Goal: Task Accomplishment & Management: Manage account settings

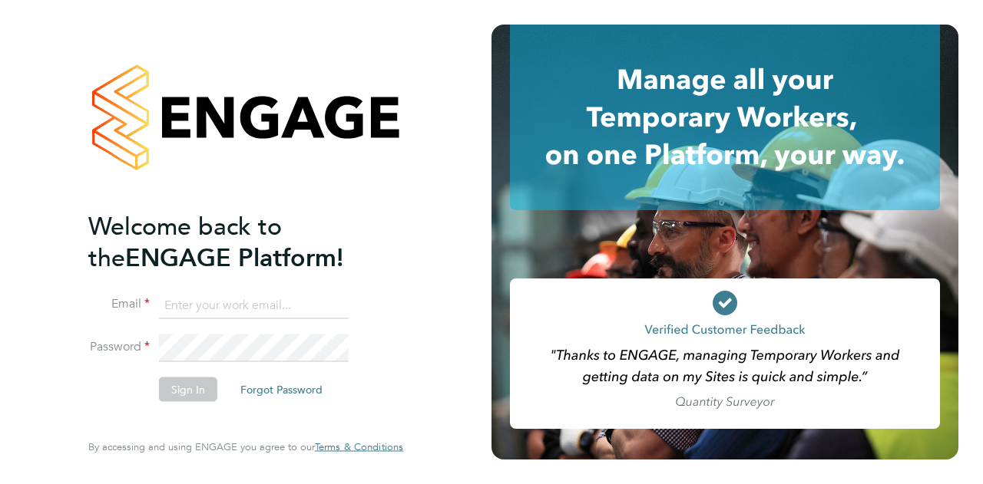
type input "[PERSON_NAME][EMAIL_ADDRESS][PERSON_NAME][DOMAIN_NAME]"
click at [279, 391] on button "Forgot Password" at bounding box center [281, 389] width 107 height 25
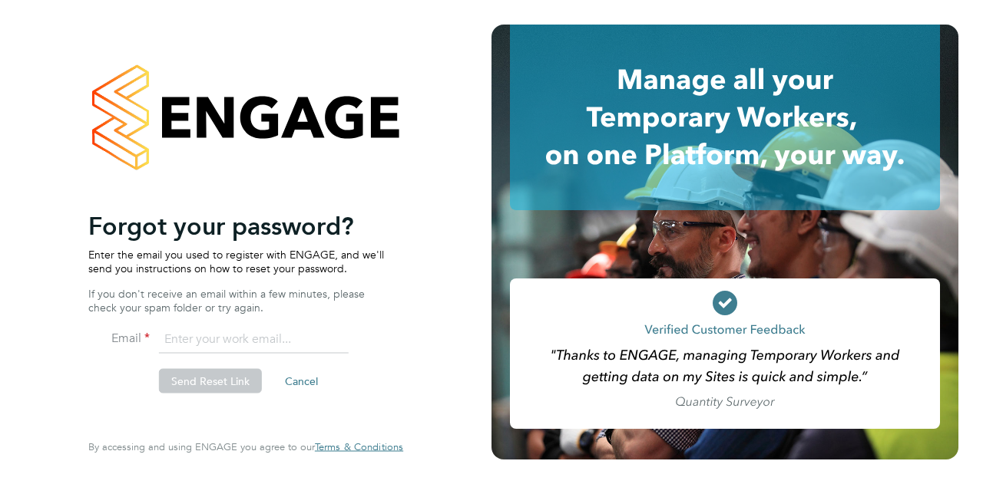
click at [228, 339] on input "email" at bounding box center [254, 340] width 190 height 28
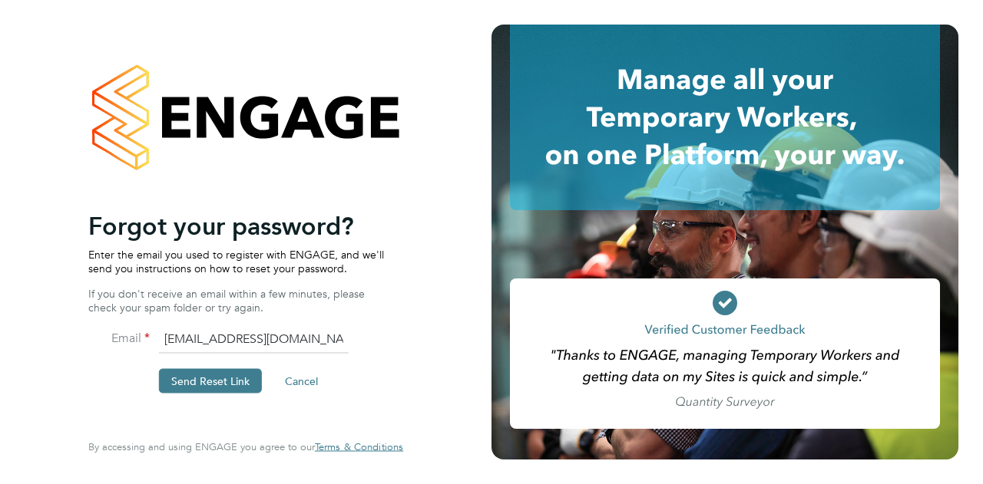
drag, startPoint x: 345, startPoint y: 348, endPoint x: 0, endPoint y: 288, distance: 349.8
click at [0, 288] on div "Welcome back to the ENGAGE Platform! Email megan.keeling@vistry.co.uk Password …" at bounding box center [245, 242] width 491 height 484
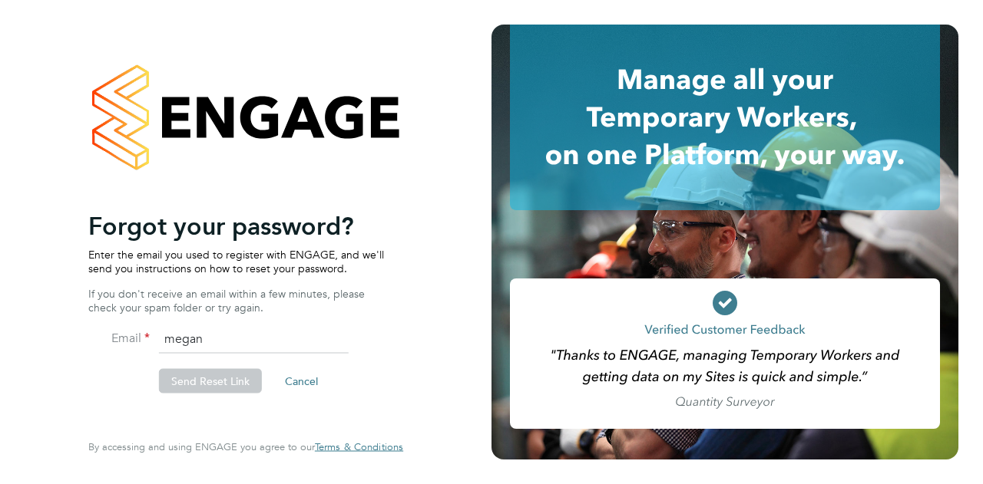
type input "megan.keeling@vistry.co.uk"
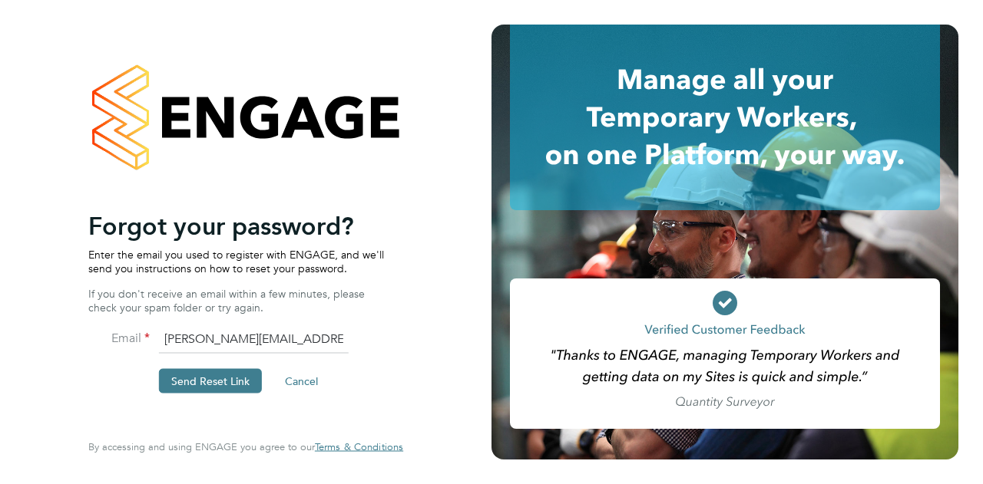
click at [243, 386] on button "Send Reset Link" at bounding box center [210, 381] width 103 height 25
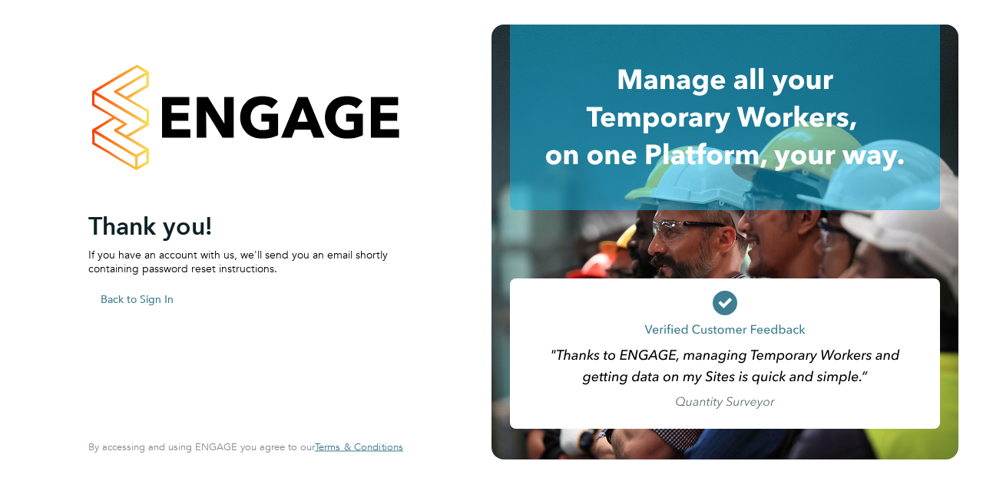
click at [117, 299] on button "Back to Sign In" at bounding box center [136, 298] width 97 height 25
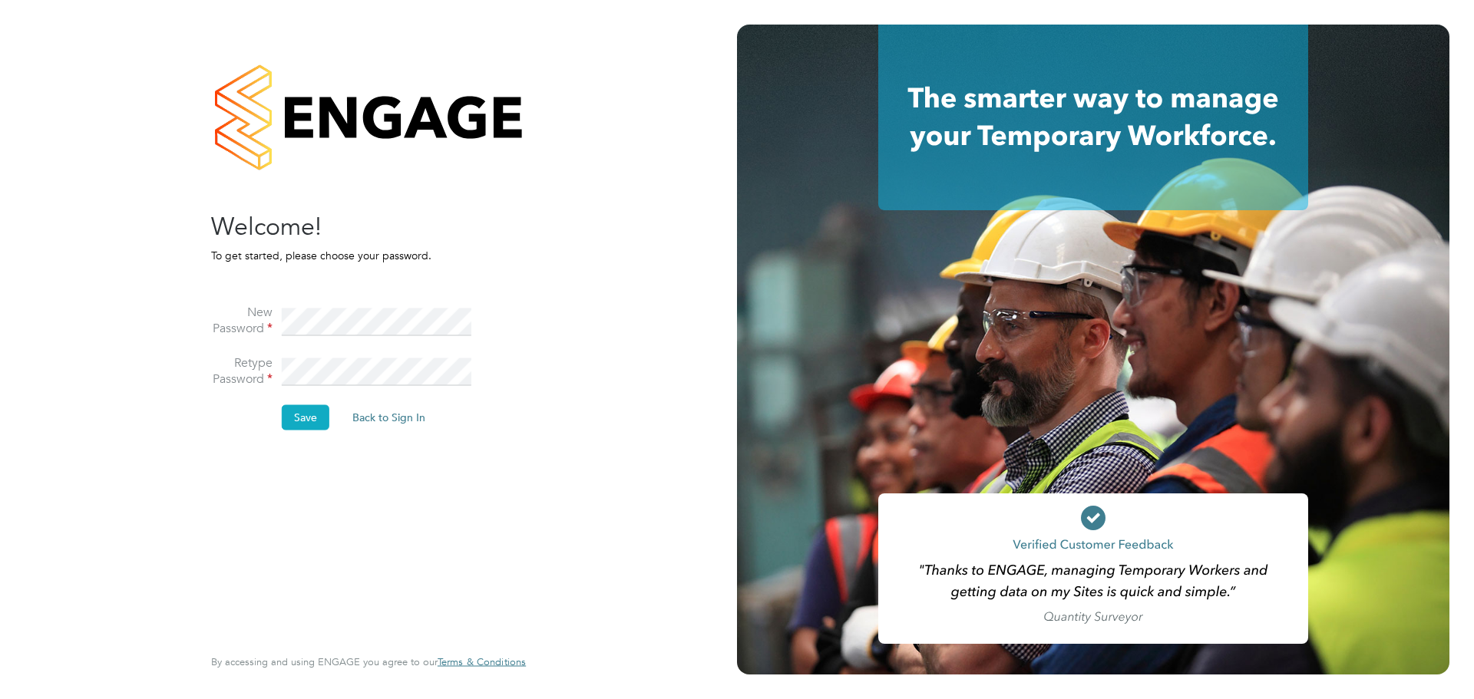
click at [315, 419] on button "Save" at bounding box center [306, 417] width 48 height 25
click at [506, 131] on div at bounding box center [368, 118] width 315 height 186
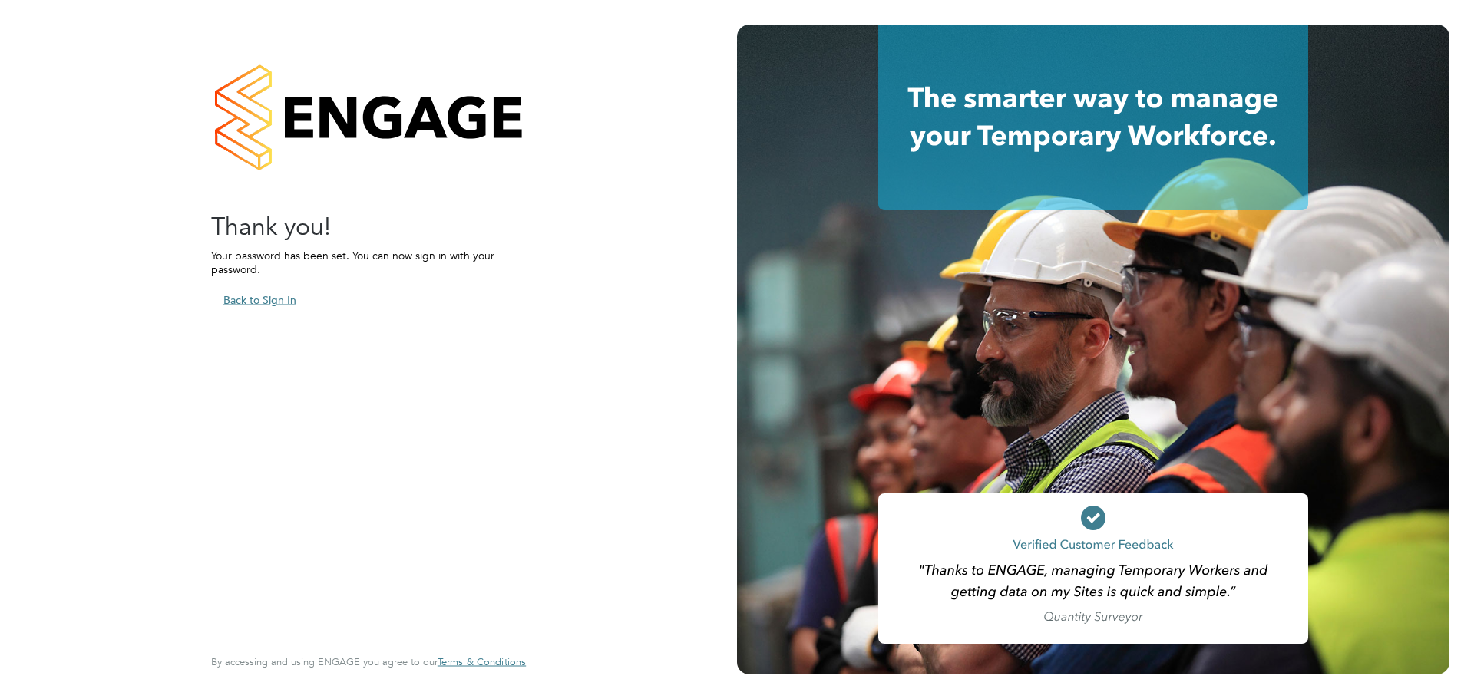
click at [255, 298] on button "Back to Sign In" at bounding box center [259, 300] width 97 height 25
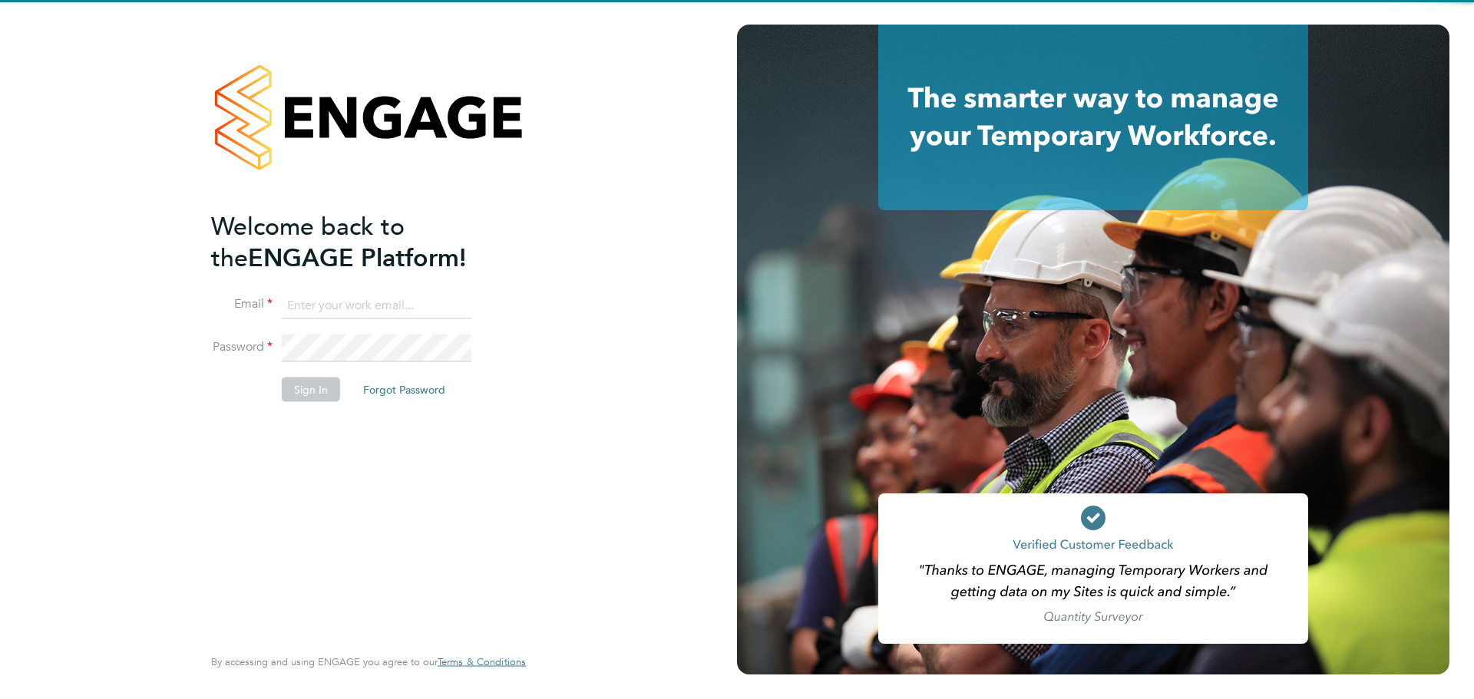
click at [411, 306] on input at bounding box center [377, 306] width 190 height 28
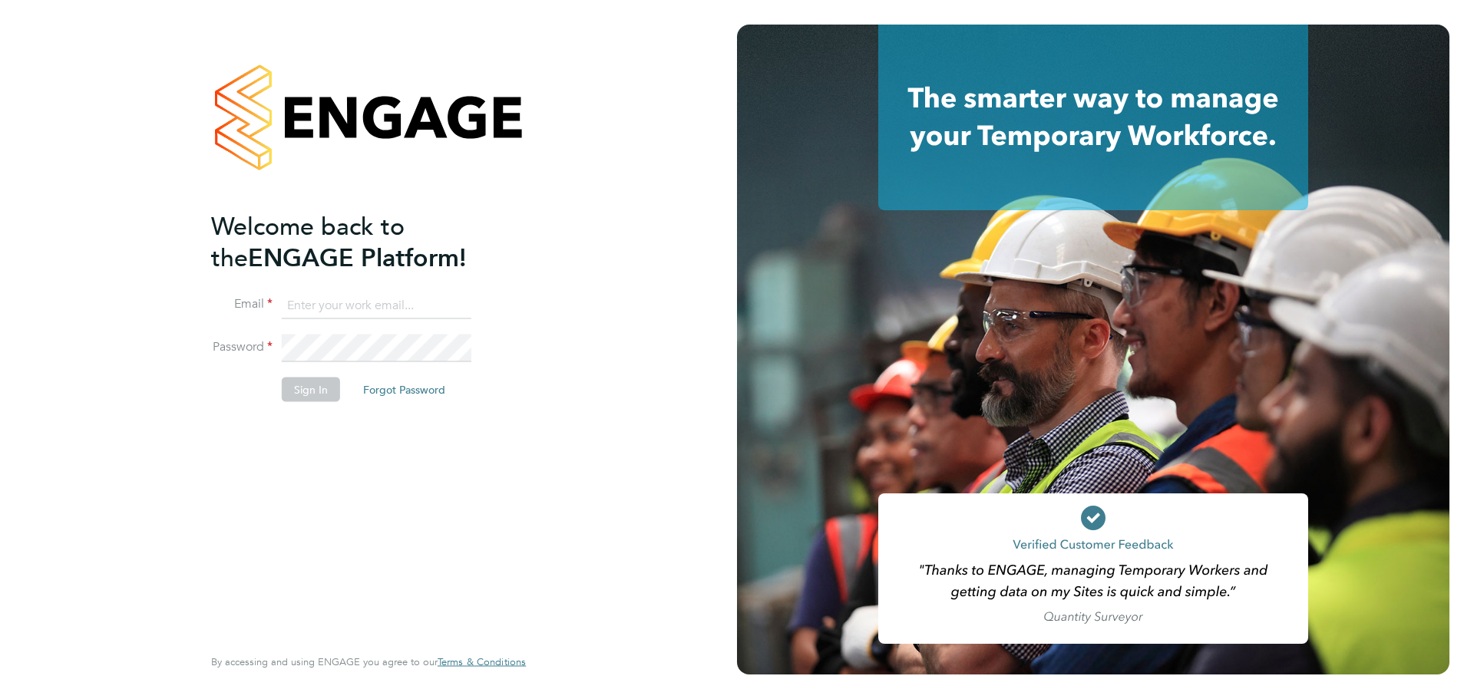
click at [315, 302] on input at bounding box center [377, 306] width 190 height 28
type input "[PERSON_NAME][EMAIL_ADDRESS][PERSON_NAME][DOMAIN_NAME]"
click at [301, 385] on button "Sign In" at bounding box center [311, 389] width 58 height 25
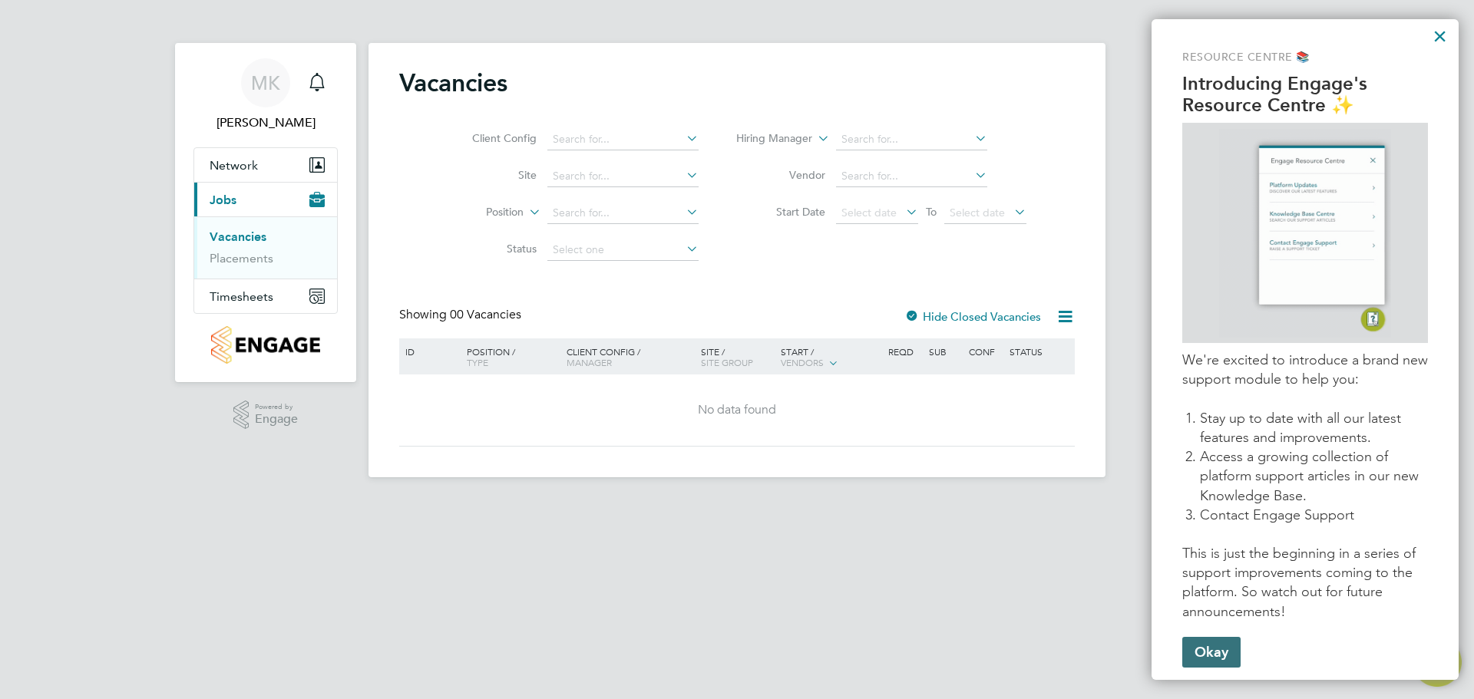
click at [1227, 655] on button "Okay" at bounding box center [1211, 652] width 58 height 31
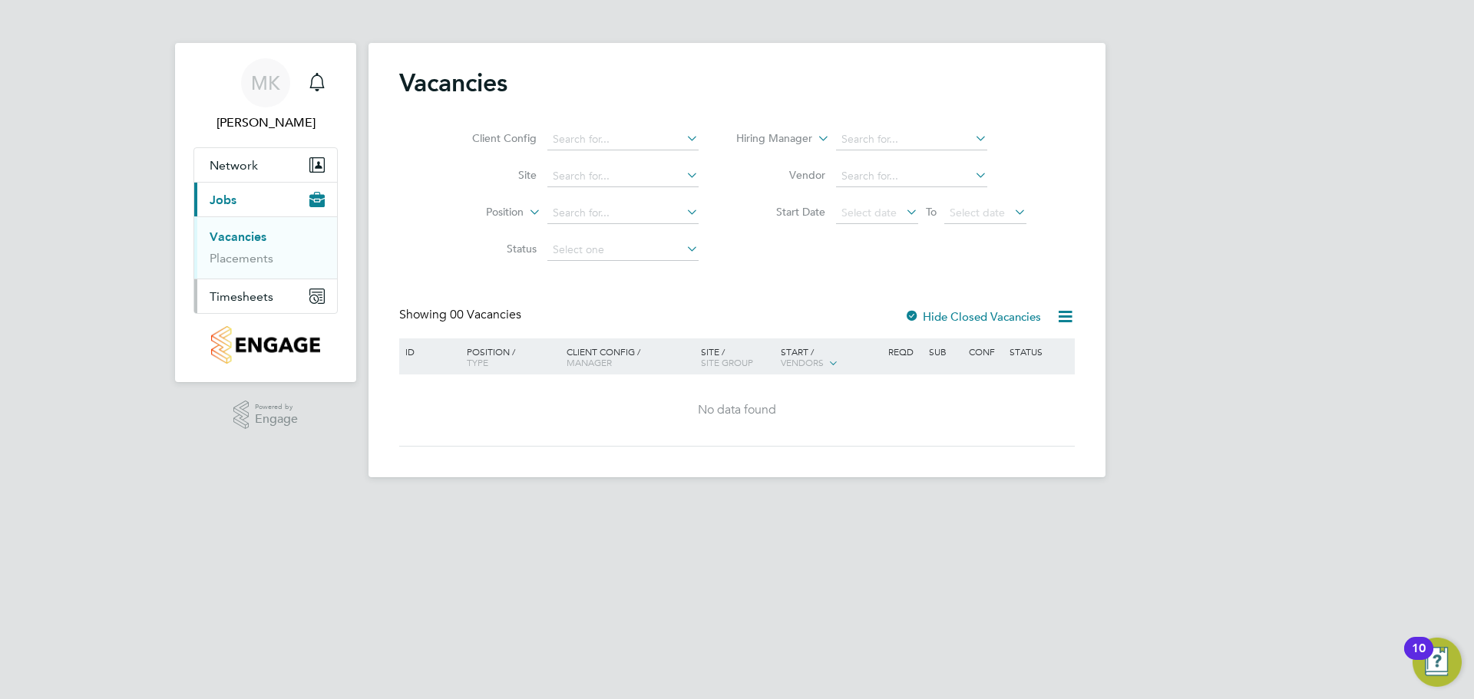
click at [283, 302] on button "Timesheets" at bounding box center [265, 296] width 143 height 34
click at [322, 298] on icon "Main navigation" at bounding box center [320, 297] width 3 height 1
click at [258, 266] on link "Timesheets" at bounding box center [242, 271] width 64 height 15
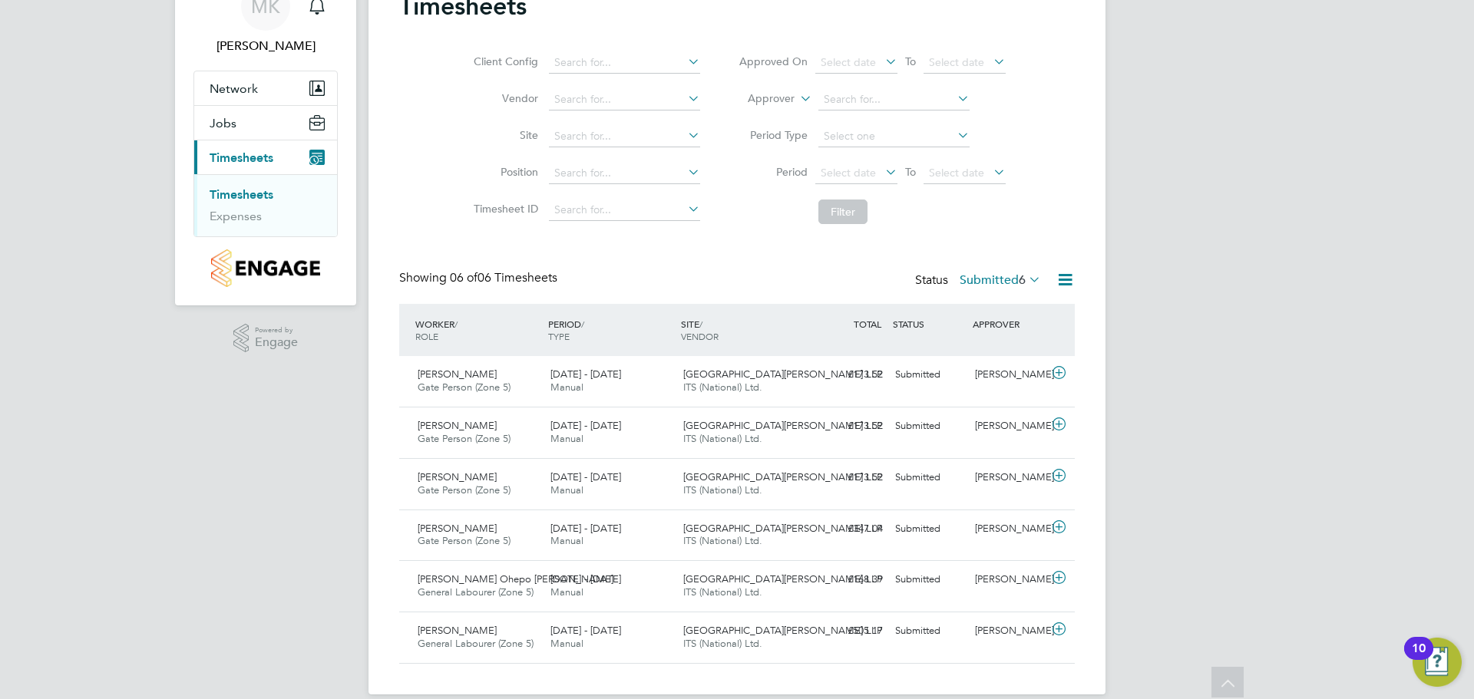
scroll to position [97, 0]
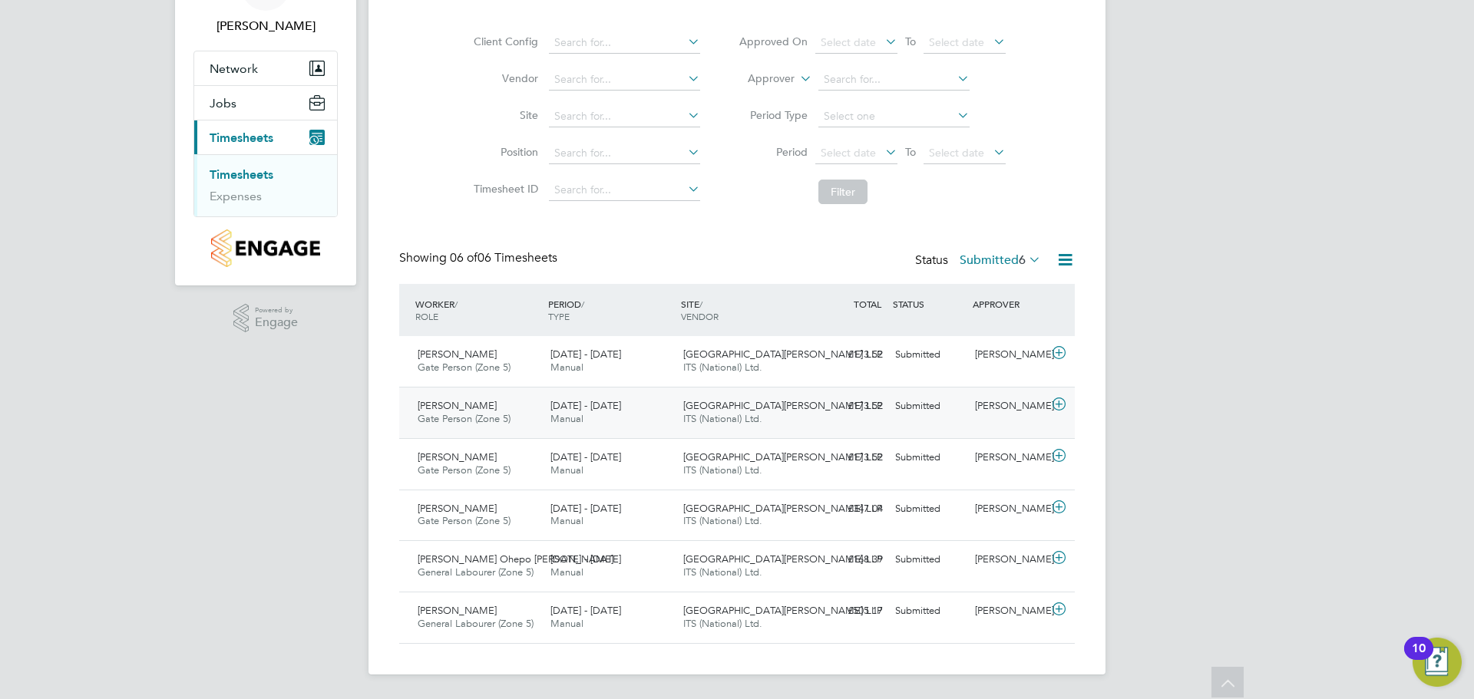
click at [1032, 414] on div "Megan Keeling" at bounding box center [1009, 406] width 80 height 25
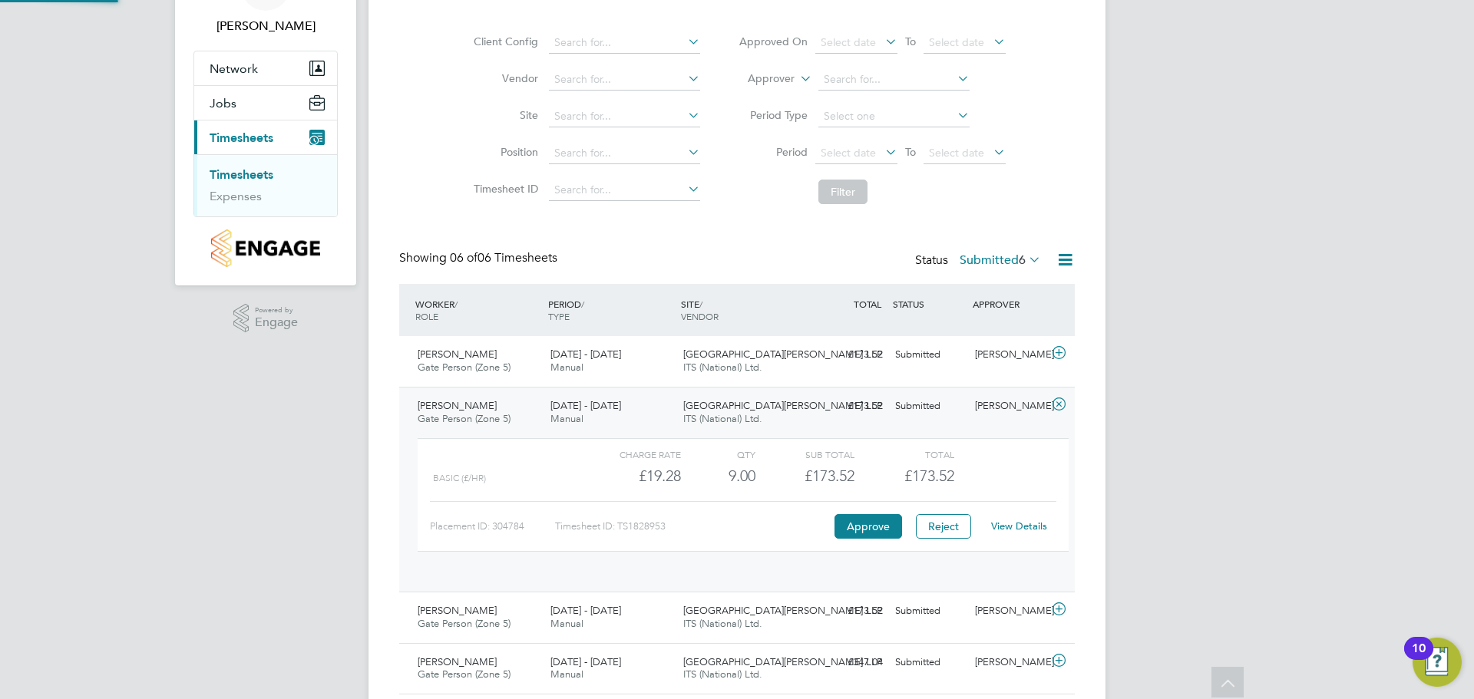
scroll to position [26, 150]
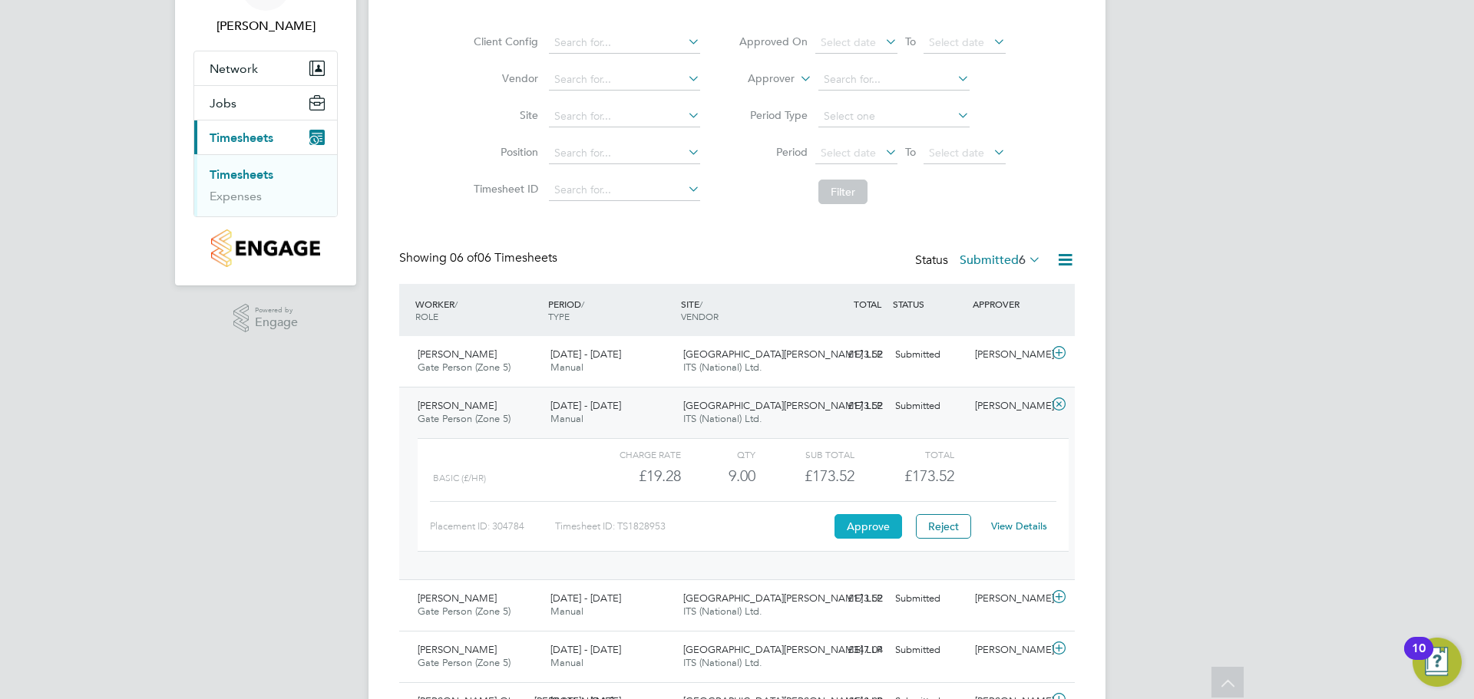
click at [882, 531] on button "Approve" at bounding box center [868, 526] width 68 height 25
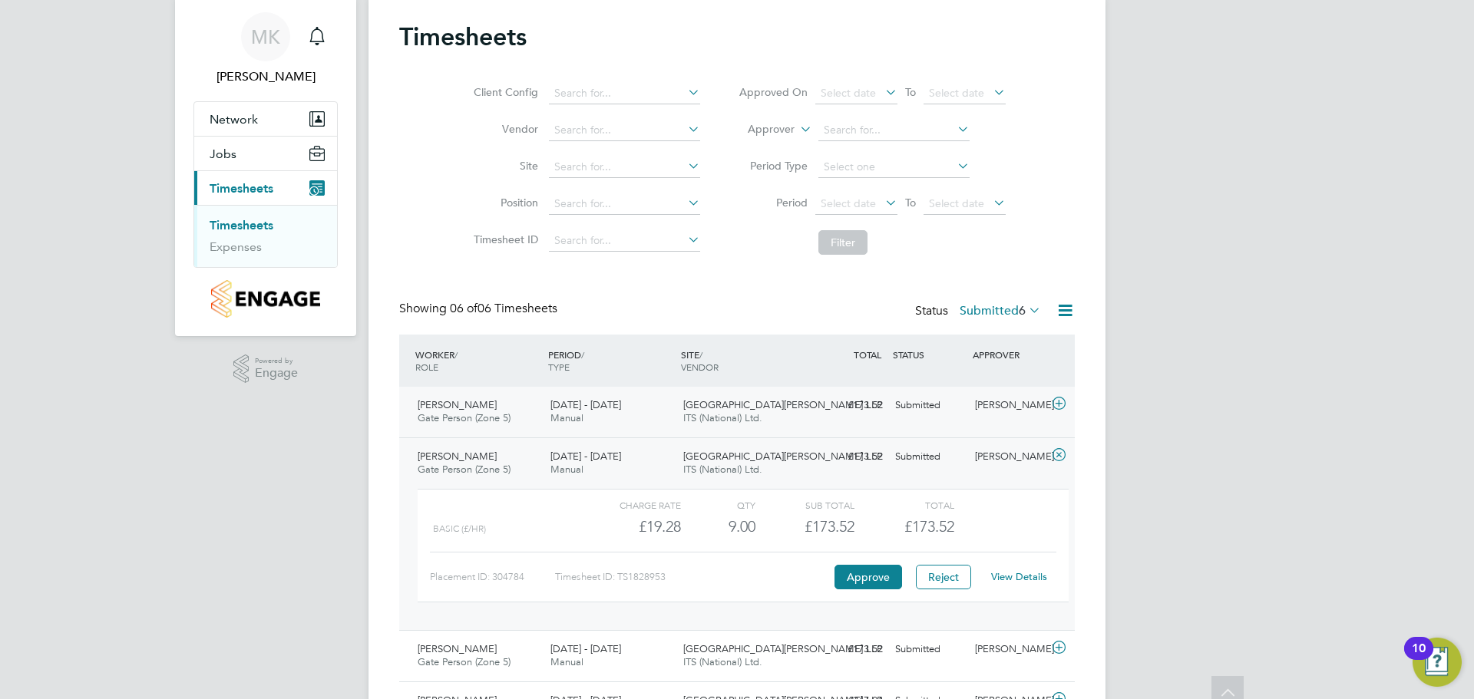
scroll to position [20, 0]
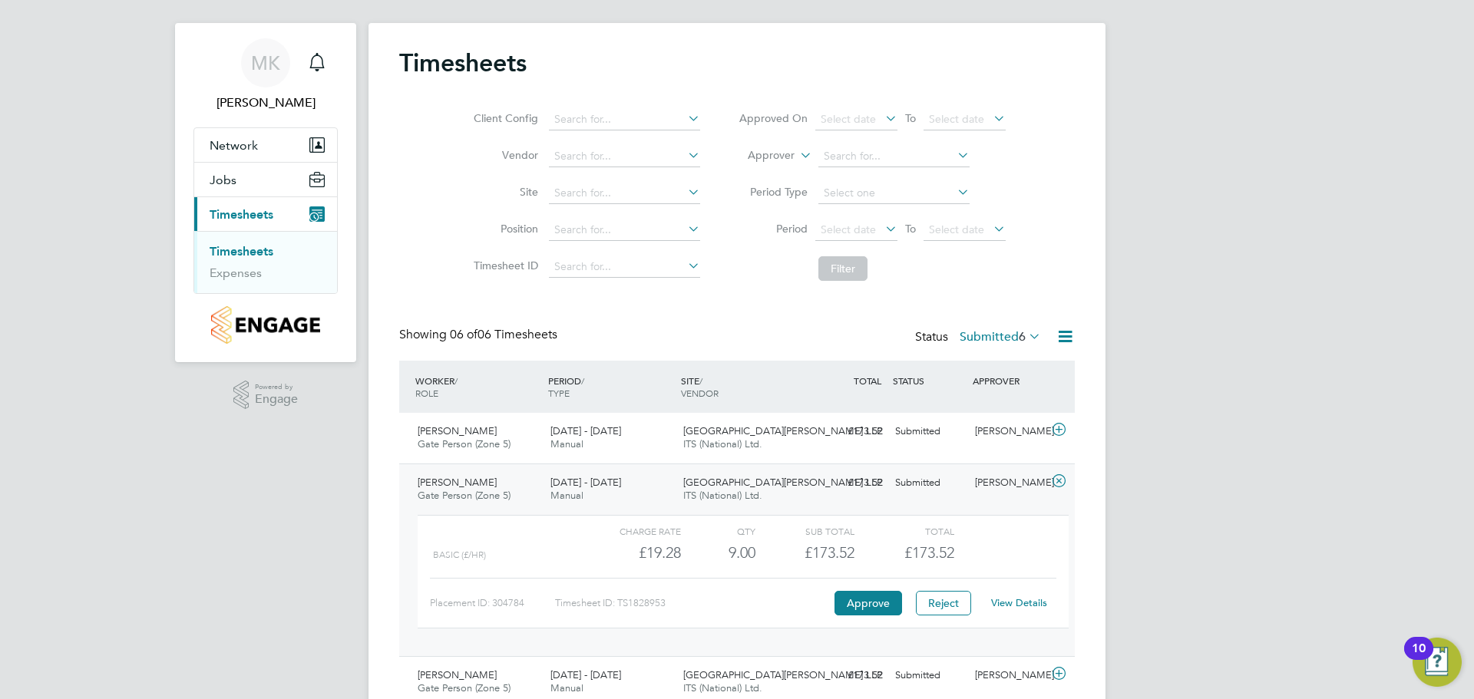
drag, startPoint x: 490, startPoint y: 483, endPoint x: 419, endPoint y: 482, distance: 71.4
click at [419, 482] on div "Ricky Chikamba Gate Person (Zone 5) 22 - 28 Sep 2025" at bounding box center [477, 490] width 133 height 38
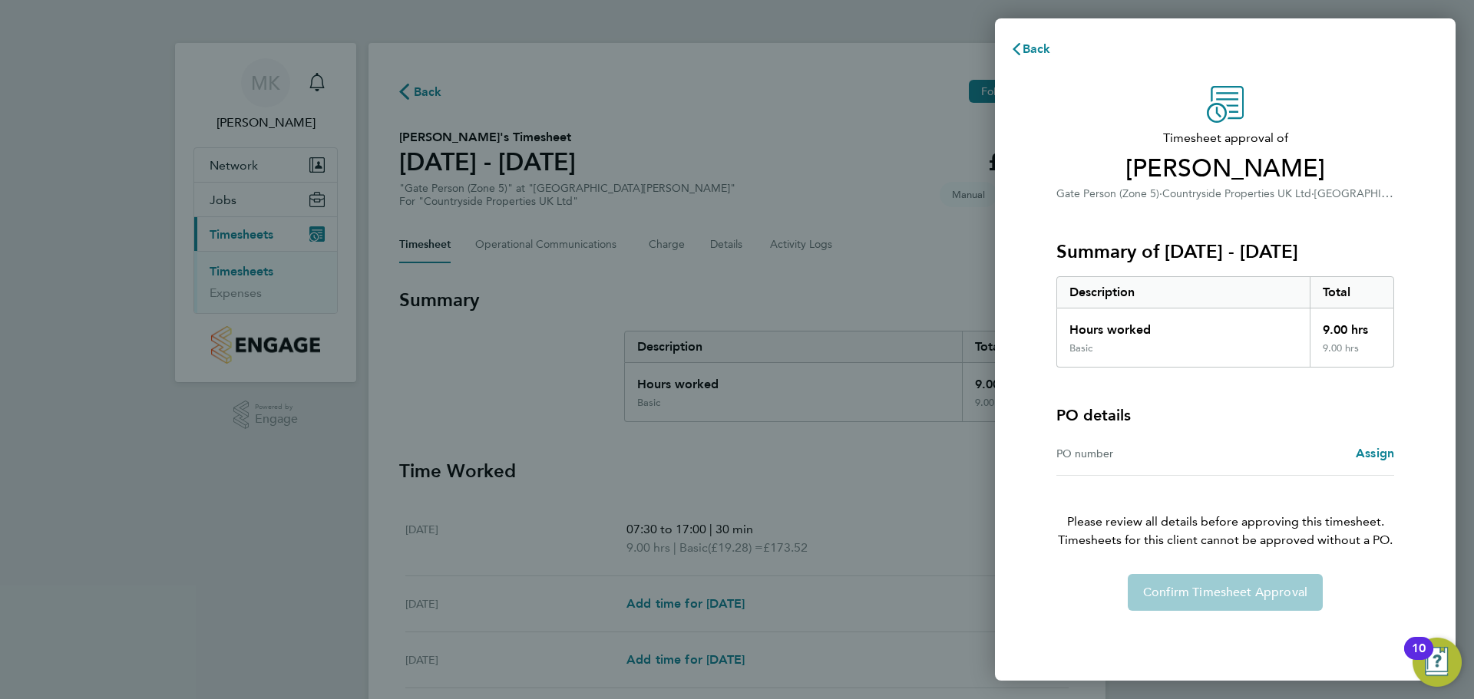
click at [1271, 591] on div "Confirm Timesheet Approval" at bounding box center [1225, 592] width 375 height 37
click at [1123, 465] on div "PO number Assign" at bounding box center [1225, 454] width 338 height 44
click at [1083, 452] on div "PO number" at bounding box center [1140, 453] width 169 height 18
click at [1121, 414] on h4 "PO details" at bounding box center [1093, 415] width 74 height 21
click at [1382, 450] on span "Assign" at bounding box center [1375, 453] width 38 height 15
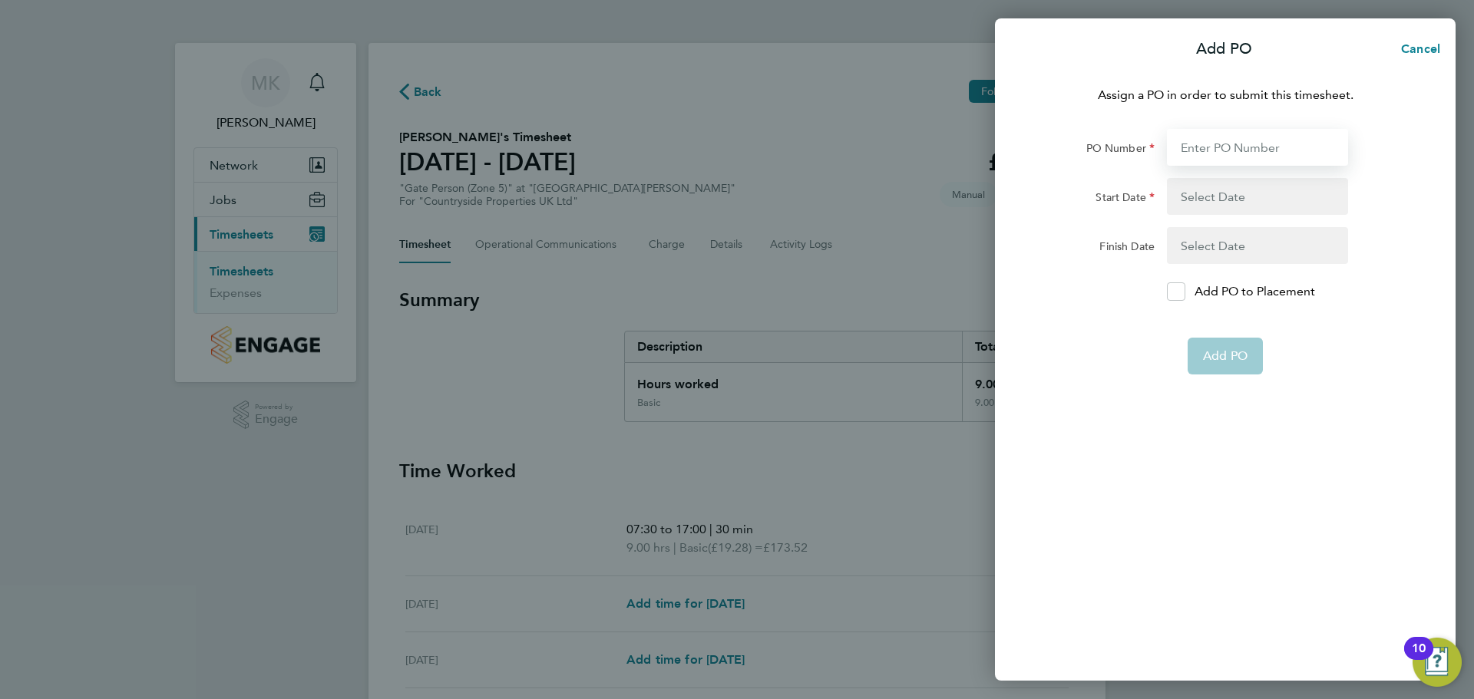
click at [1221, 151] on input "PO Number" at bounding box center [1257, 147] width 181 height 37
click at [1224, 199] on button "button" at bounding box center [1257, 196] width 181 height 37
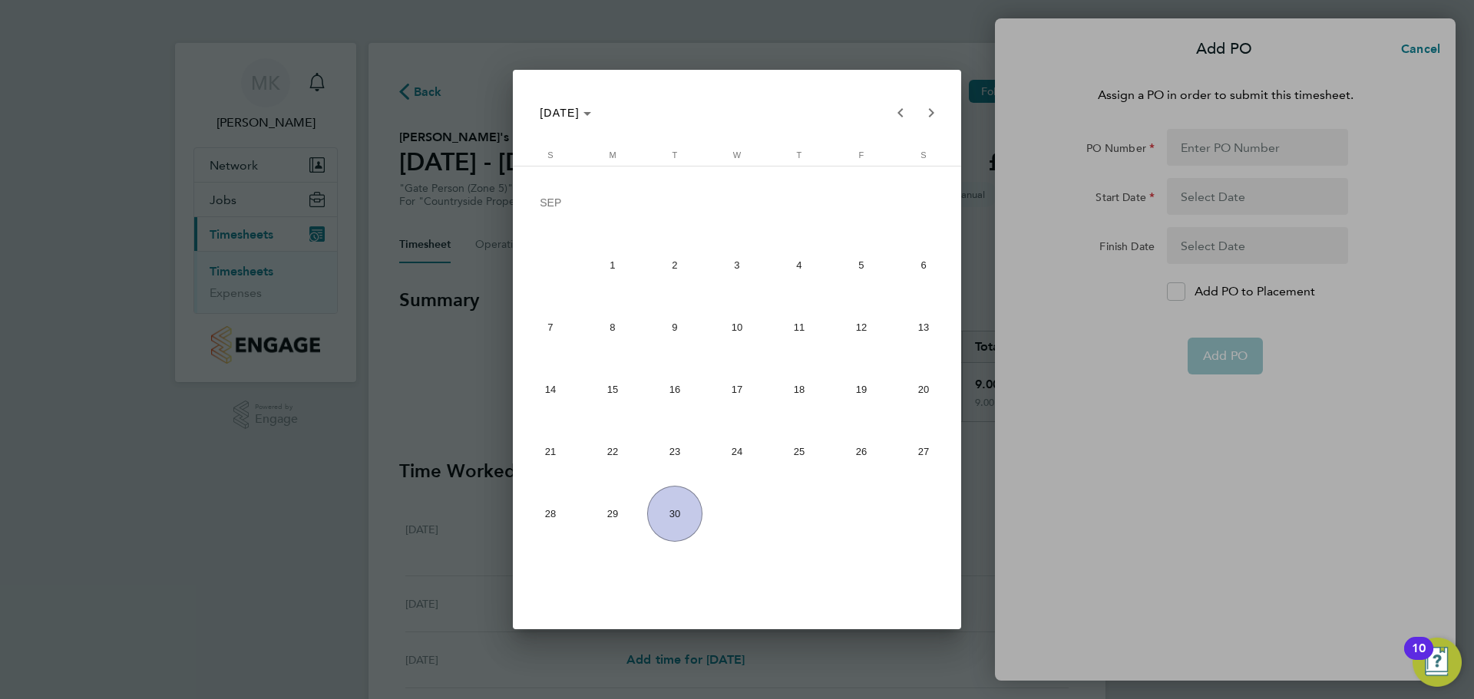
click at [1274, 163] on div at bounding box center [737, 349] width 1474 height 699
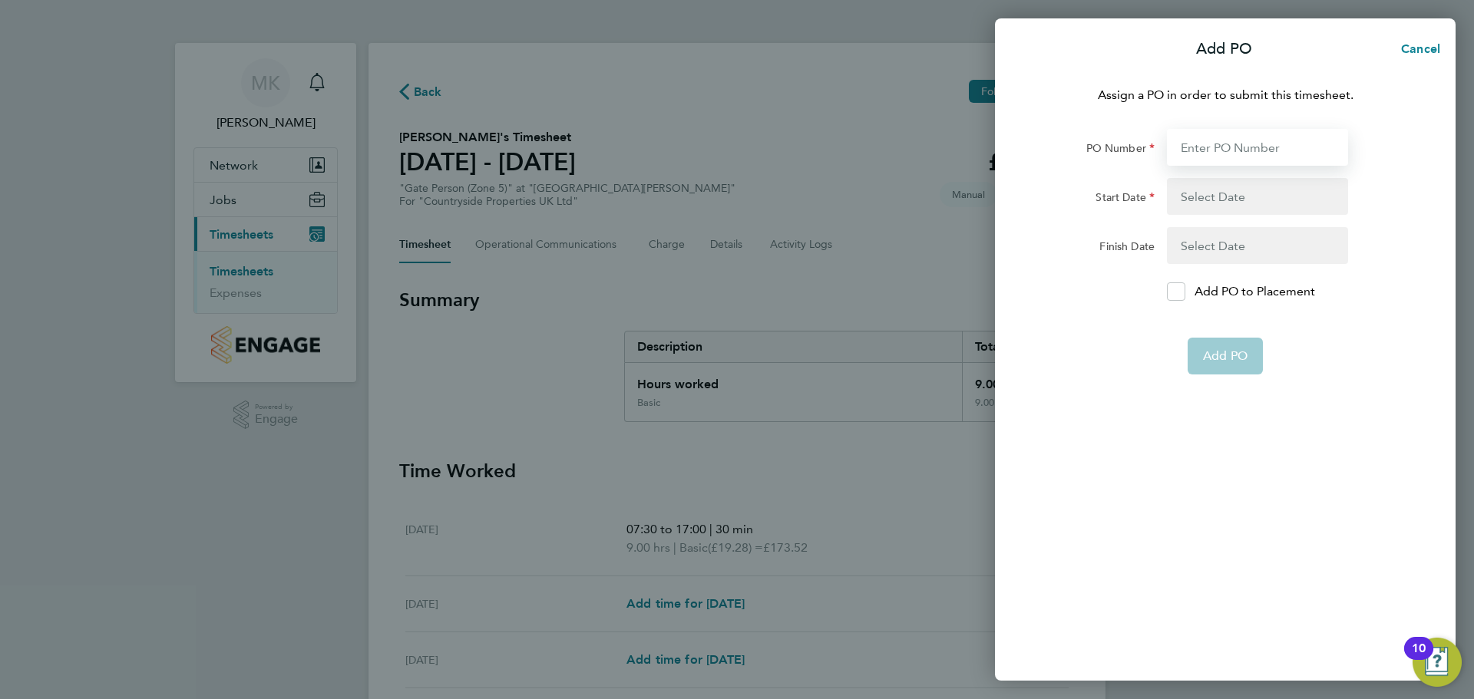
click at [1269, 159] on input "PO Number" at bounding box center [1257, 147] width 181 height 37
click at [1415, 55] on span "Cancel" at bounding box center [1418, 48] width 44 height 15
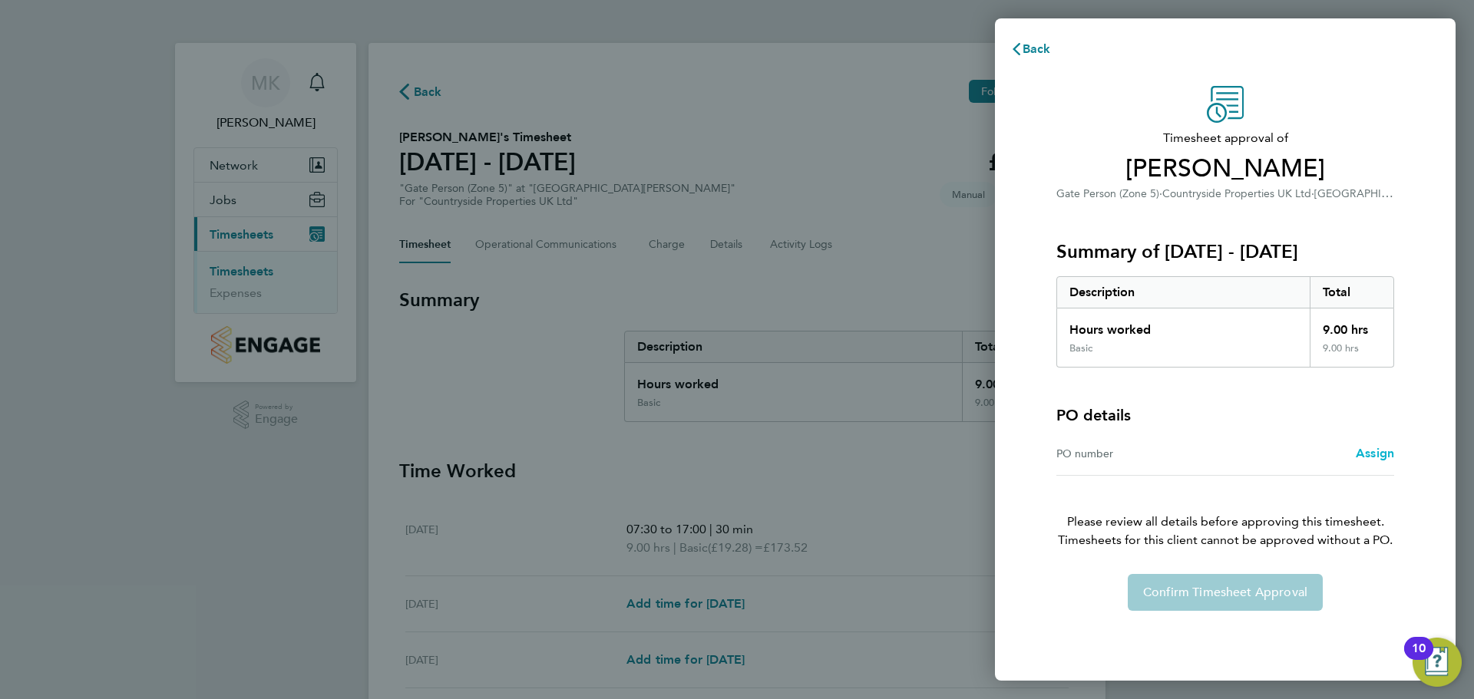
click at [1378, 454] on span "Assign" at bounding box center [1375, 453] width 38 height 15
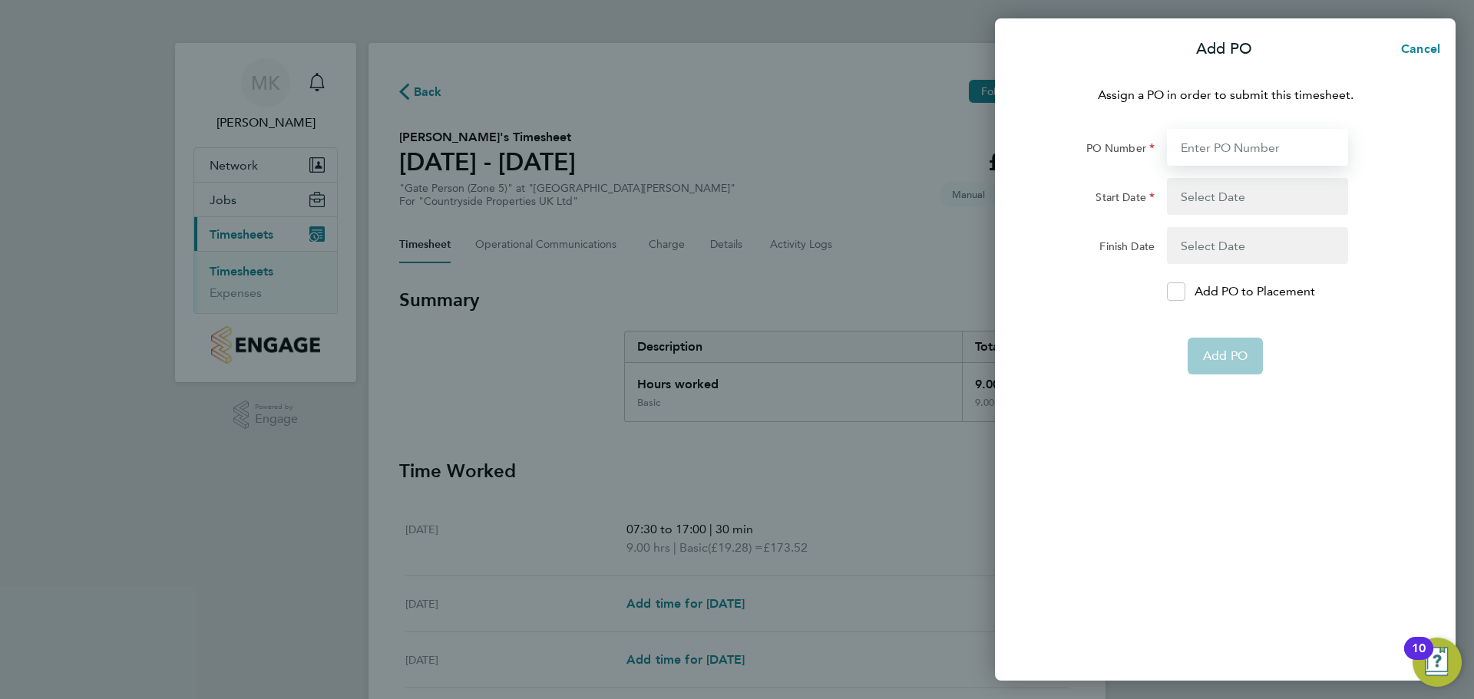
click at [1270, 149] on input "PO Number" at bounding box center [1257, 147] width 181 height 37
click at [1181, 289] on icon at bounding box center [1177, 292] width 12 height 10
click at [1181, 292] on input "Add PO to Placement" at bounding box center [1181, 292] width 0 height 0
click at [1181, 289] on icon at bounding box center [1177, 292] width 12 height 10
click at [1181, 292] on input "Add PO to Placement" at bounding box center [1181, 292] width 0 height 0
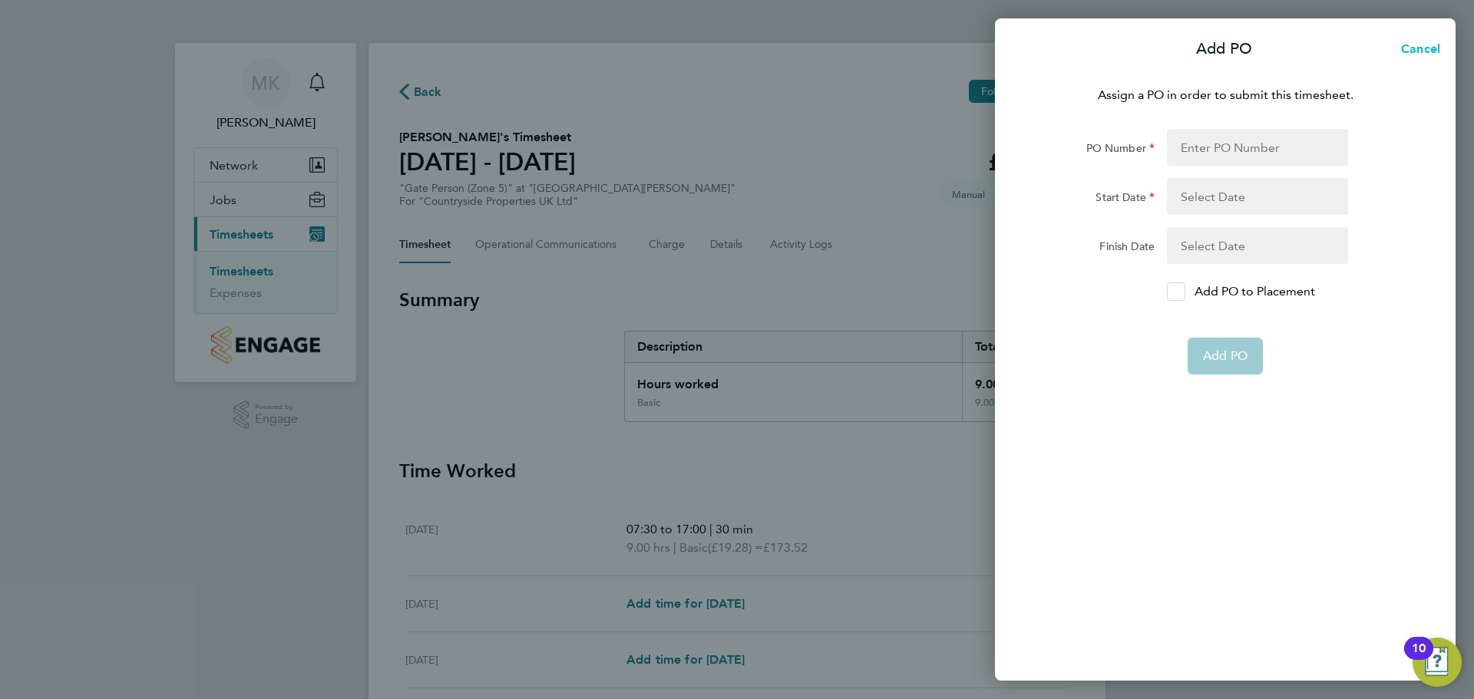
click at [1425, 45] on span "Cancel" at bounding box center [1418, 48] width 44 height 15
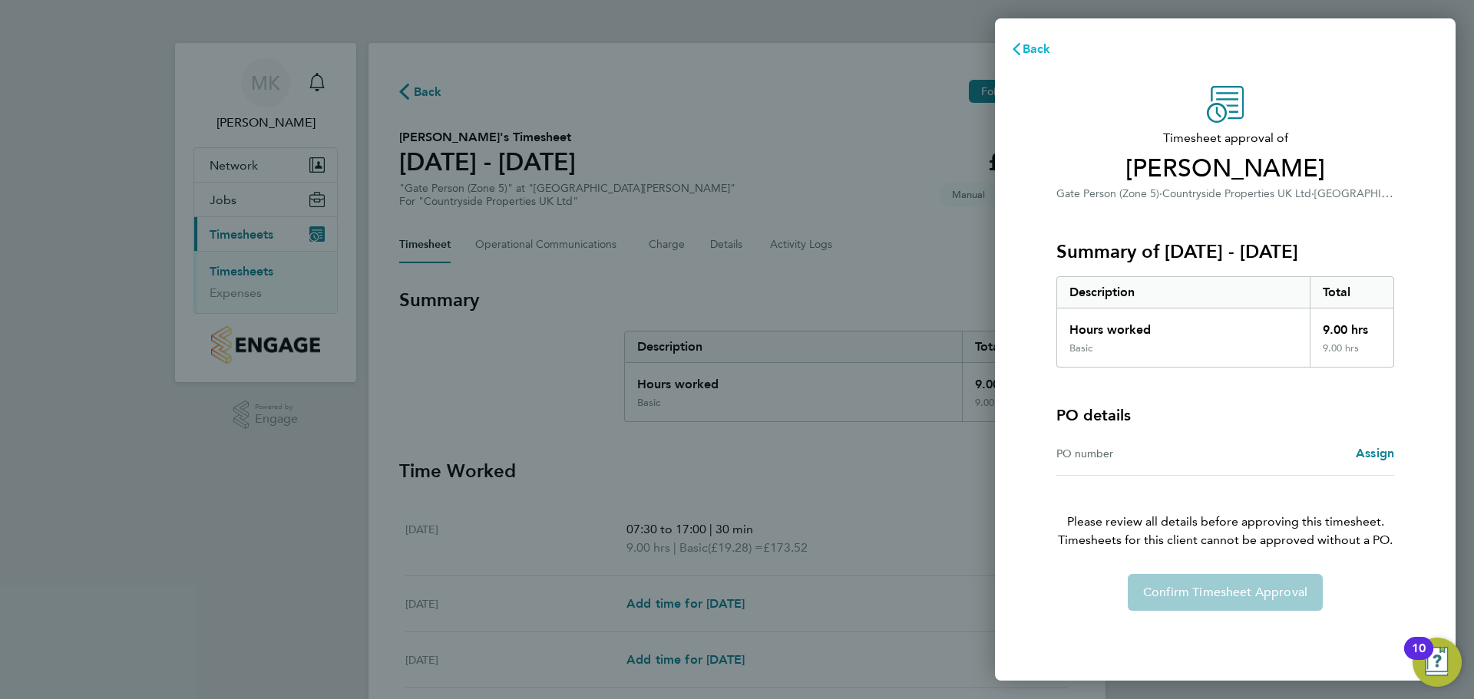
click at [1046, 38] on button "Back" at bounding box center [1030, 49] width 71 height 31
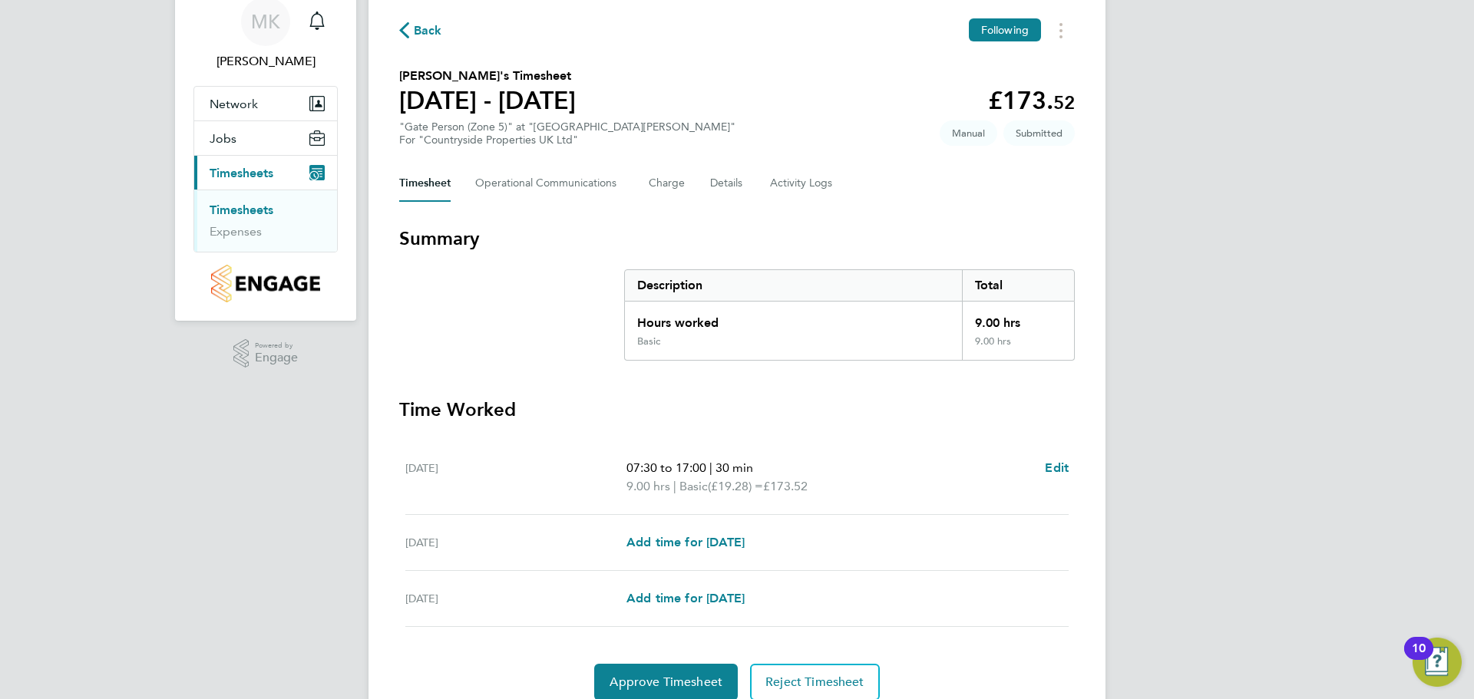
scroll to position [124, 0]
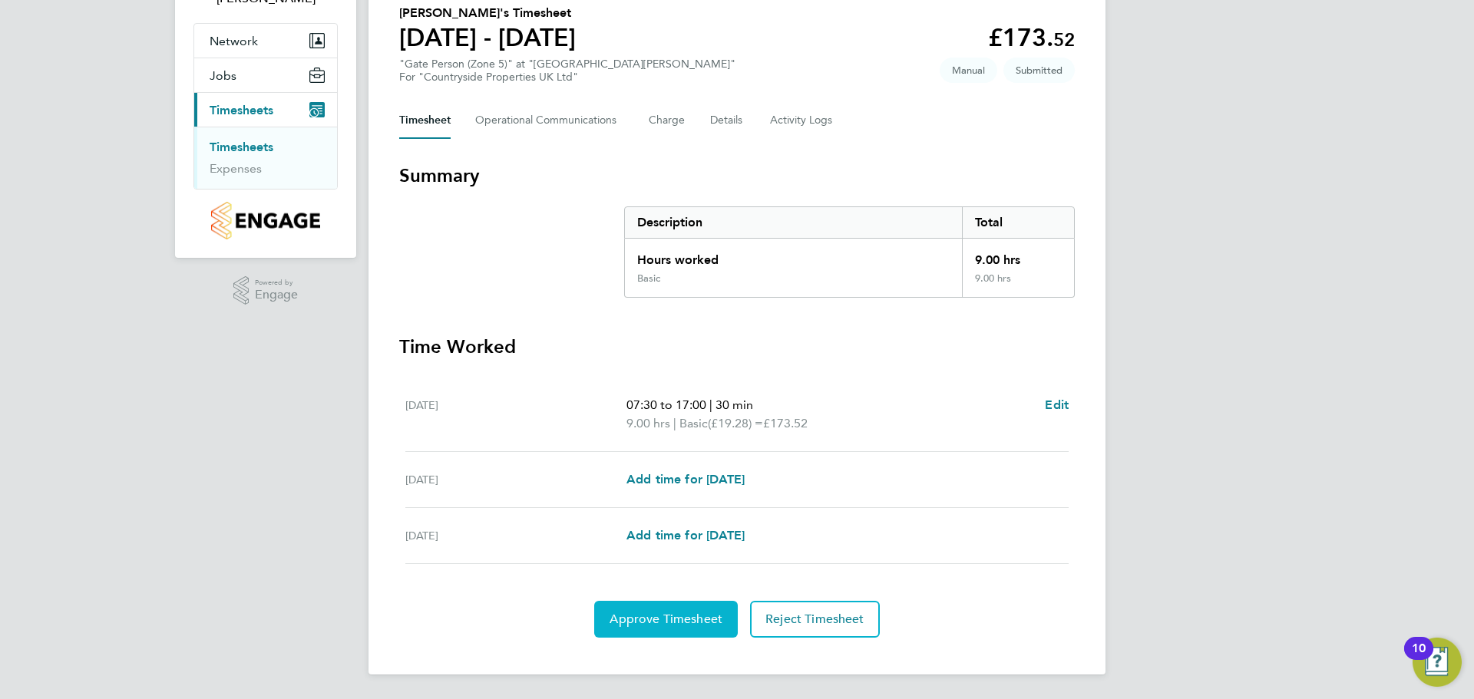
click at [696, 617] on span "Approve Timesheet" at bounding box center [665, 619] width 113 height 15
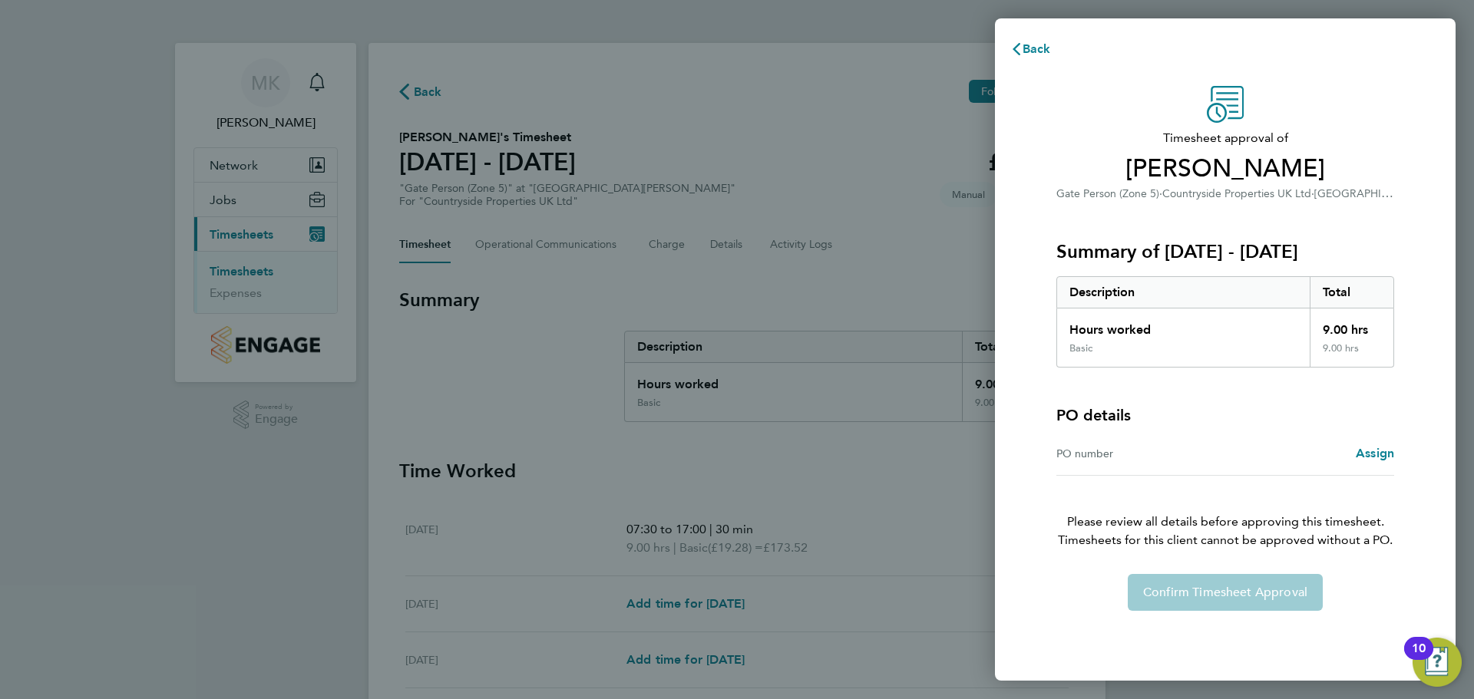
click at [1195, 457] on div "PO number" at bounding box center [1140, 453] width 169 height 18
click at [1193, 474] on div "PO number Assign" at bounding box center [1225, 454] width 338 height 44
click at [1368, 447] on span "Assign" at bounding box center [1375, 453] width 38 height 15
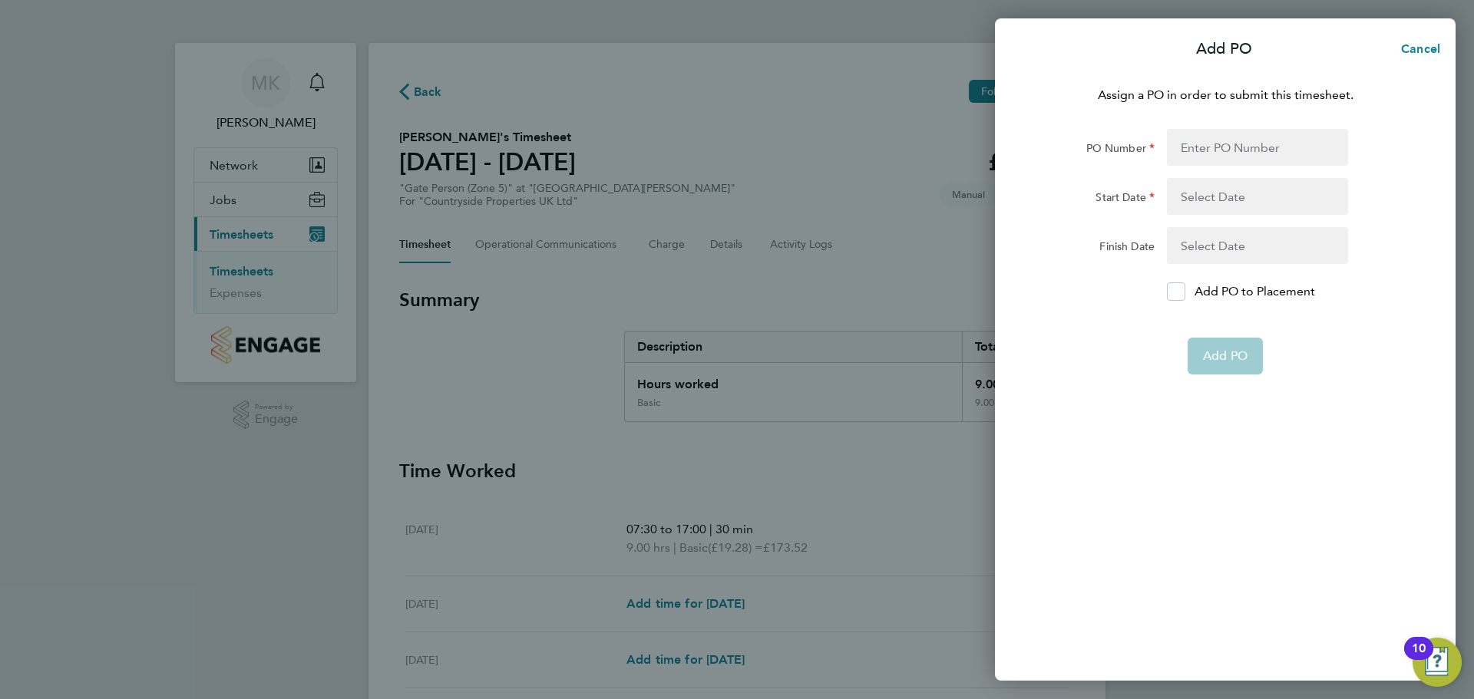
click at [1230, 203] on button "button" at bounding box center [1257, 196] width 181 height 37
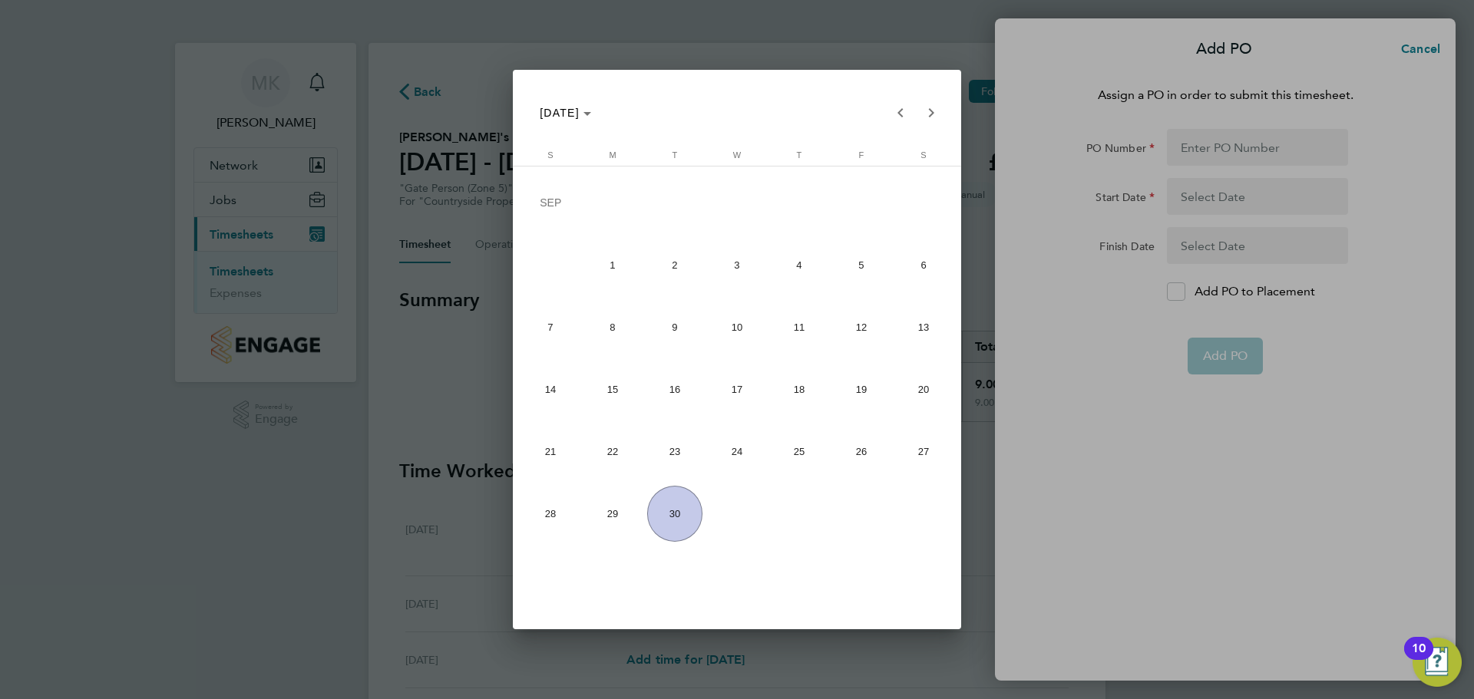
click at [1335, 58] on div at bounding box center [737, 349] width 1474 height 699
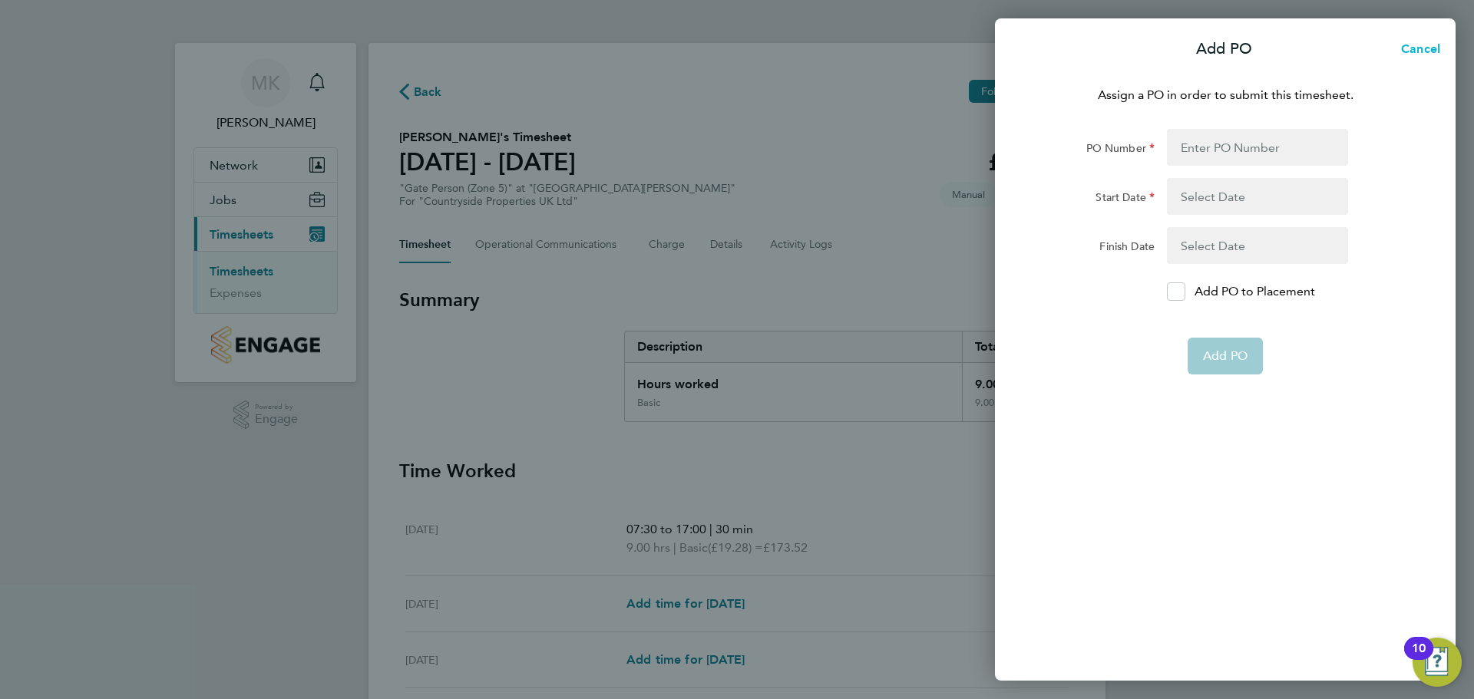
click at [1433, 54] on span "Cancel" at bounding box center [1418, 48] width 44 height 15
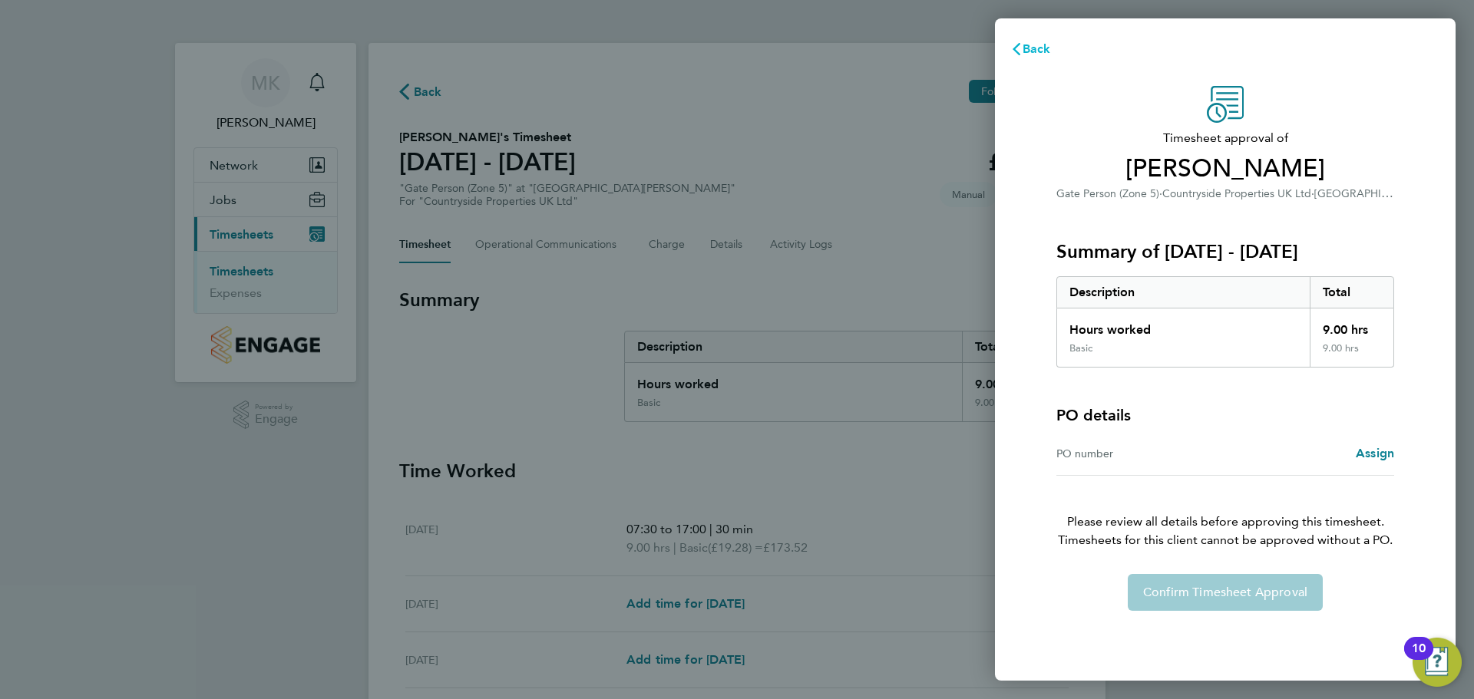
click at [1048, 48] on span "Back" at bounding box center [1036, 48] width 28 height 15
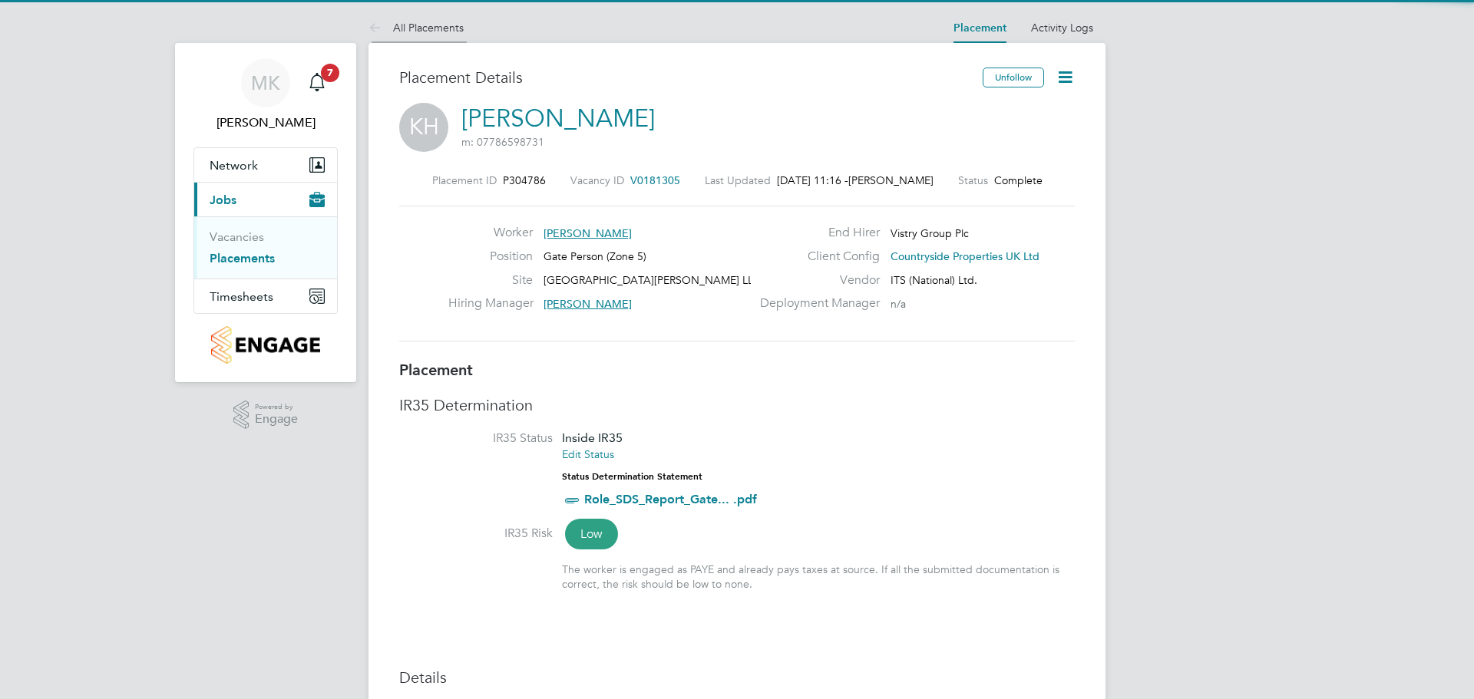
click at [433, 30] on link "All Placements" at bounding box center [415, 28] width 95 height 14
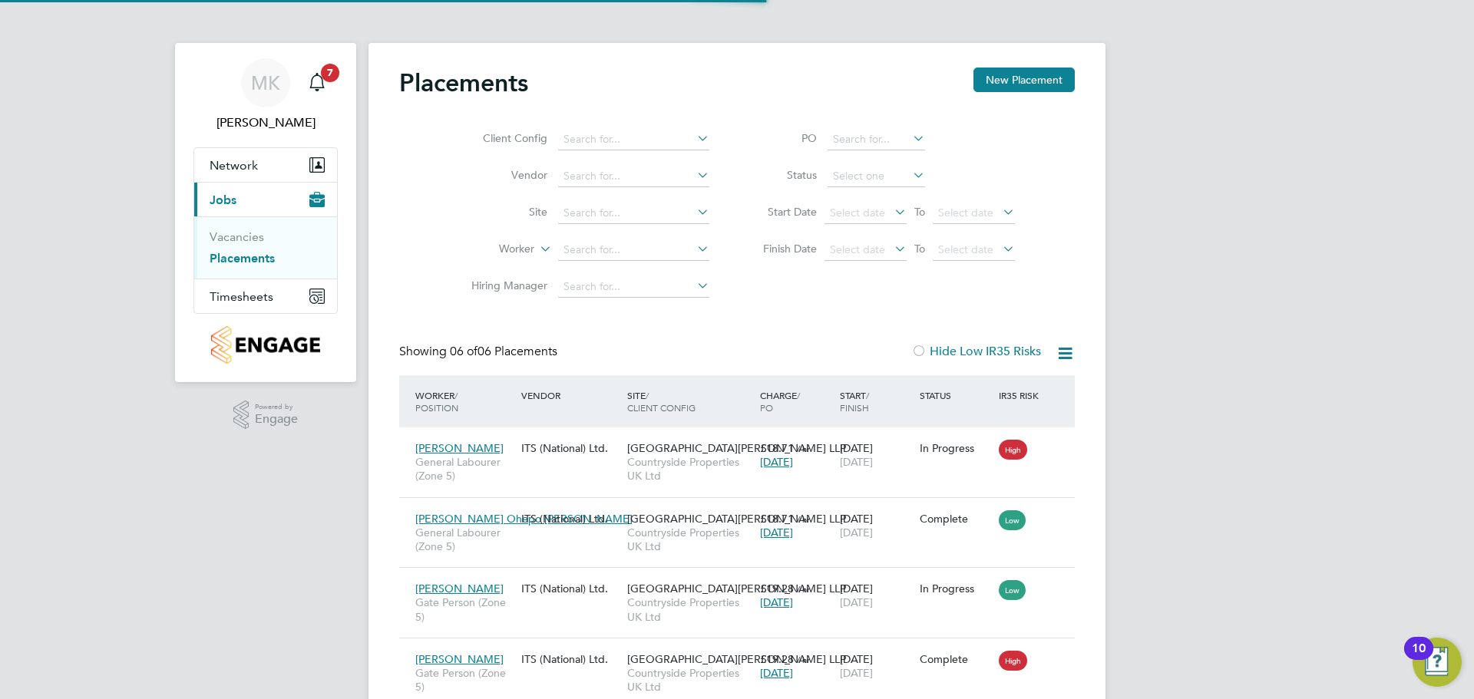
scroll to position [8, 8]
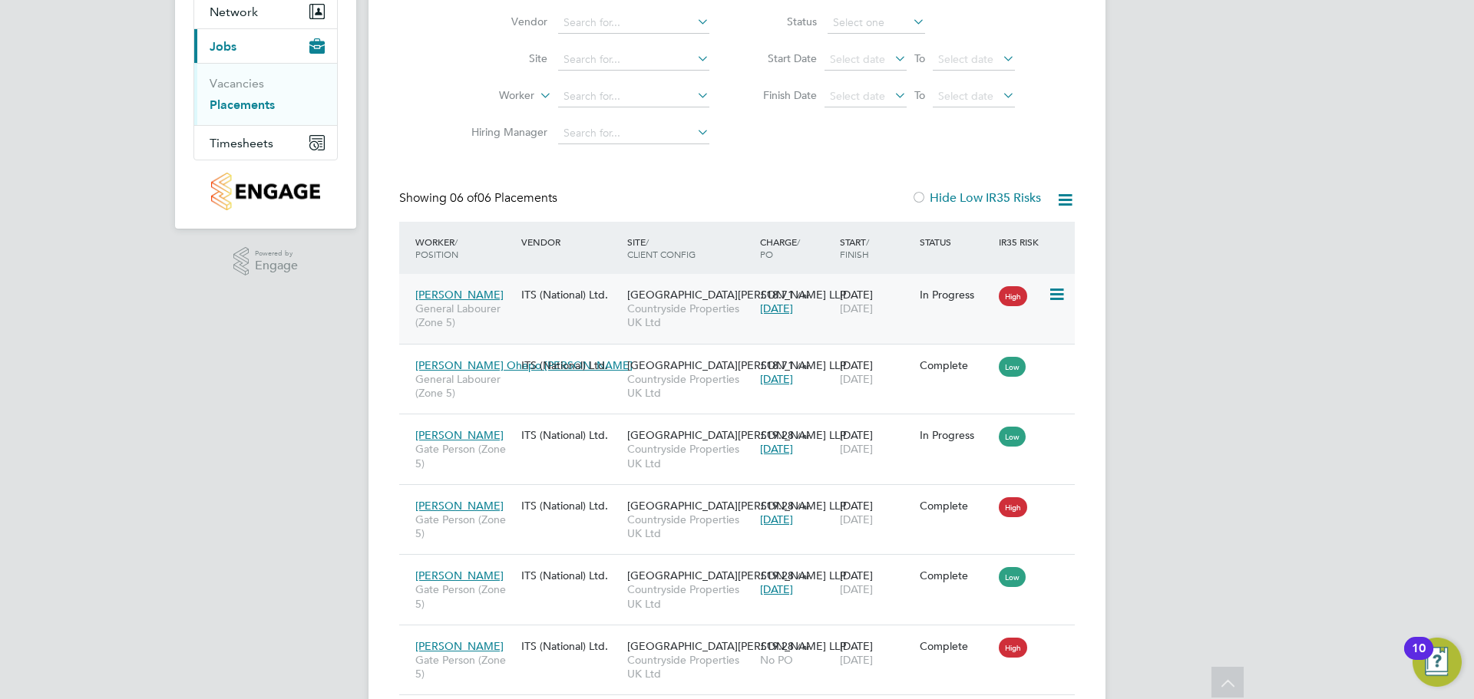
click at [1016, 310] on div "Tommy Sheils General Labourer (Zone 5) ITS (National) Ltd. Brookmill Meadows LL…" at bounding box center [736, 309] width 675 height 70
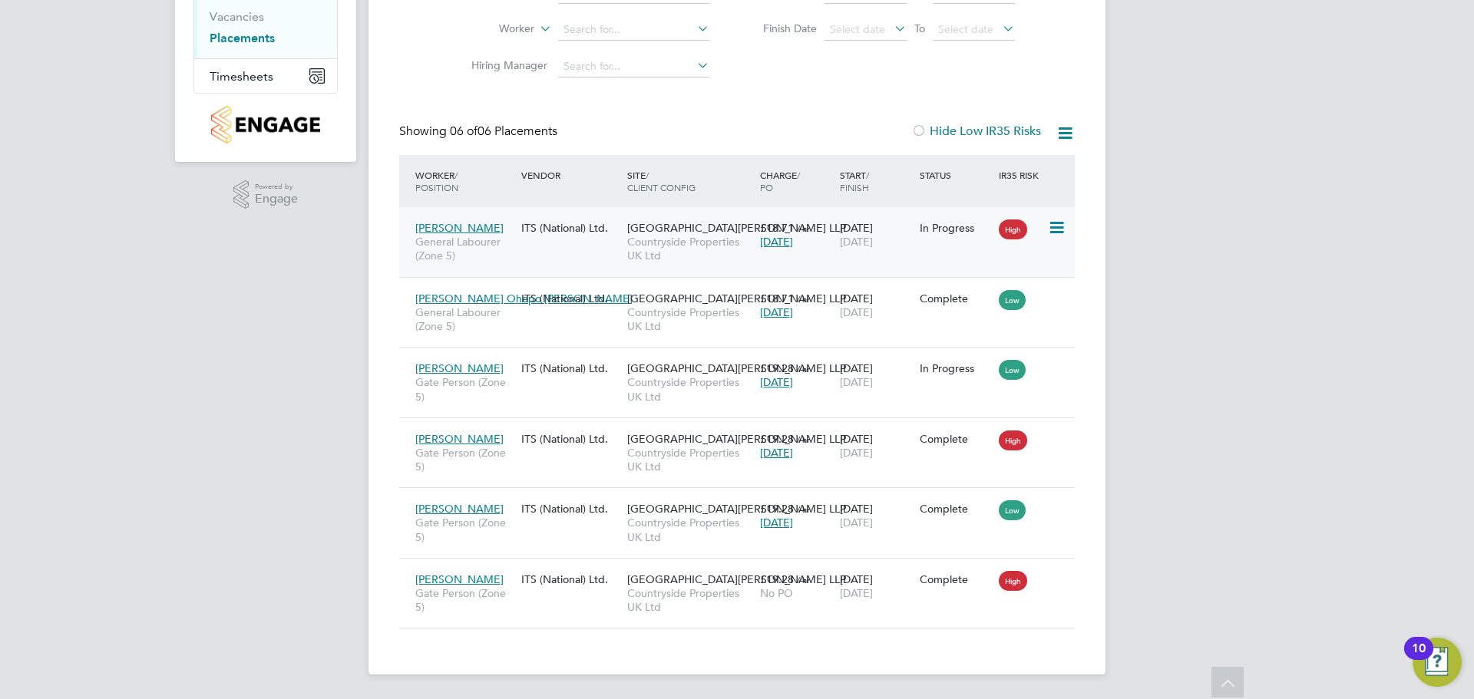
click at [676, 250] on span "Countryside Properties UK Ltd" at bounding box center [689, 249] width 125 height 28
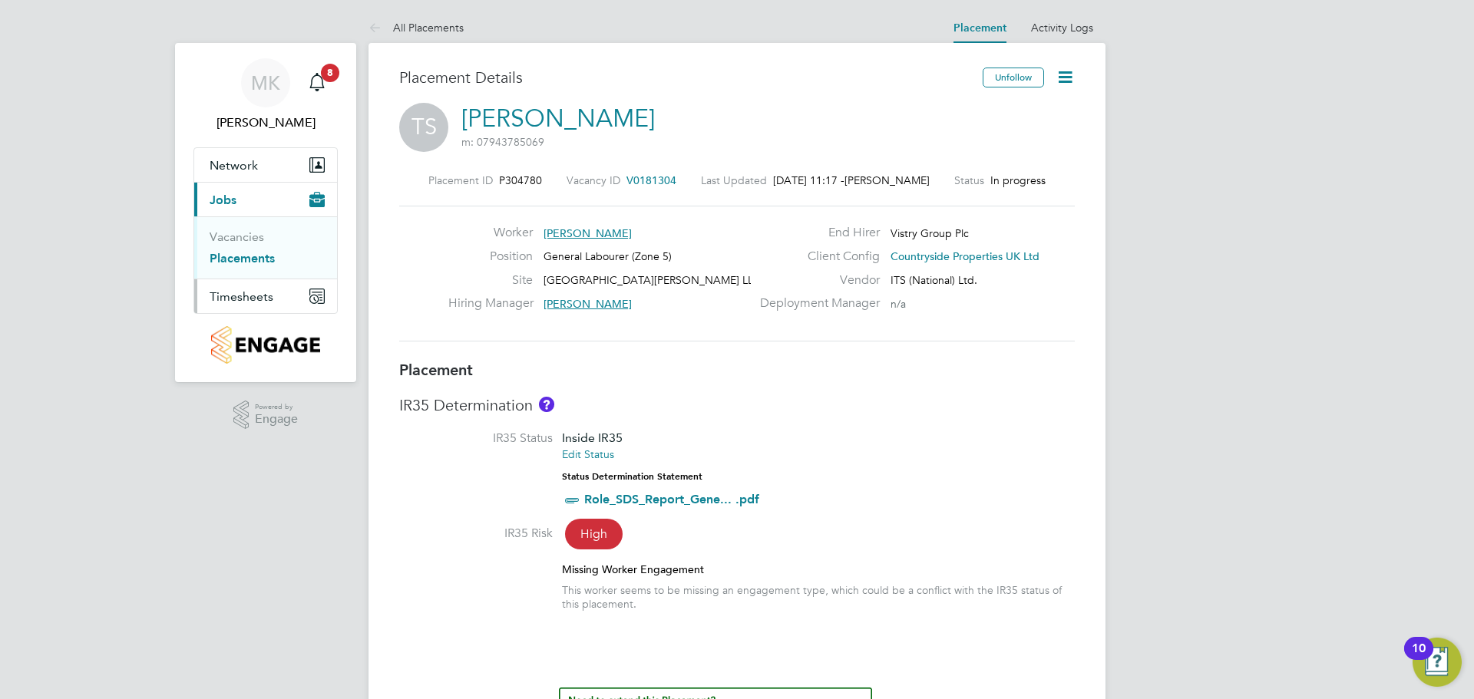
click at [249, 289] on span "Timesheets" at bounding box center [242, 296] width 64 height 15
click at [270, 301] on span "Timesheets" at bounding box center [242, 296] width 64 height 15
click at [257, 277] on link "Timesheets" at bounding box center [242, 271] width 64 height 15
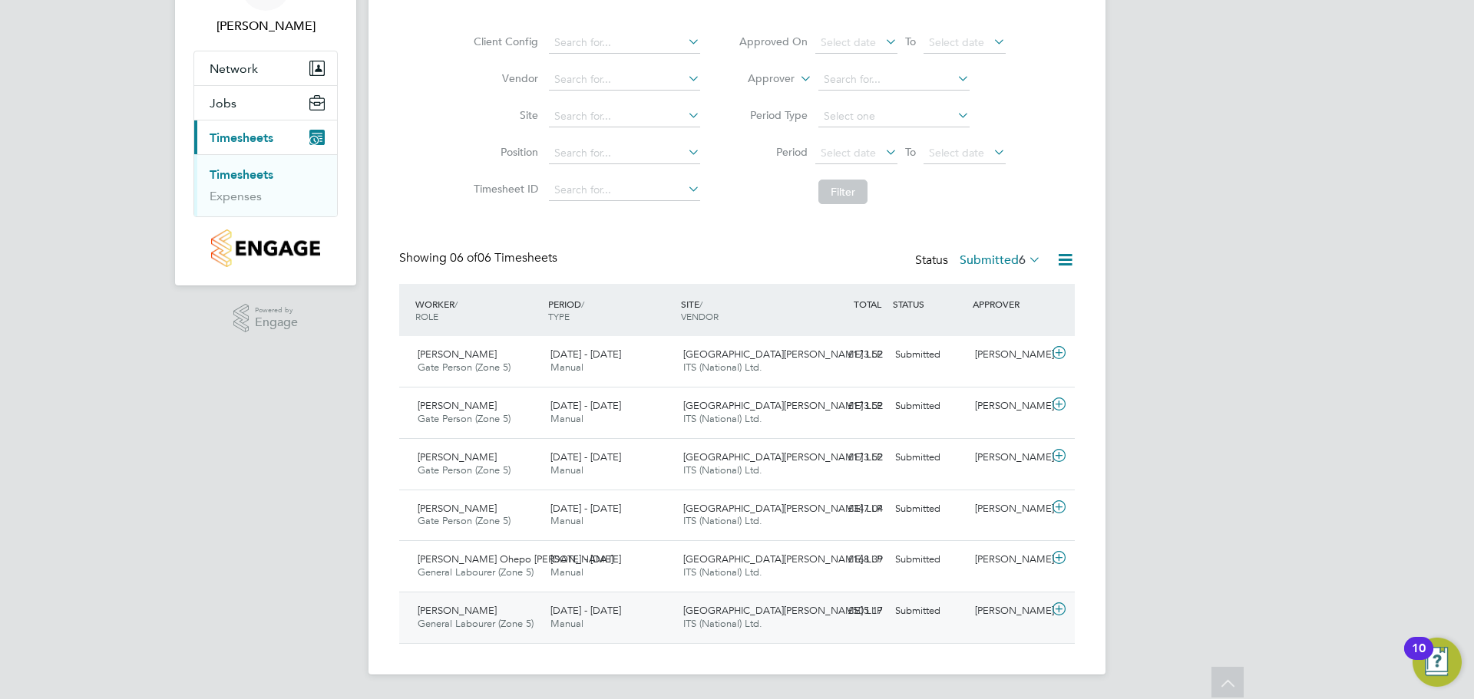
click at [1058, 604] on icon at bounding box center [1058, 609] width 19 height 12
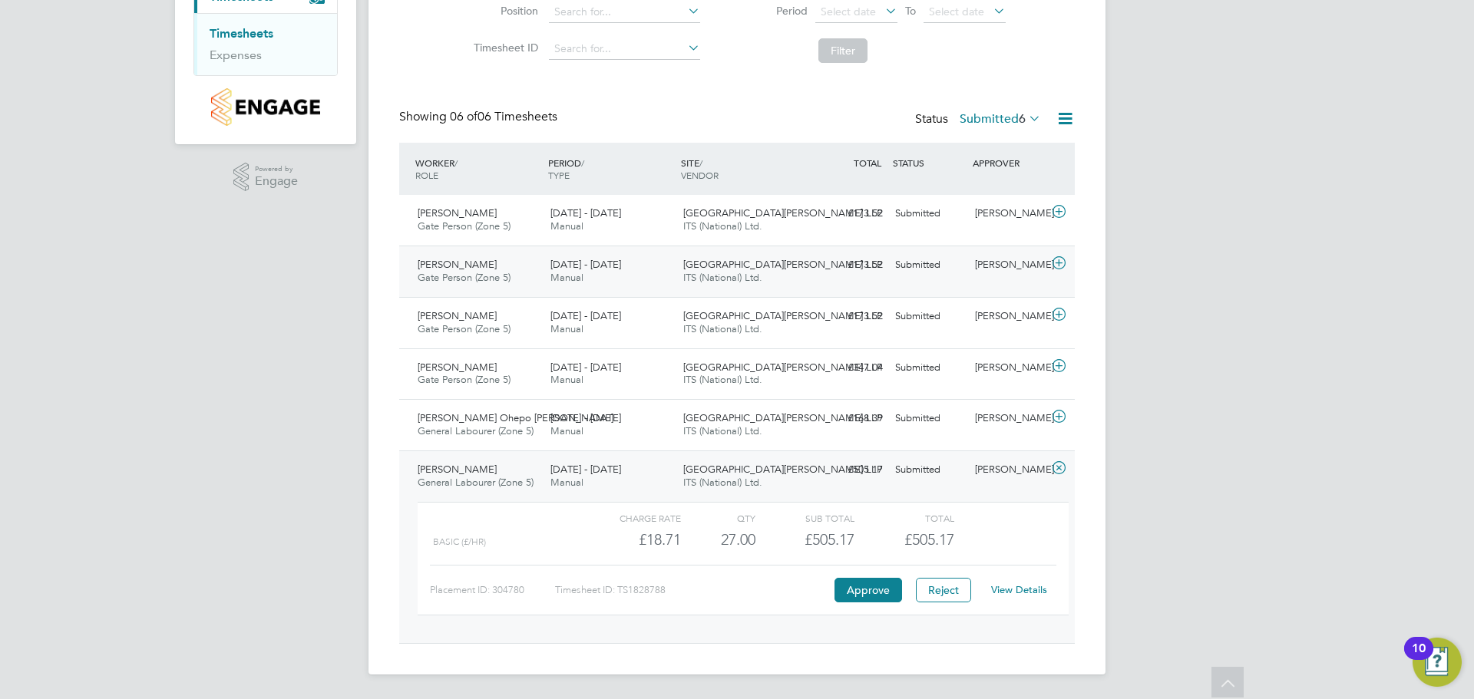
click at [916, 270] on div "Submitted" at bounding box center [929, 265] width 80 height 25
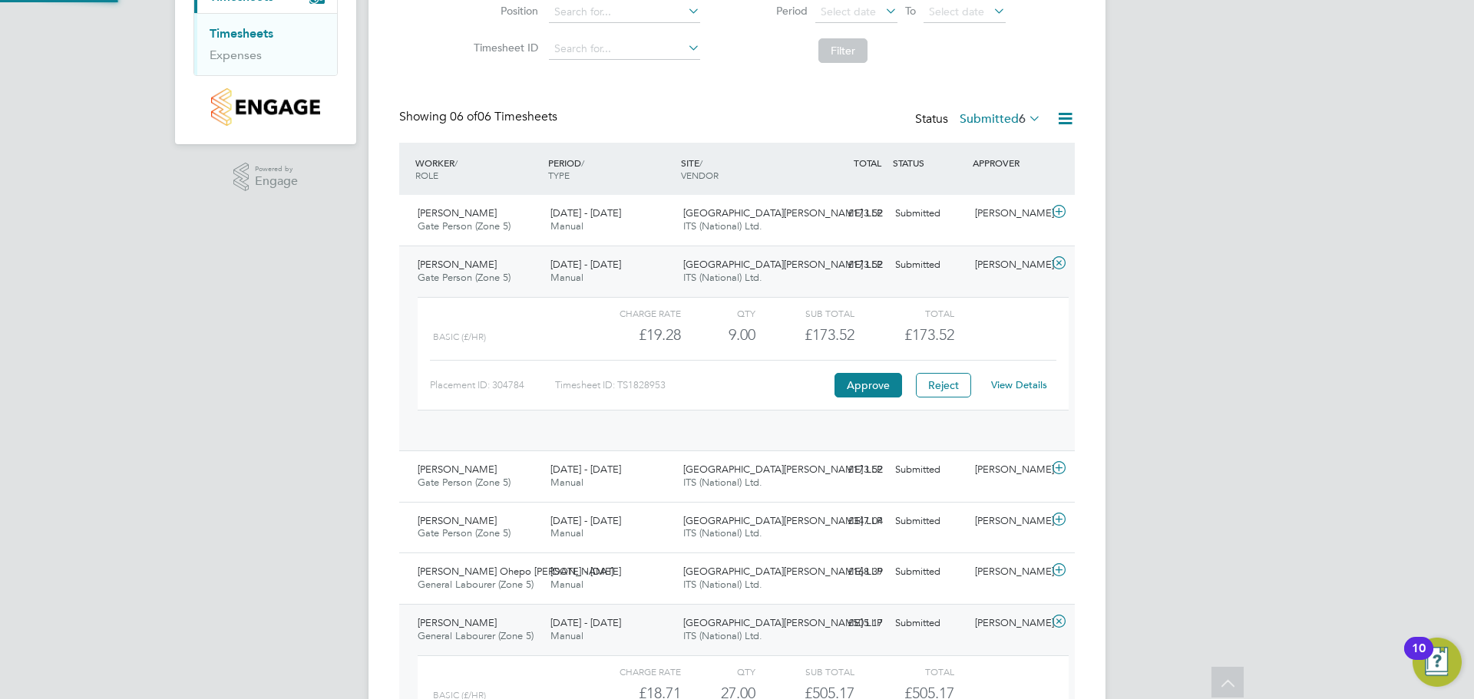
scroll to position [26, 150]
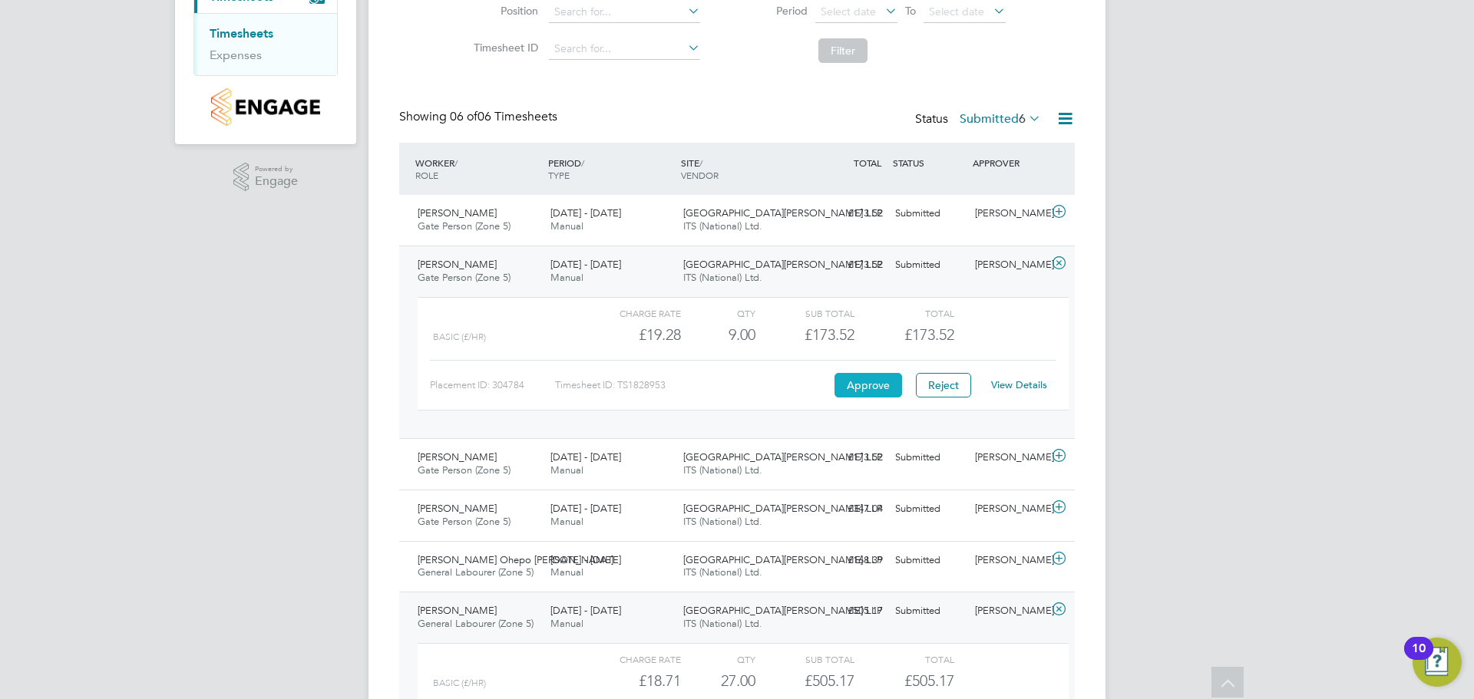
click at [893, 388] on button "Approve" at bounding box center [868, 385] width 68 height 25
click at [1220, 369] on div "MK Megan Keeling Notifications 10 Applications: Network Team Members Sites Jobs…" at bounding box center [737, 301] width 1474 height 1078
click at [702, 267] on span "[GEOGRAPHIC_DATA][PERSON_NAME] LLP" at bounding box center [782, 264] width 199 height 13
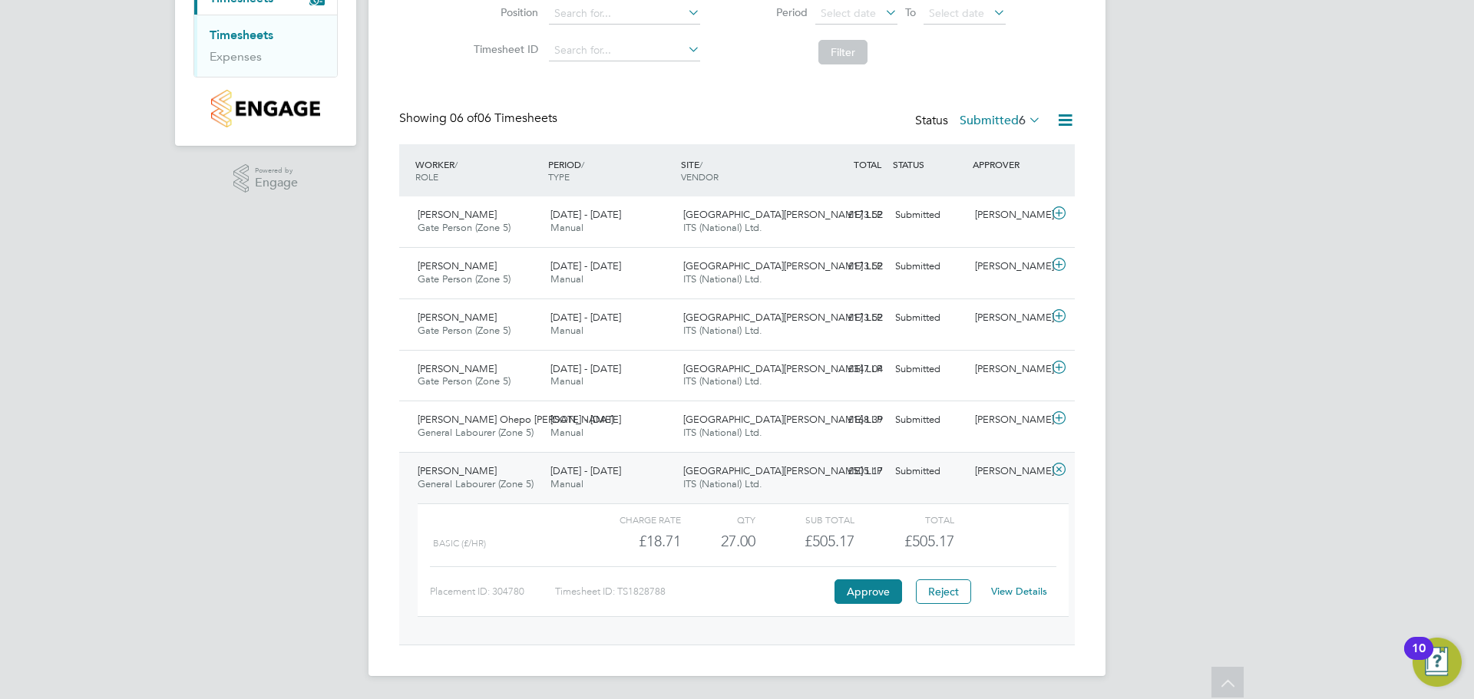
scroll to position [238, 0]
click at [1279, 353] on div "MK Megan Keeling Notifications 10 Applications: Network Team Members Sites Jobs…" at bounding box center [737, 230] width 1474 height 937
click at [705, 222] on span "ITS (National) Ltd." at bounding box center [722, 226] width 79 height 13
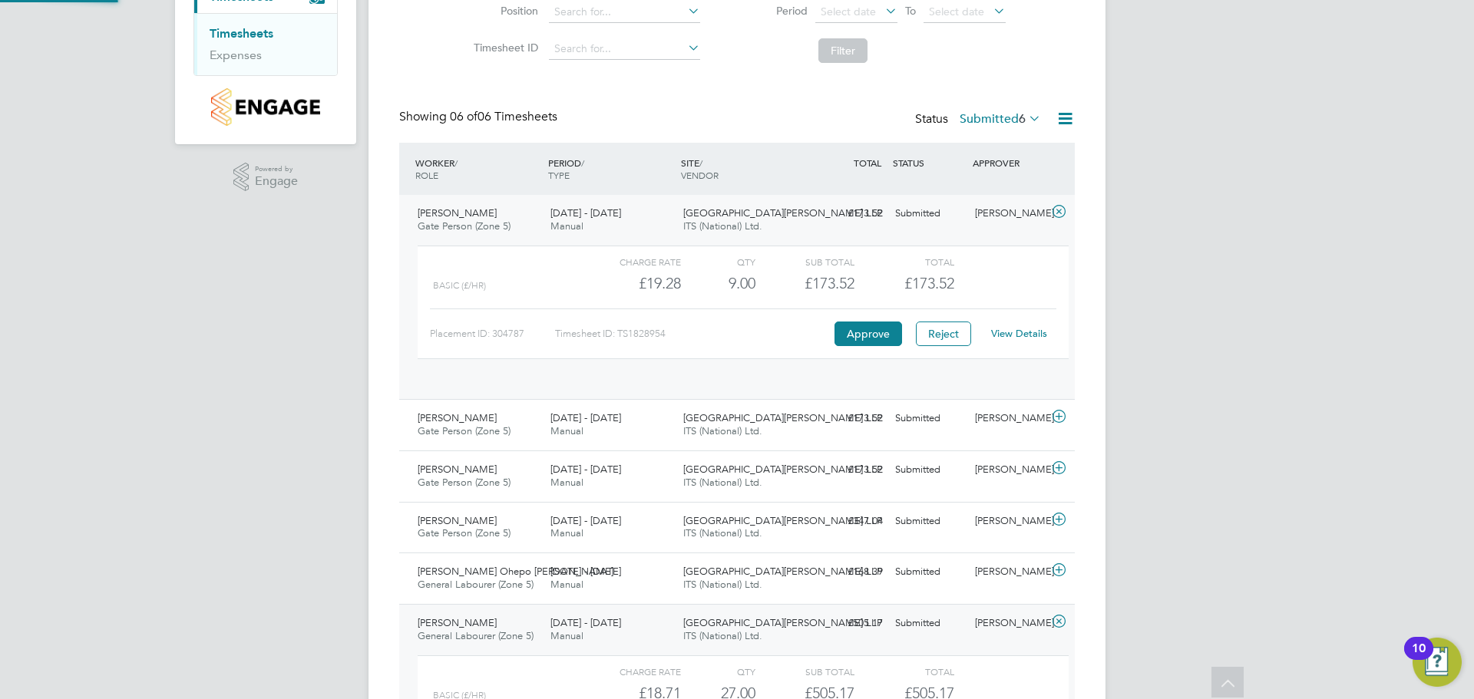
scroll to position [26, 150]
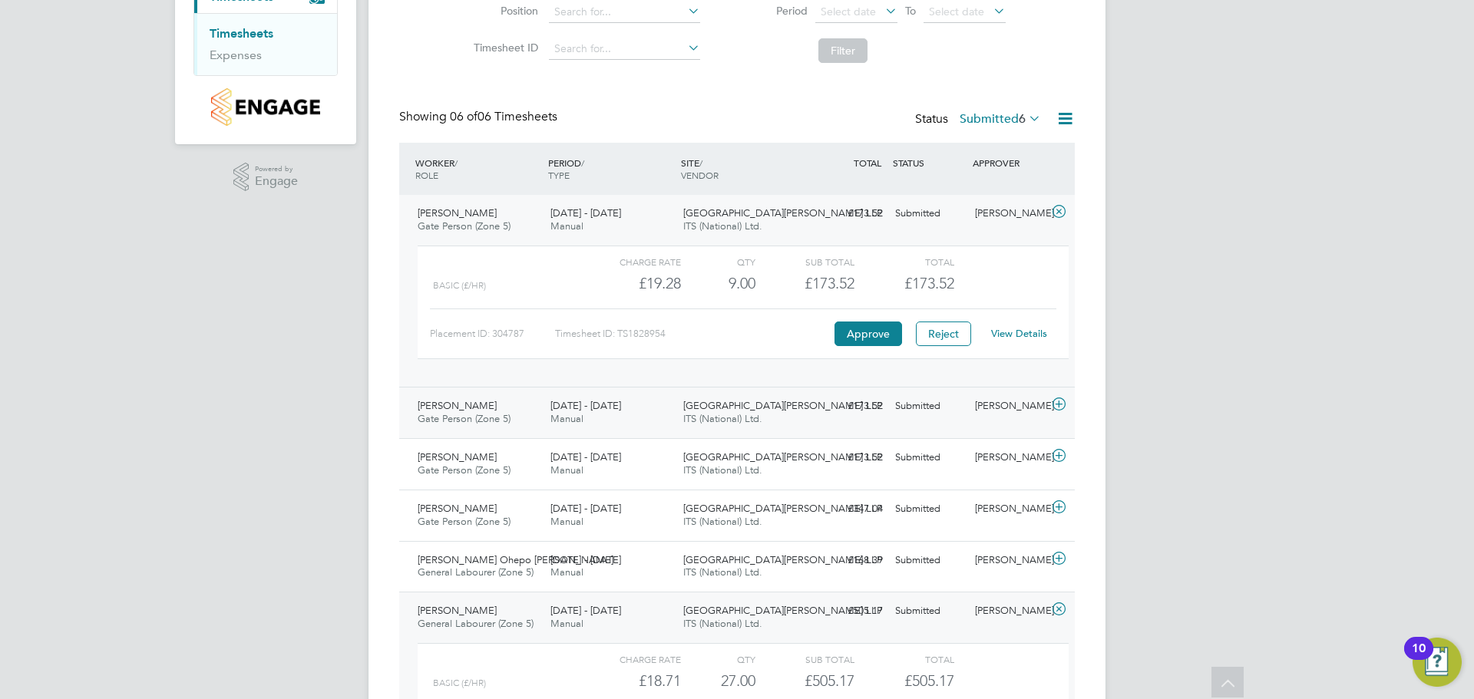
click at [752, 411] on span "[GEOGRAPHIC_DATA][PERSON_NAME] LLP" at bounding box center [782, 405] width 199 height 13
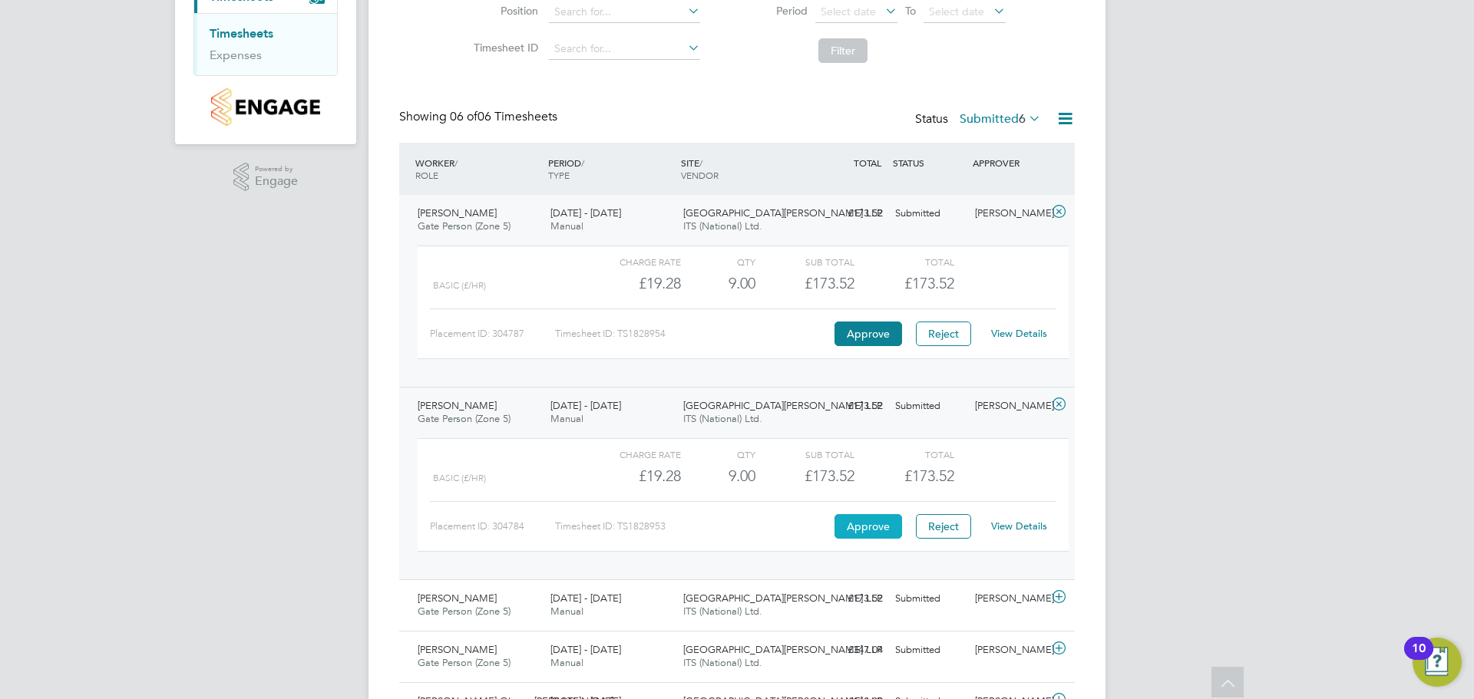
click at [877, 526] on button "Approve" at bounding box center [868, 526] width 68 height 25
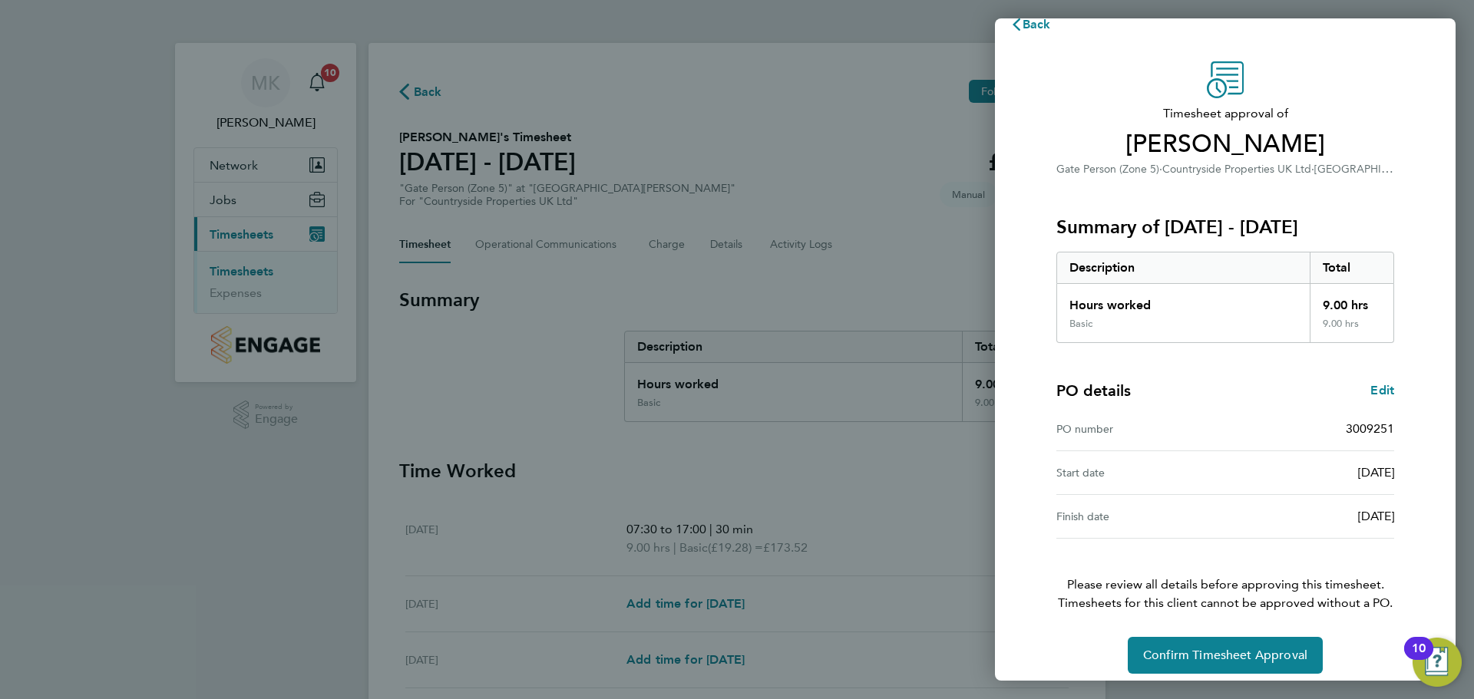
scroll to position [36, 0]
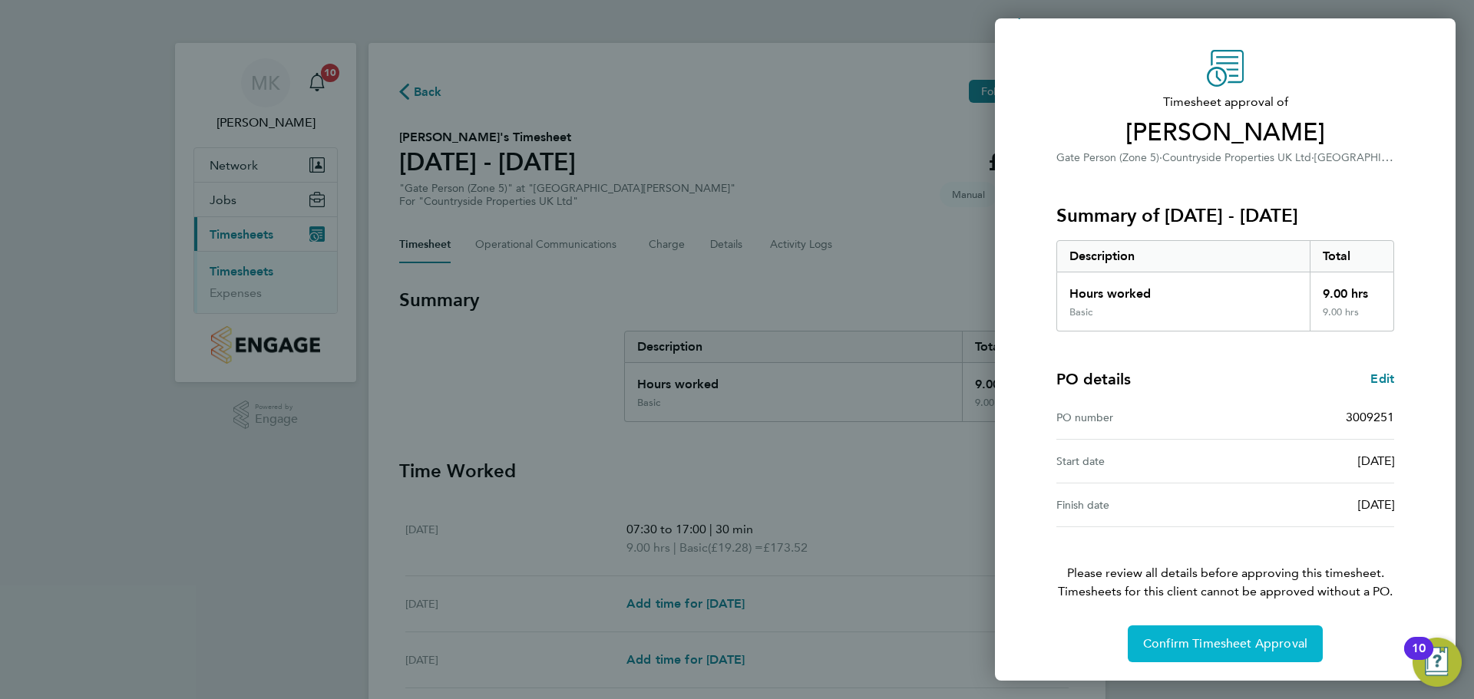
click at [1276, 642] on span "Confirm Timesheet Approval" at bounding box center [1225, 643] width 164 height 15
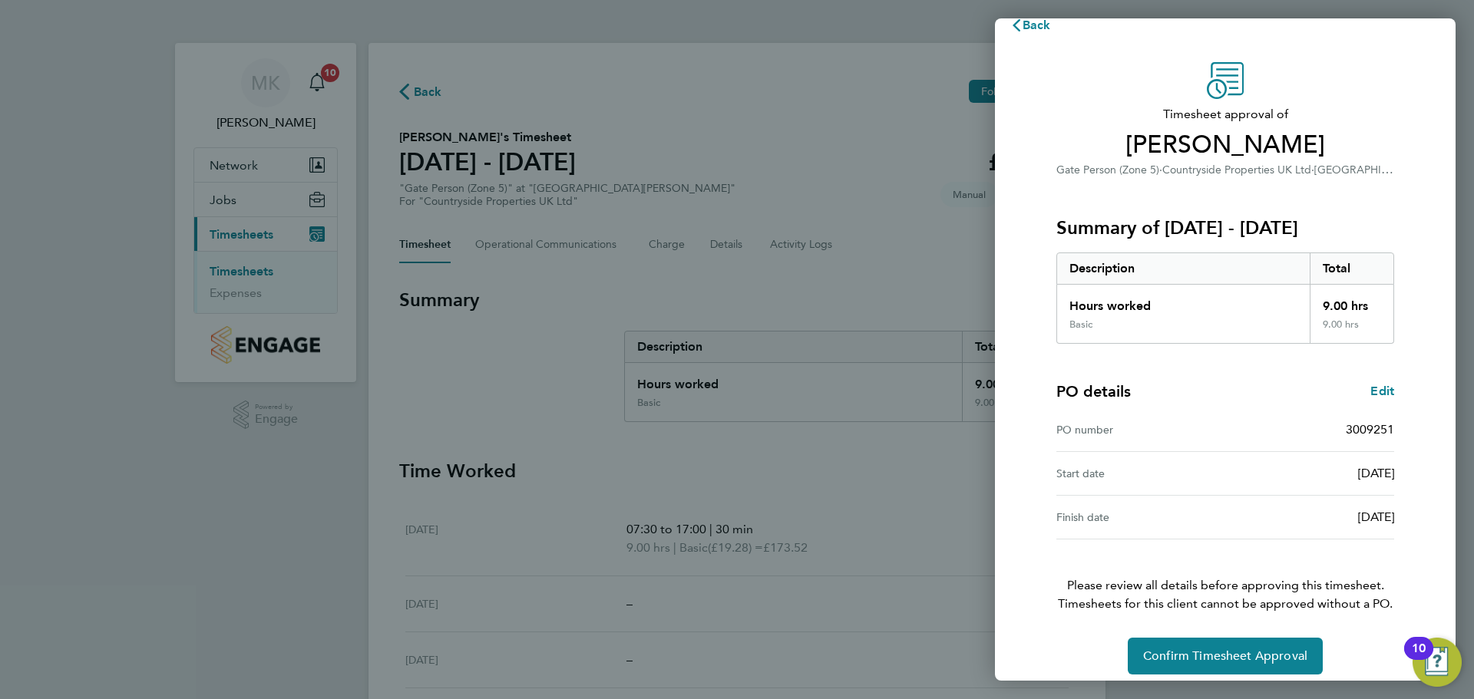
scroll to position [36, 0]
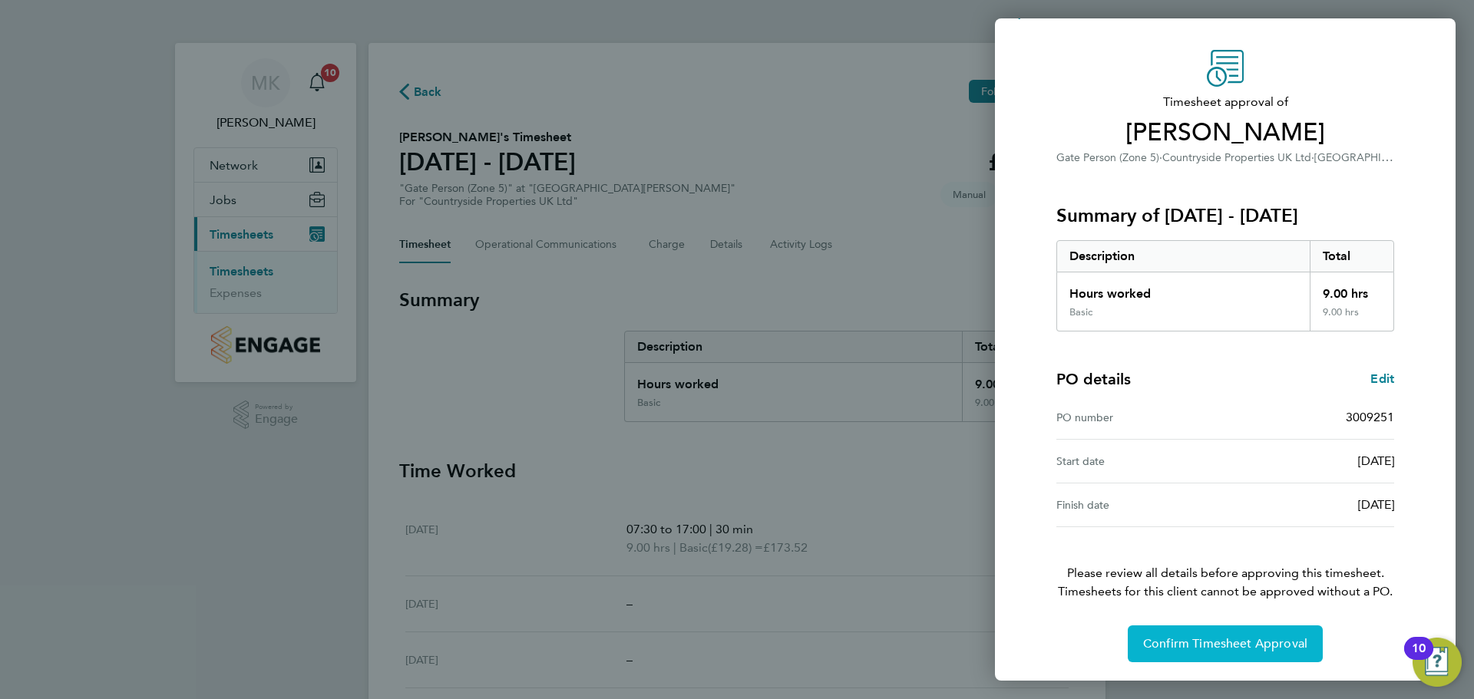
click at [1285, 651] on span "Confirm Timesheet Approval" at bounding box center [1225, 643] width 164 height 15
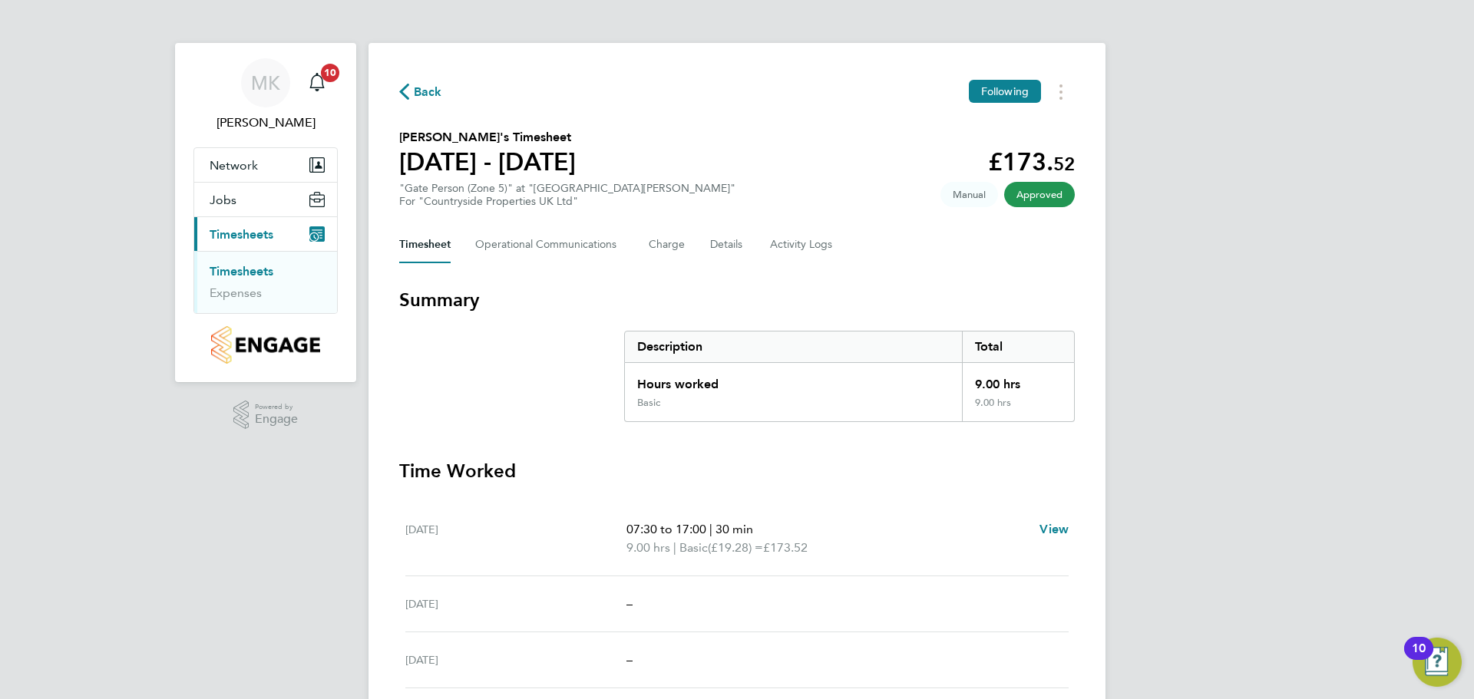
click at [269, 238] on span "Timesheets" at bounding box center [242, 234] width 64 height 15
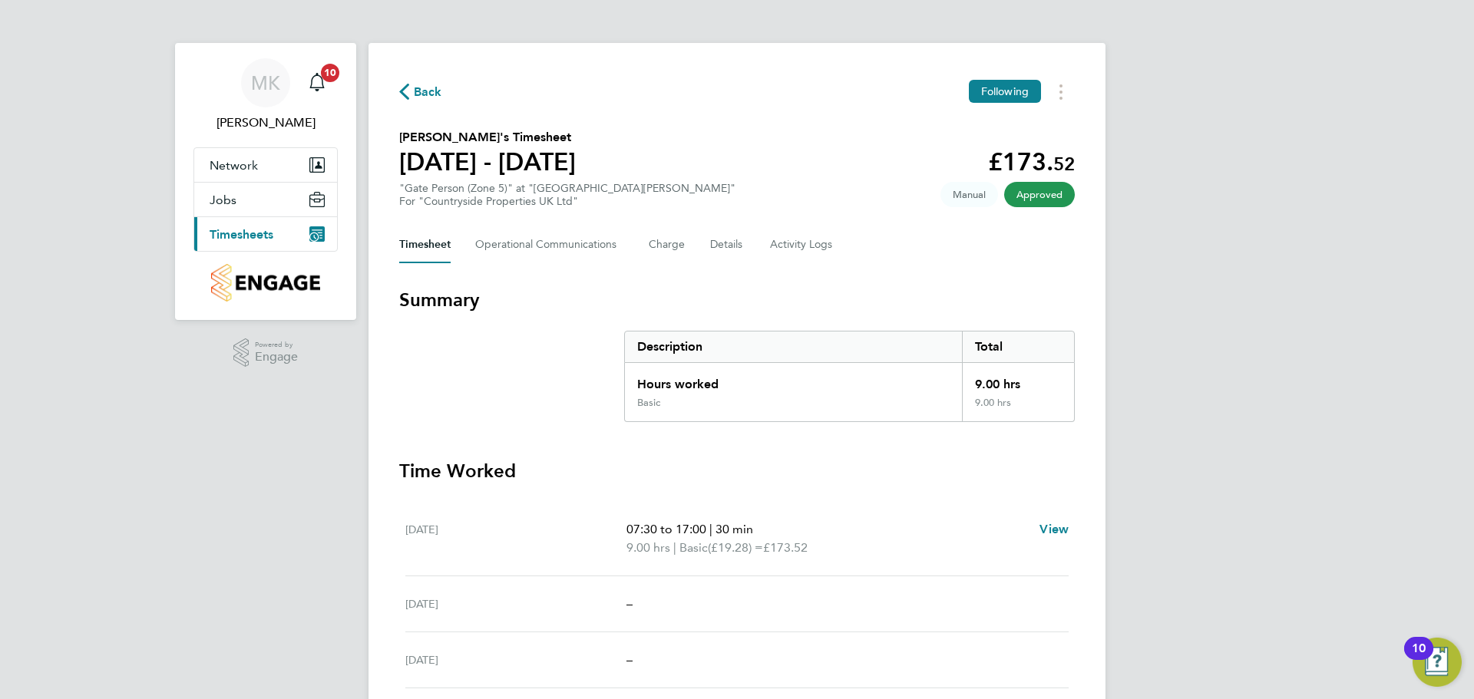
click at [269, 238] on span "Timesheets" at bounding box center [242, 234] width 64 height 15
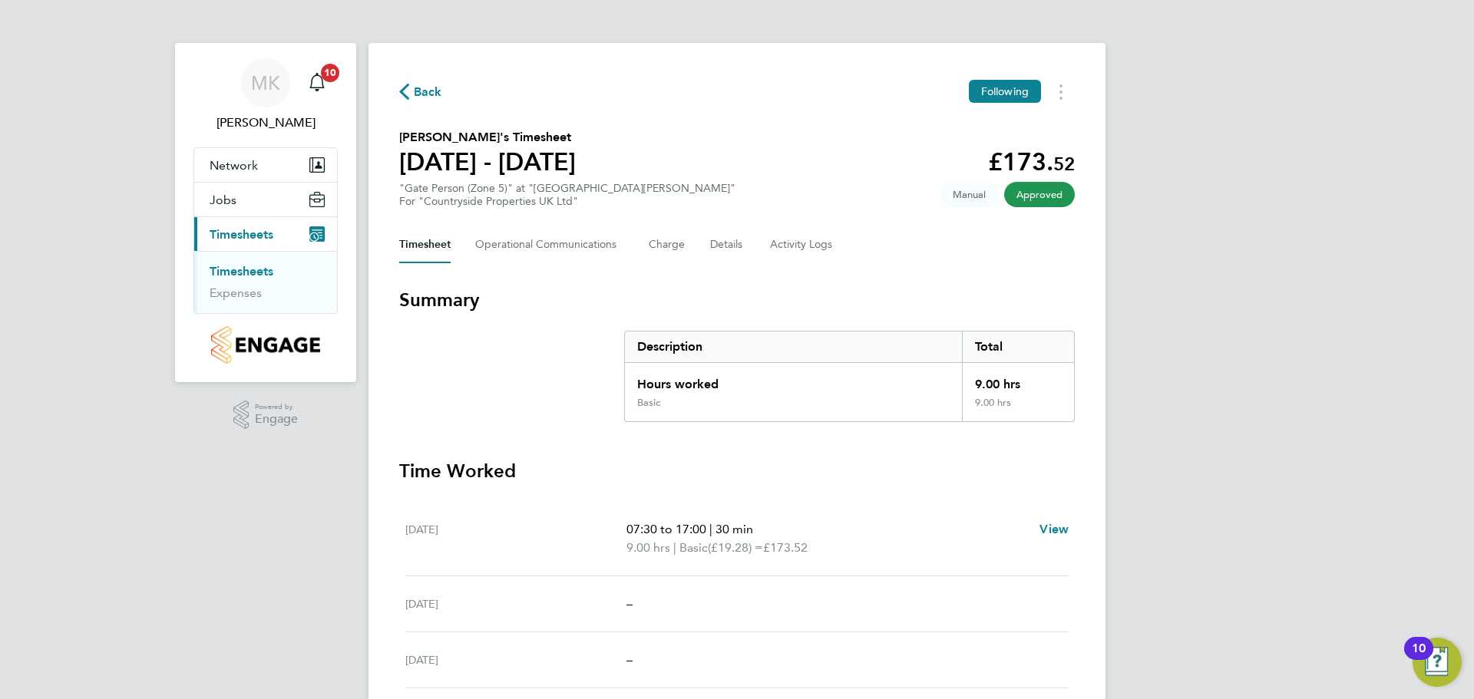
click at [263, 269] on link "Timesheets" at bounding box center [242, 271] width 64 height 15
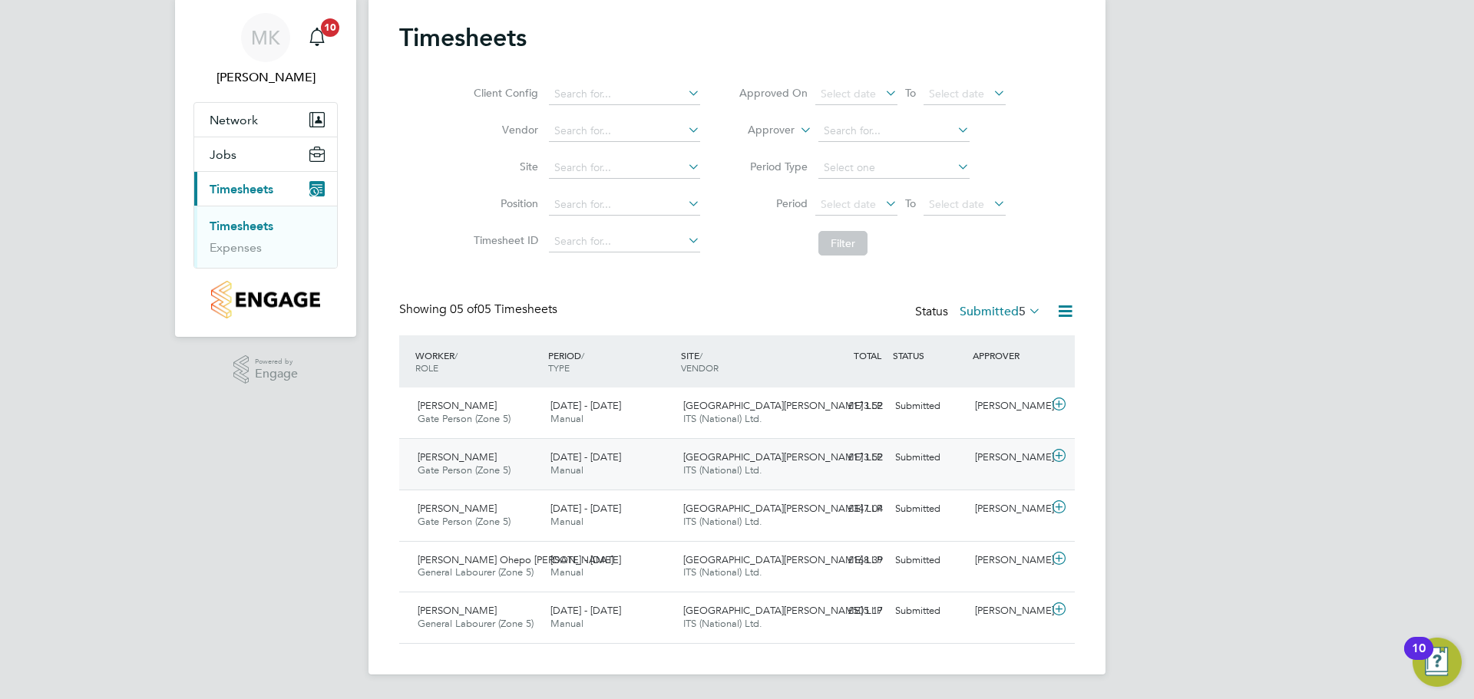
click at [580, 464] on span "Manual" at bounding box center [566, 470] width 33 height 13
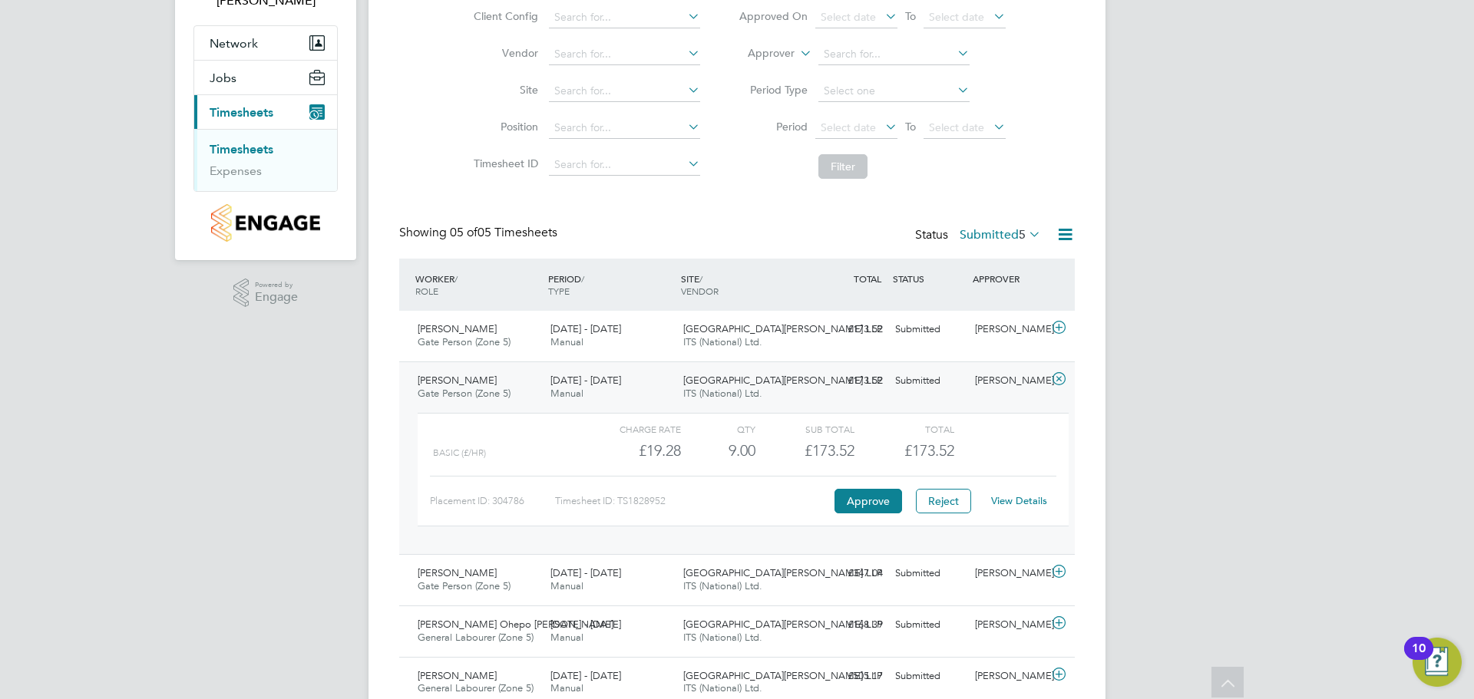
scroll to position [187, 0]
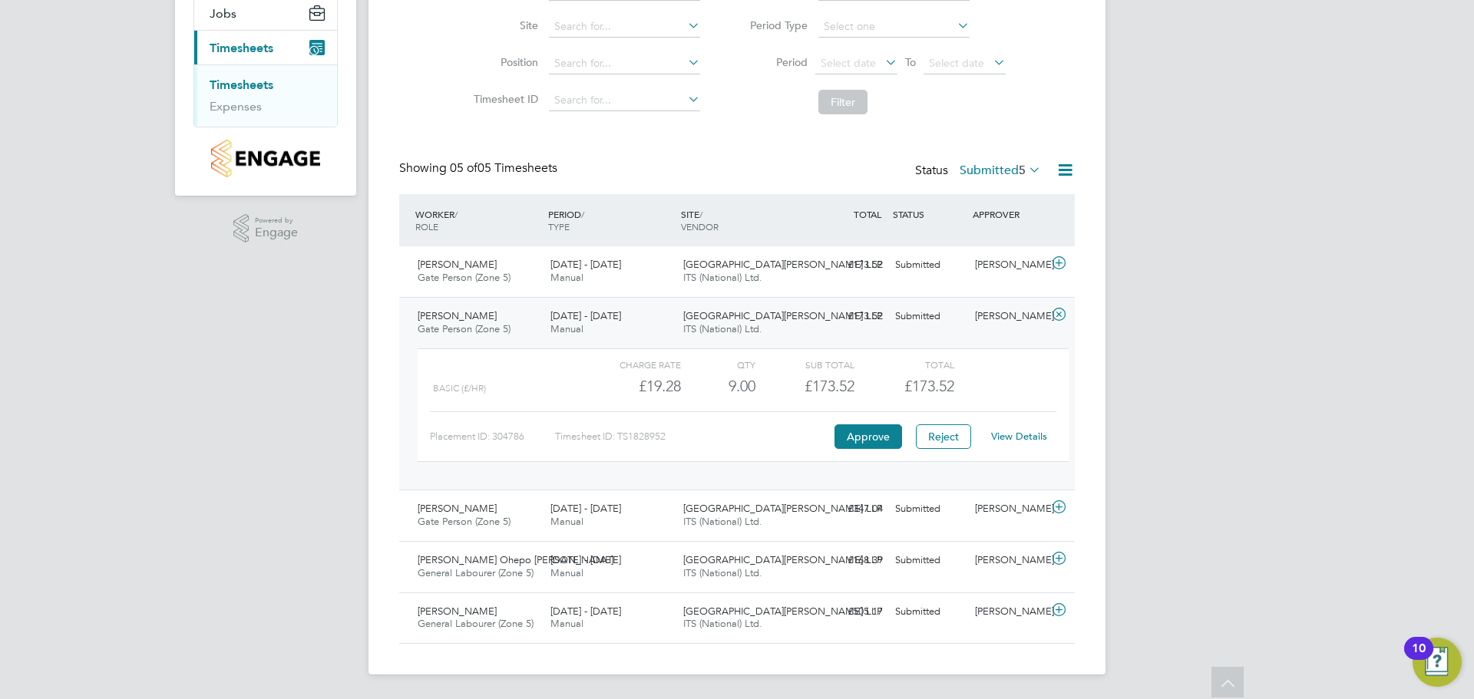
click at [1016, 437] on link "View Details" at bounding box center [1019, 436] width 56 height 13
click at [798, 610] on div "Brookmill Meadows LLP ITS (National) Ltd." at bounding box center [743, 618] width 133 height 38
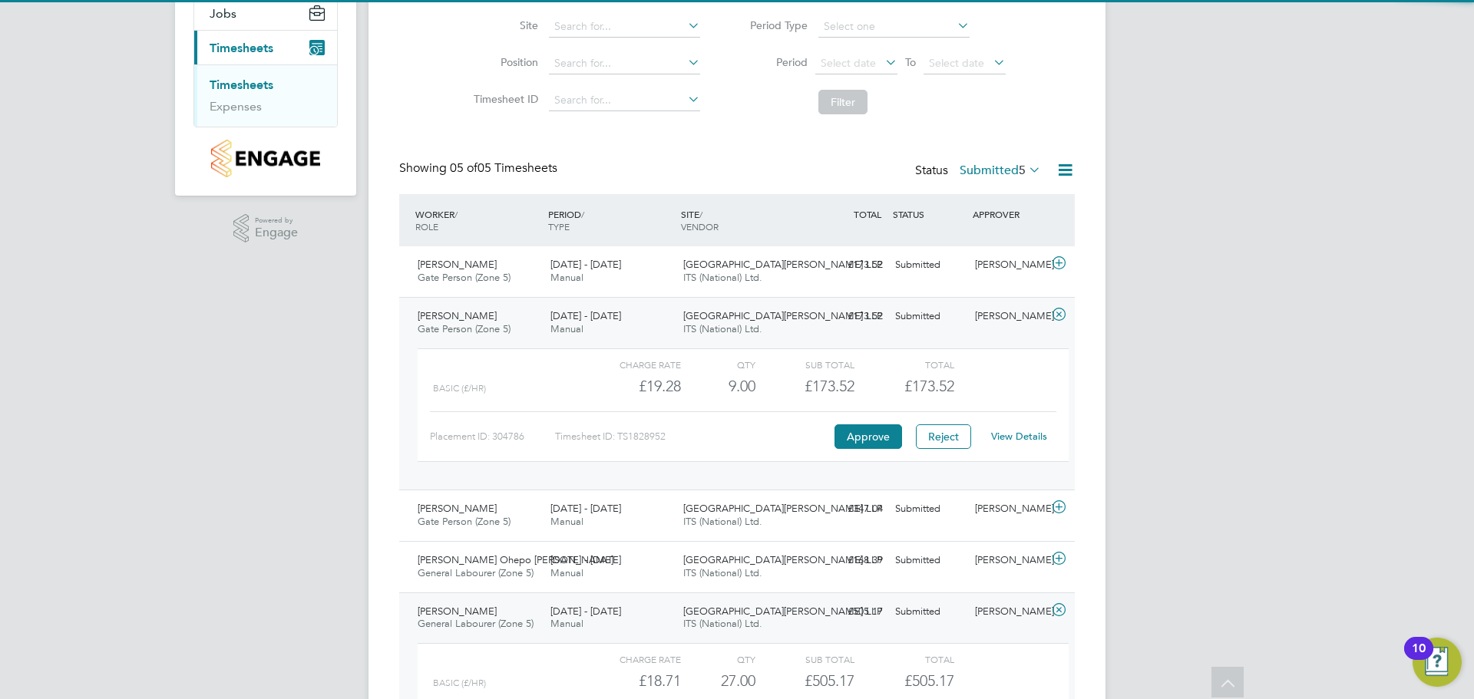
scroll to position [328, 0]
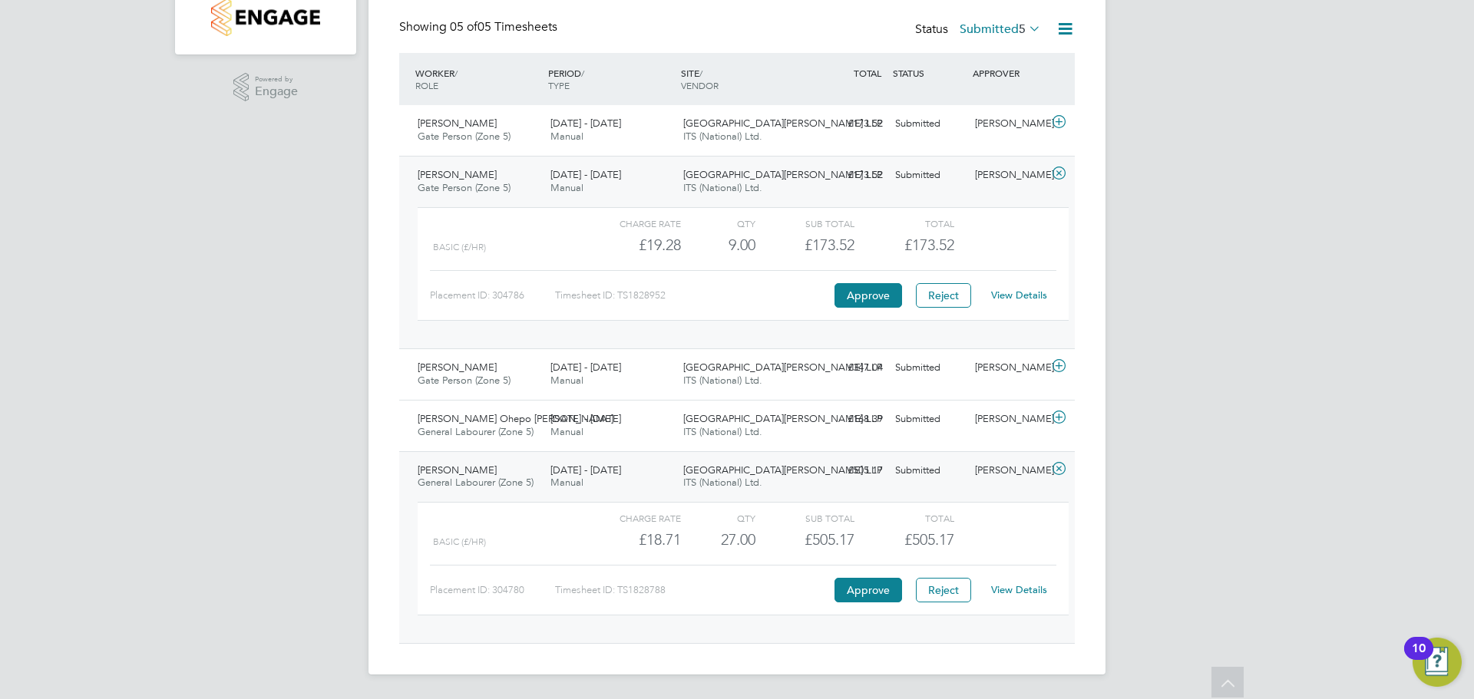
click at [1002, 593] on link "View Details" at bounding box center [1019, 589] width 56 height 13
click at [999, 592] on link "View Details" at bounding box center [1019, 589] width 56 height 13
click at [1234, 343] on div "MK Megan Keeling Notifications 10 Applications: Network Team Members Sites Jobs…" at bounding box center [737, 185] width 1474 height 1027
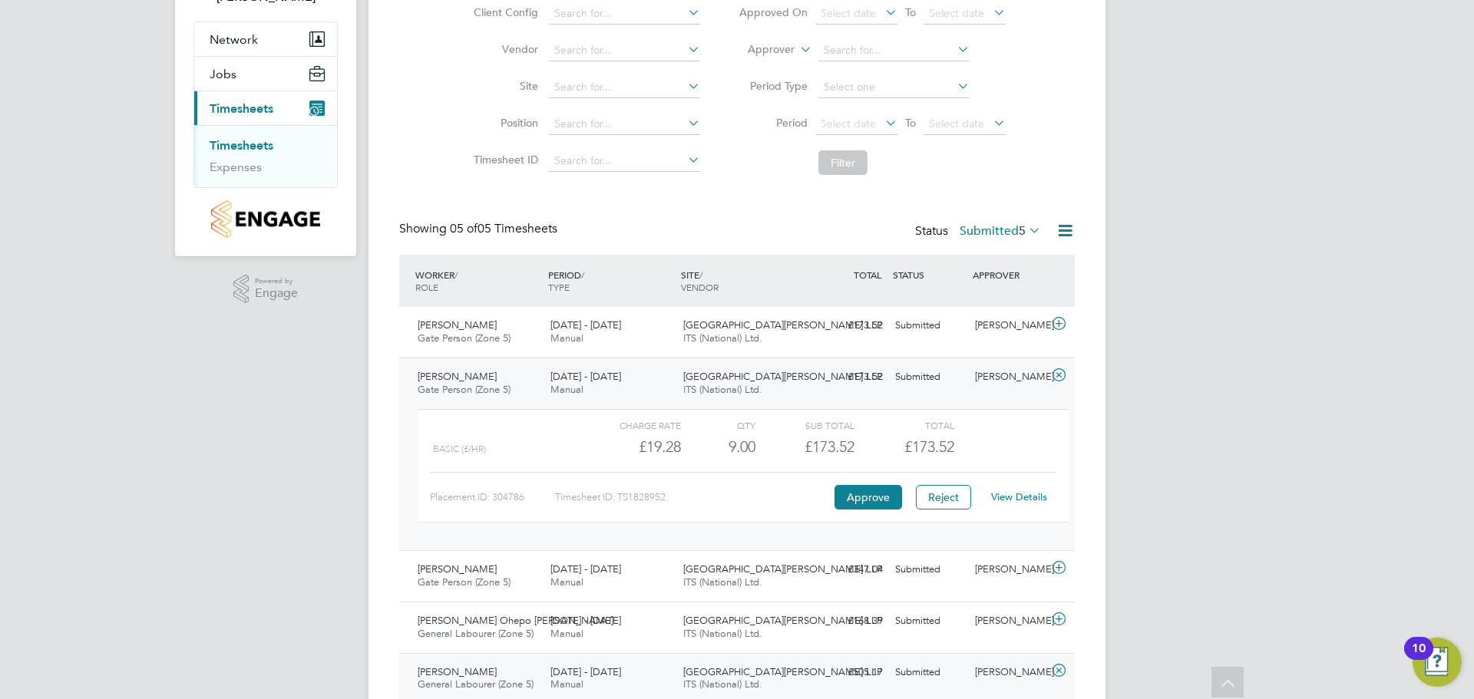
scroll to position [21, 0]
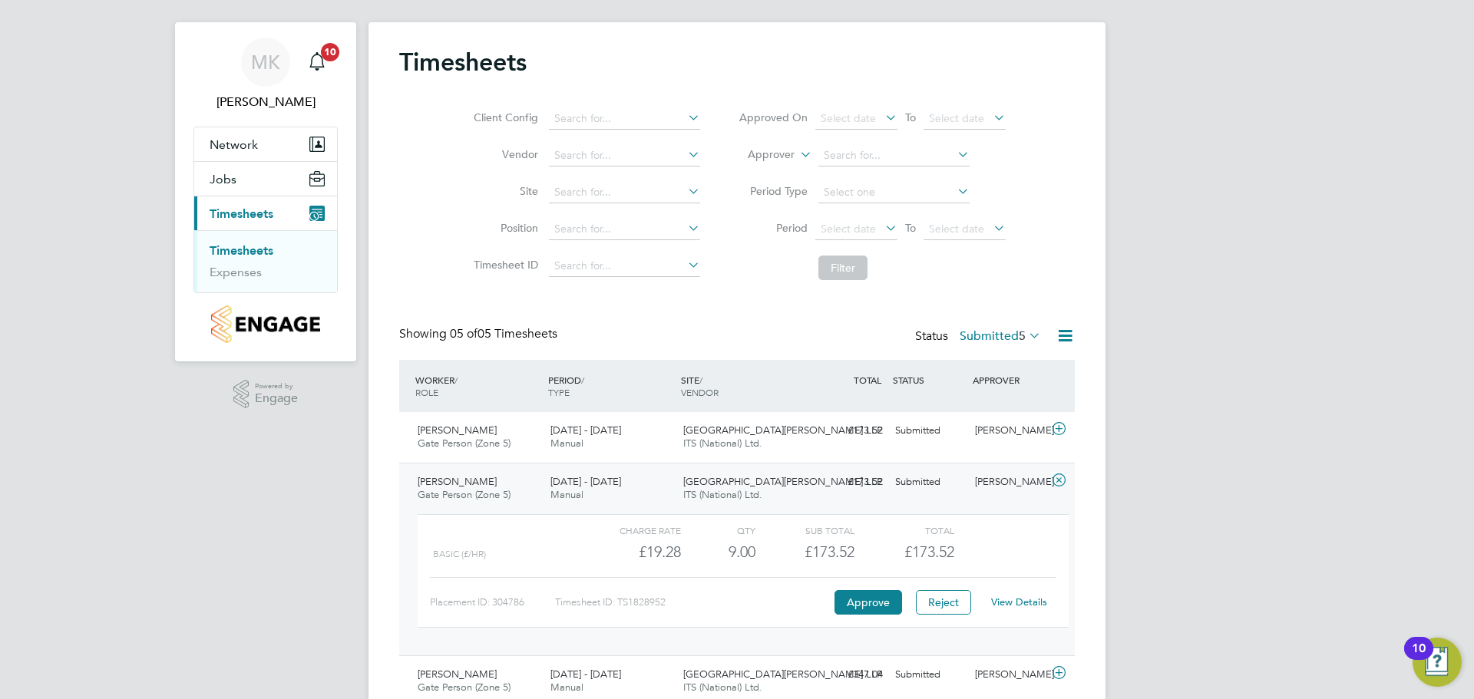
click at [258, 216] on span "Timesheets" at bounding box center [242, 213] width 64 height 15
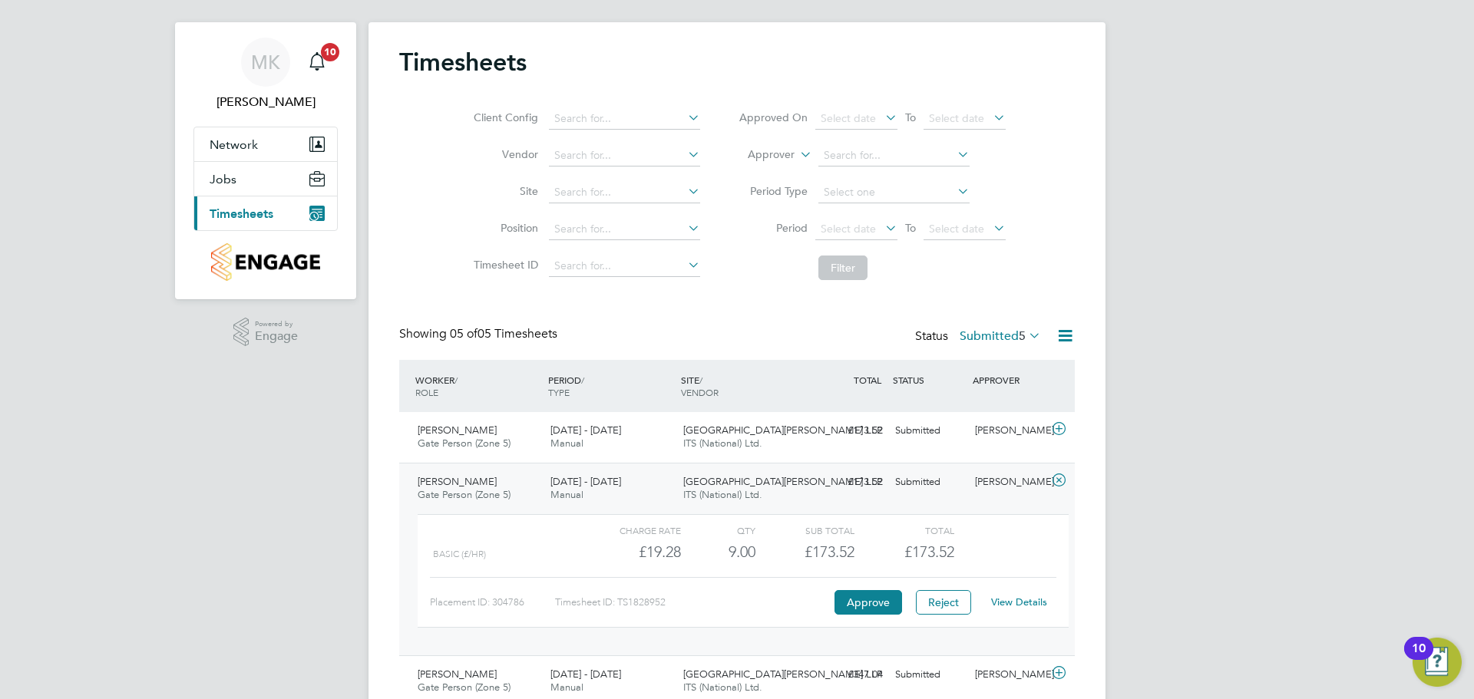
click at [261, 217] on span "Timesheets" at bounding box center [242, 213] width 64 height 15
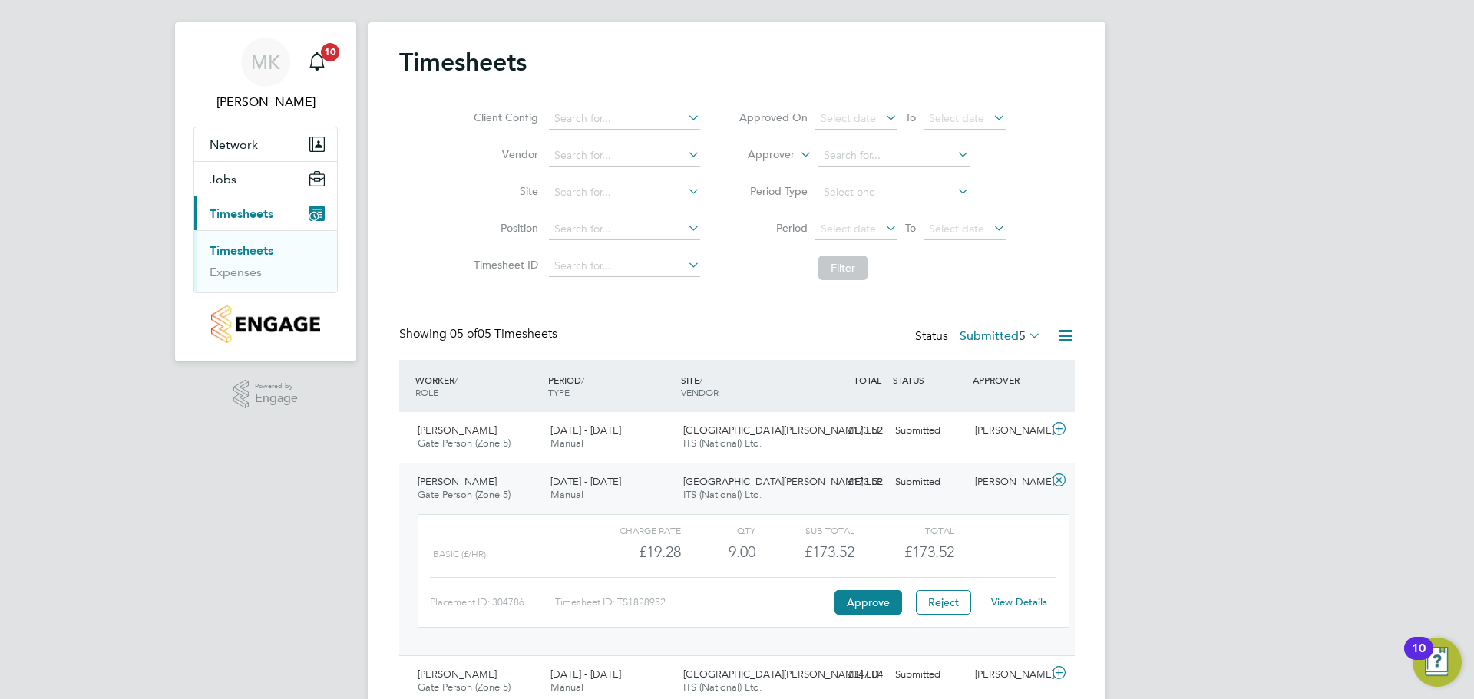
click at [264, 246] on link "Timesheets" at bounding box center [242, 250] width 64 height 15
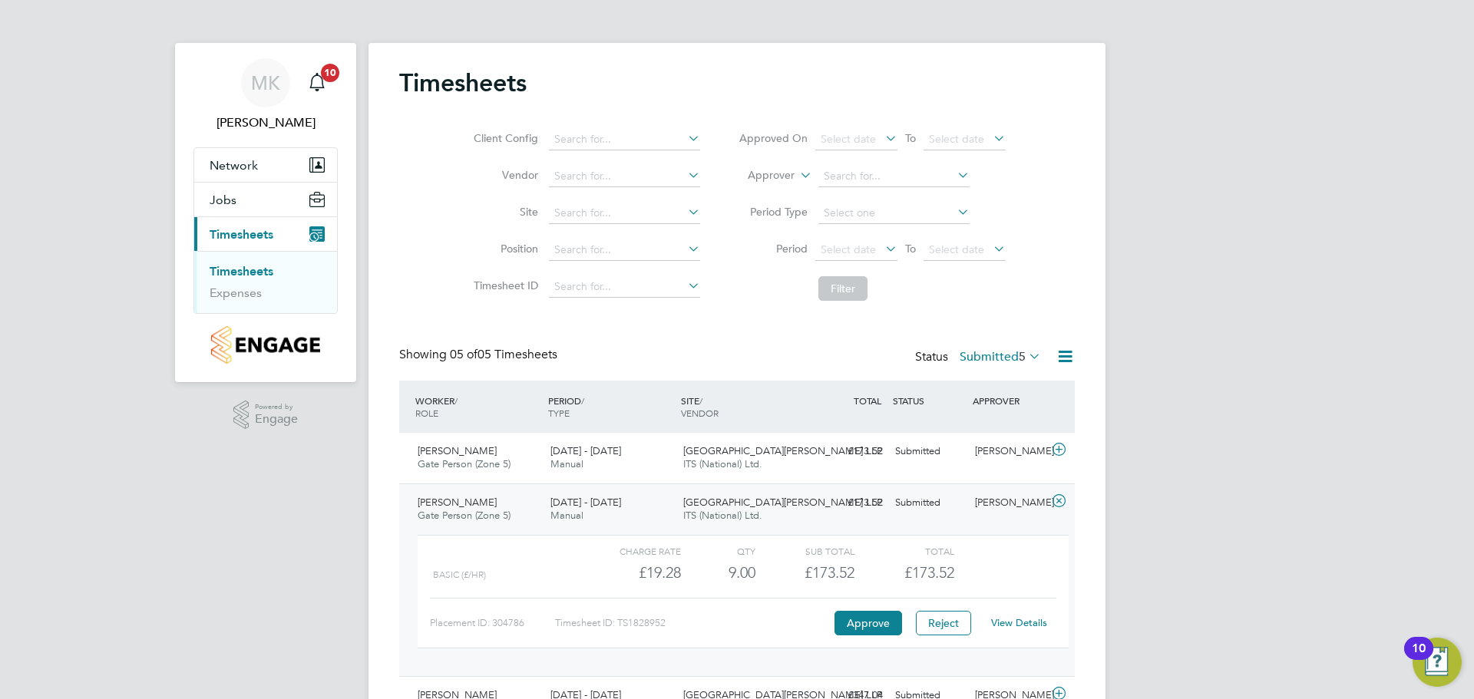
click at [238, 268] on link "Timesheets" at bounding box center [242, 271] width 64 height 15
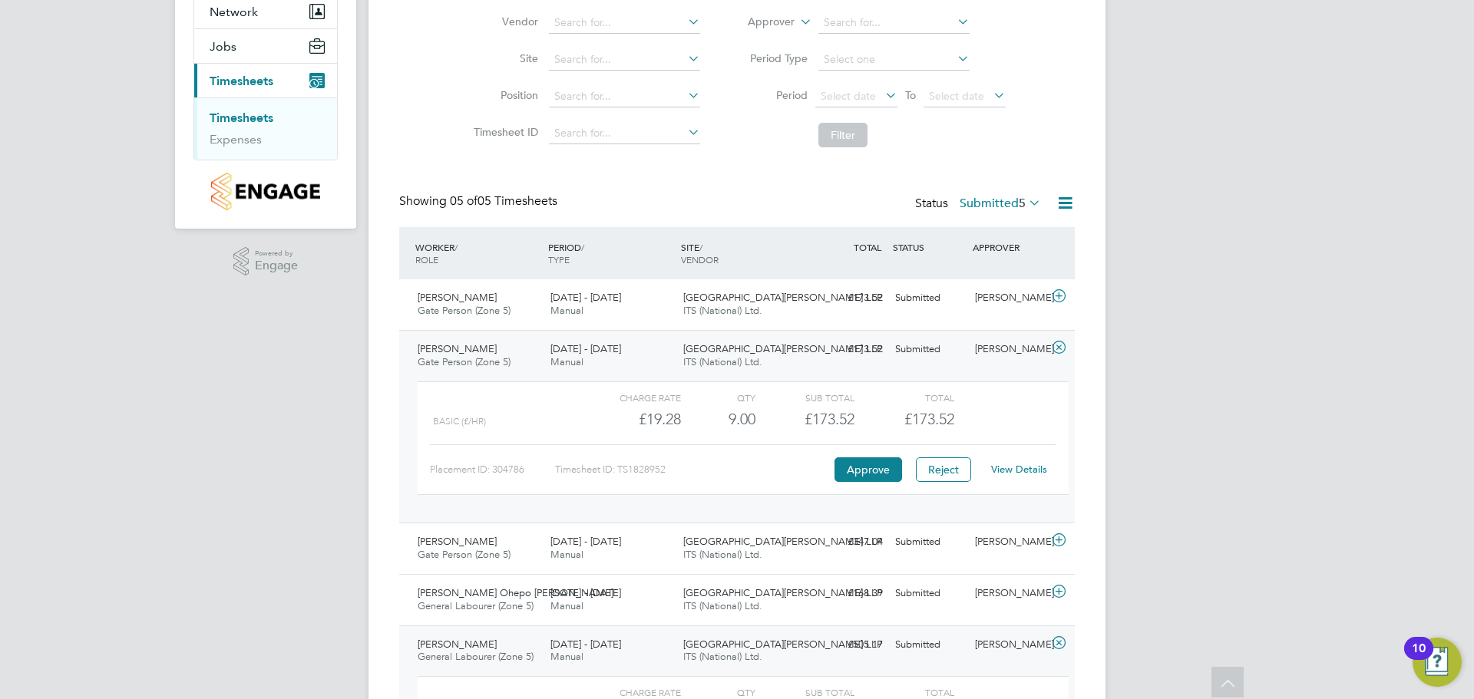
click at [1263, 302] on div "MK Megan Keeling Notifications 10 Applications: Network Team Members Sites Jobs…" at bounding box center [737, 359] width 1474 height 1027
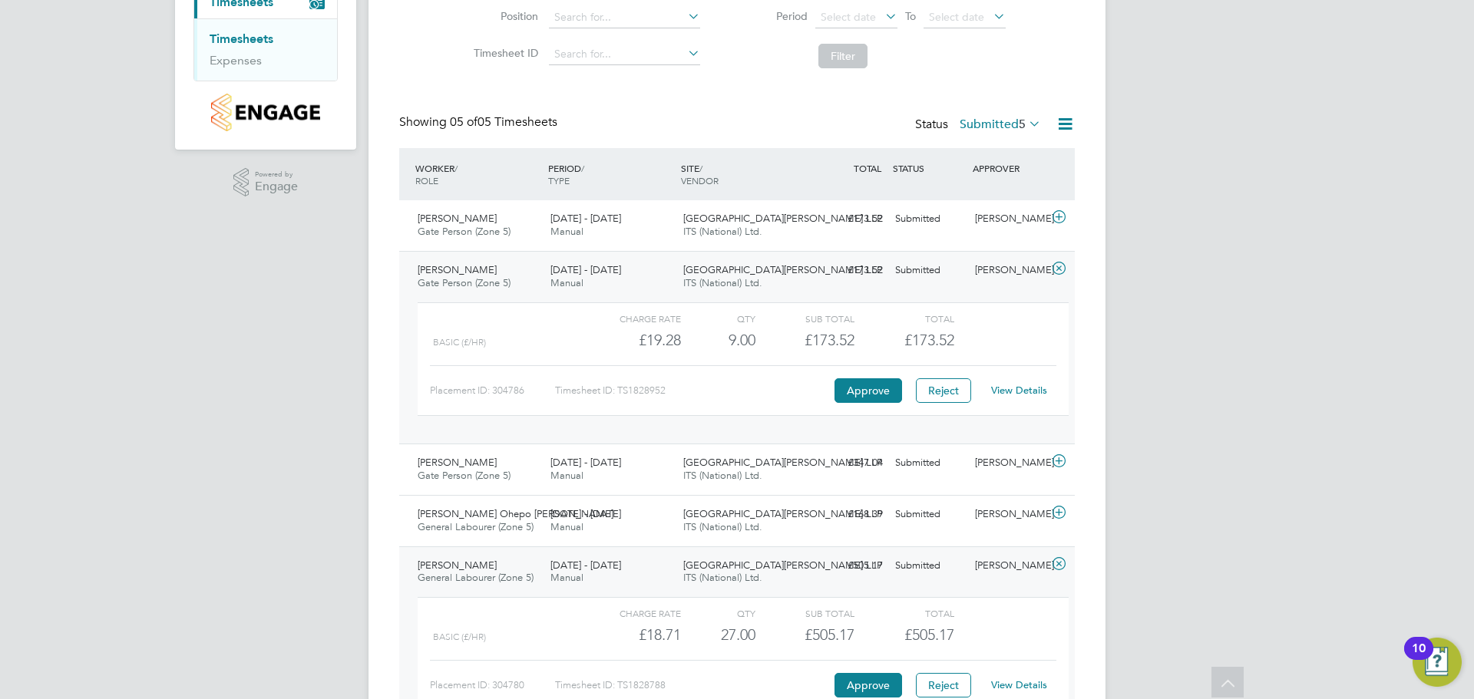
scroll to position [328, 0]
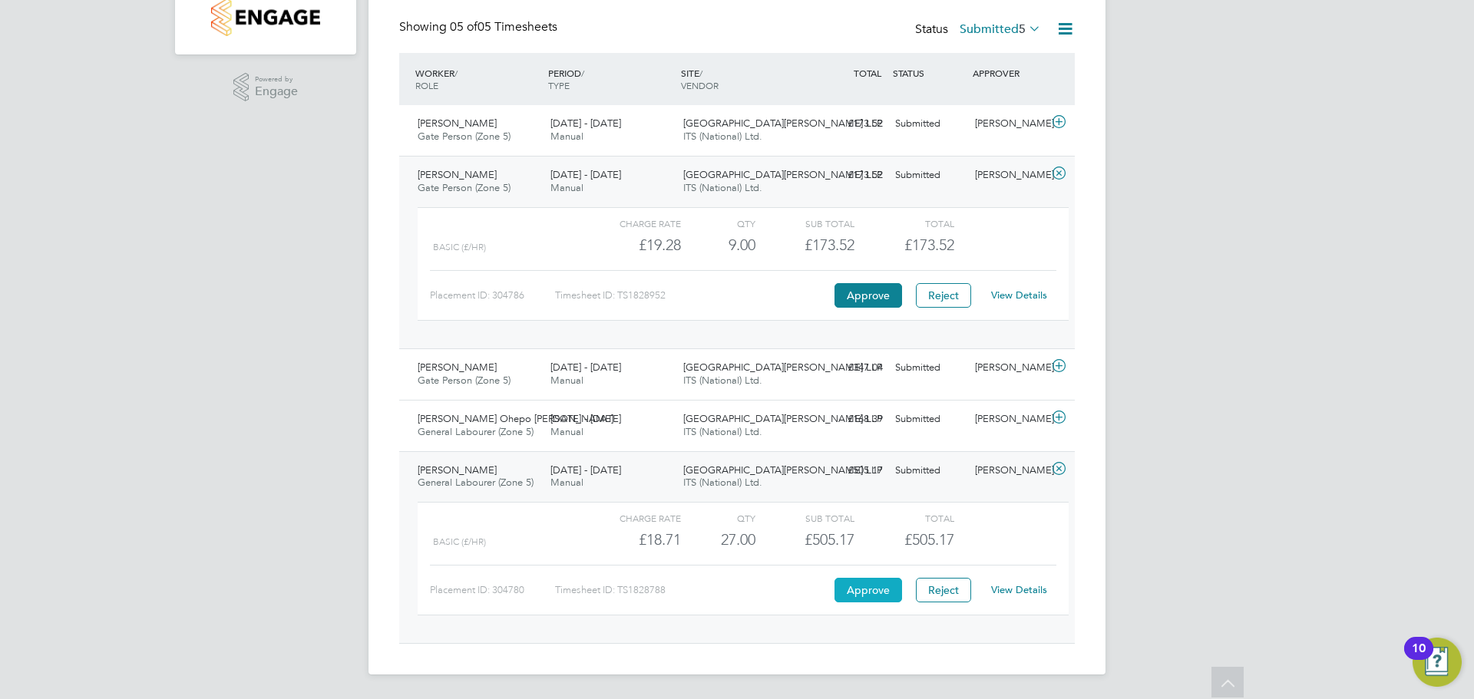
click at [884, 588] on button "Approve" at bounding box center [868, 590] width 68 height 25
click at [887, 301] on button "Approve" at bounding box center [868, 295] width 68 height 25
click at [812, 130] on div "£173.52 Submitted" at bounding box center [849, 123] width 80 height 25
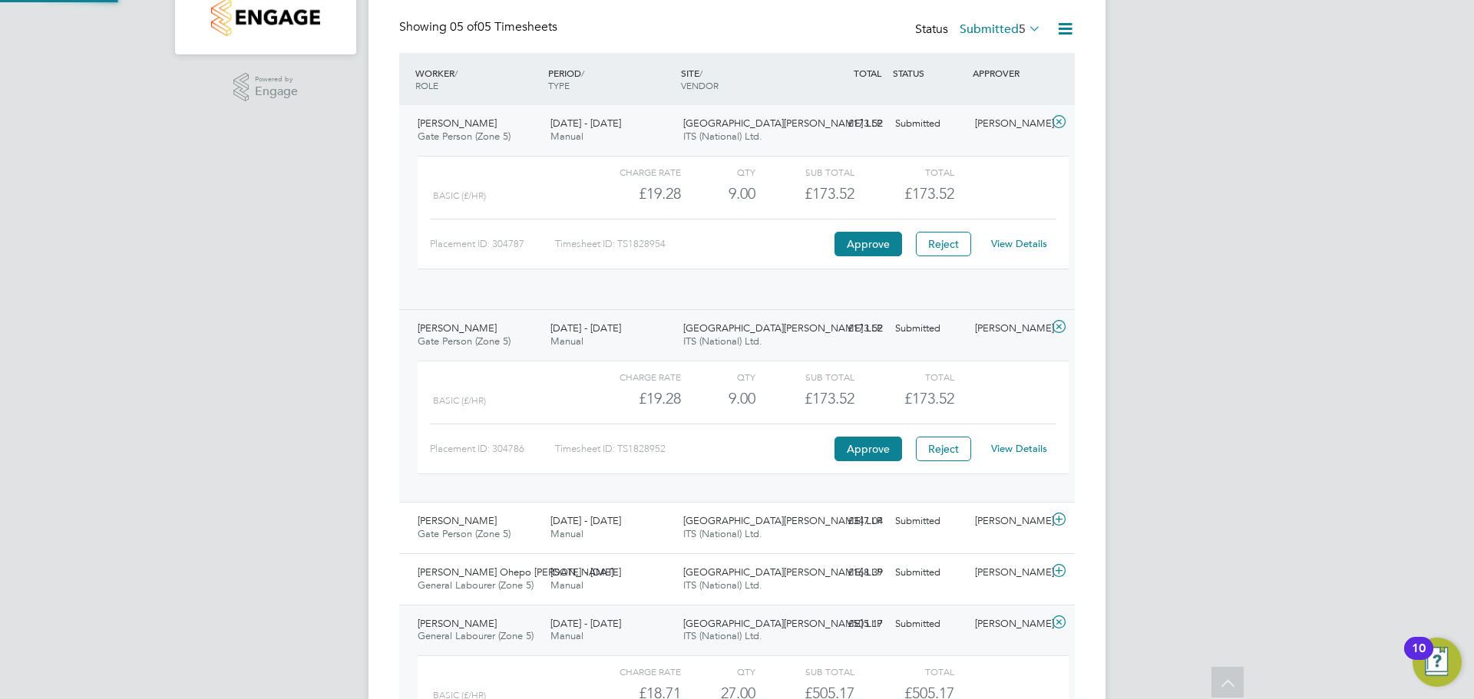
scroll to position [26, 150]
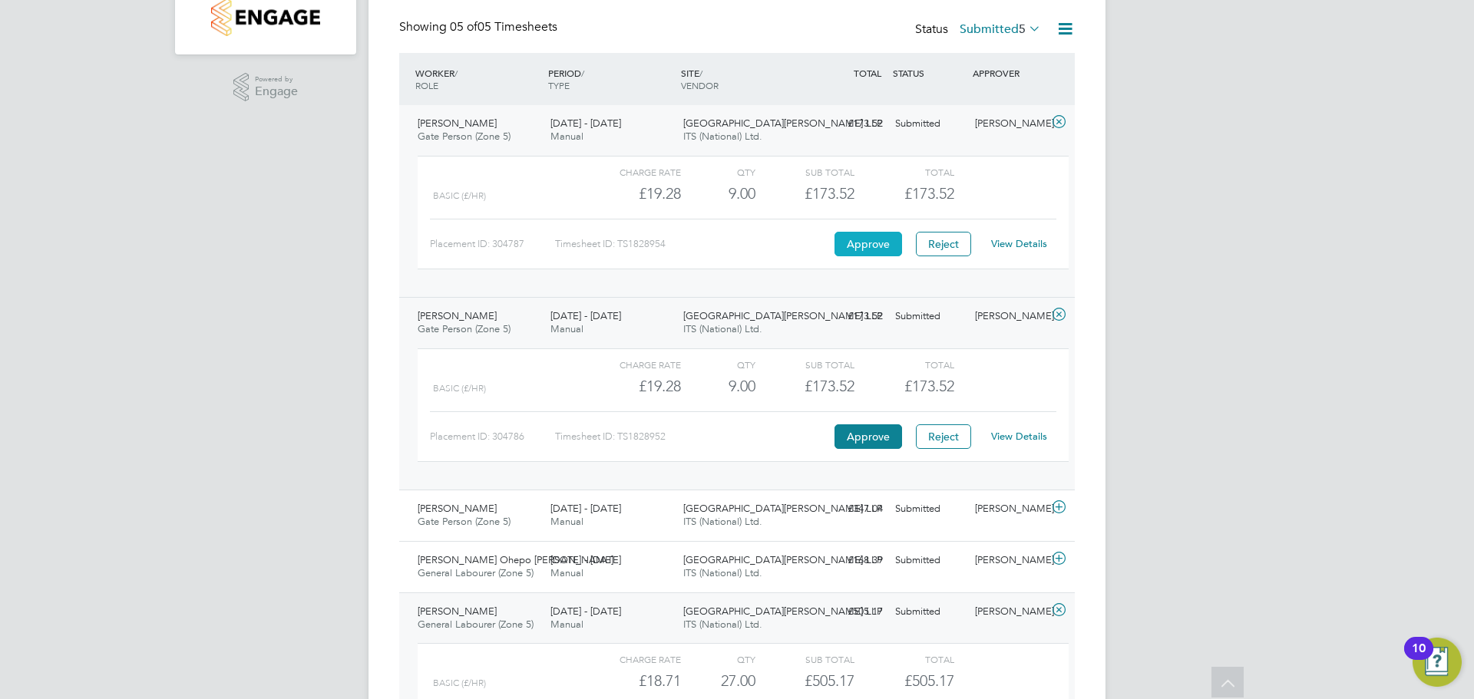
click at [889, 246] on button "Approve" at bounding box center [868, 244] width 68 height 25
click at [859, 320] on div "£173.52 Submitted" at bounding box center [849, 316] width 80 height 25
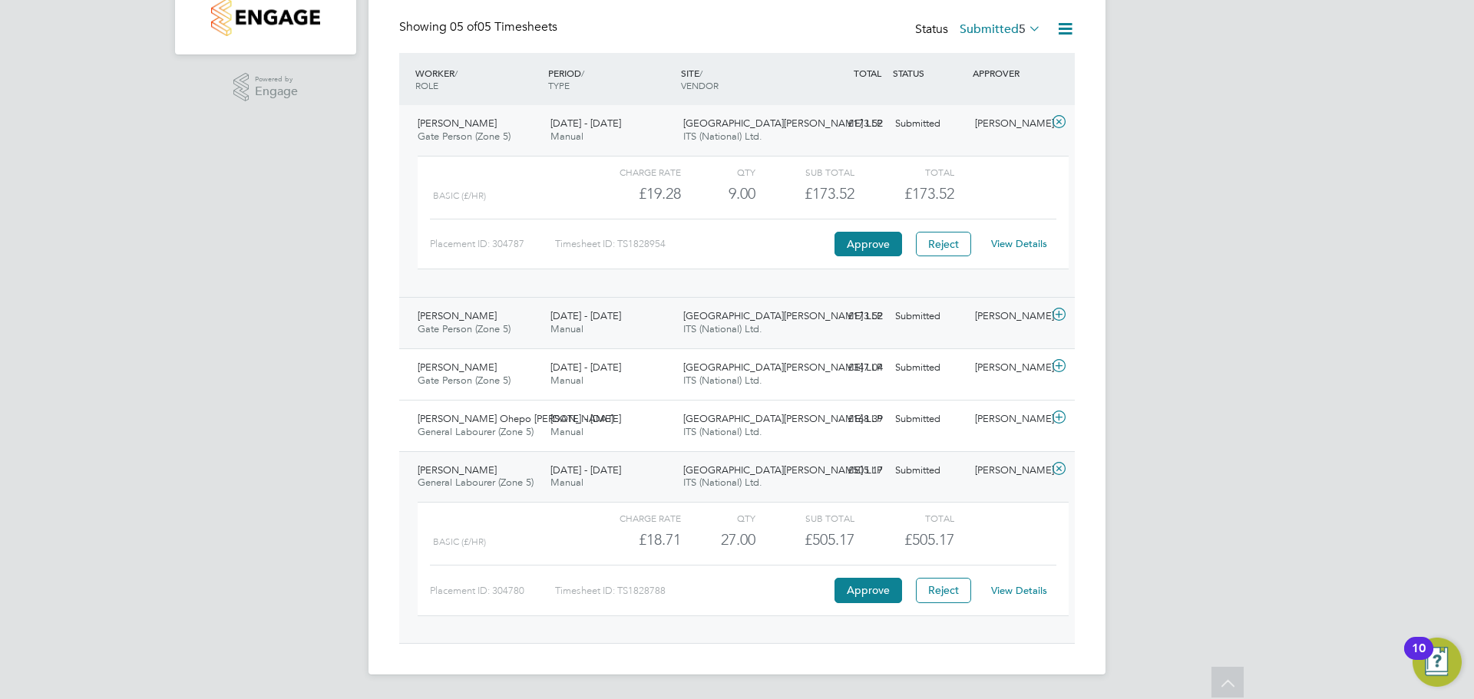
click at [860, 313] on div "£173.52 Submitted" at bounding box center [849, 316] width 80 height 25
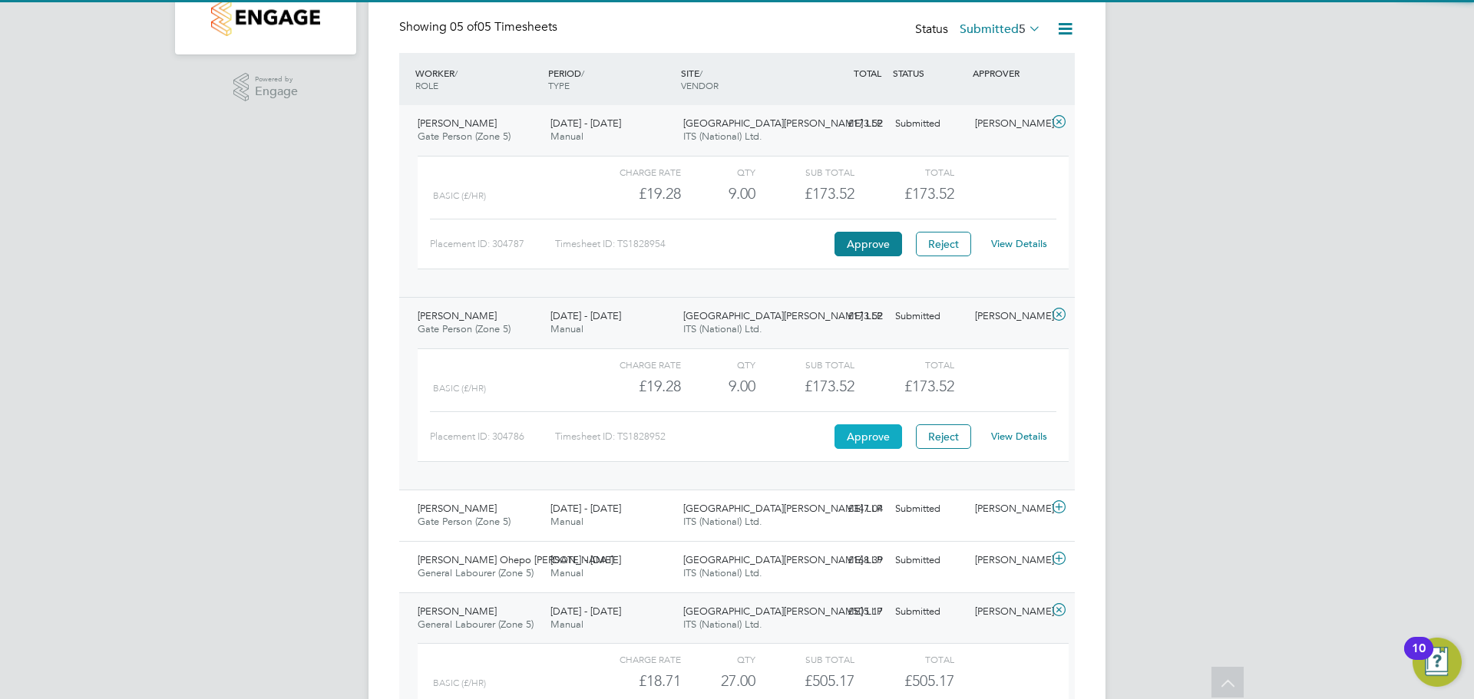
click at [861, 441] on button "Approve" at bounding box center [868, 436] width 68 height 25
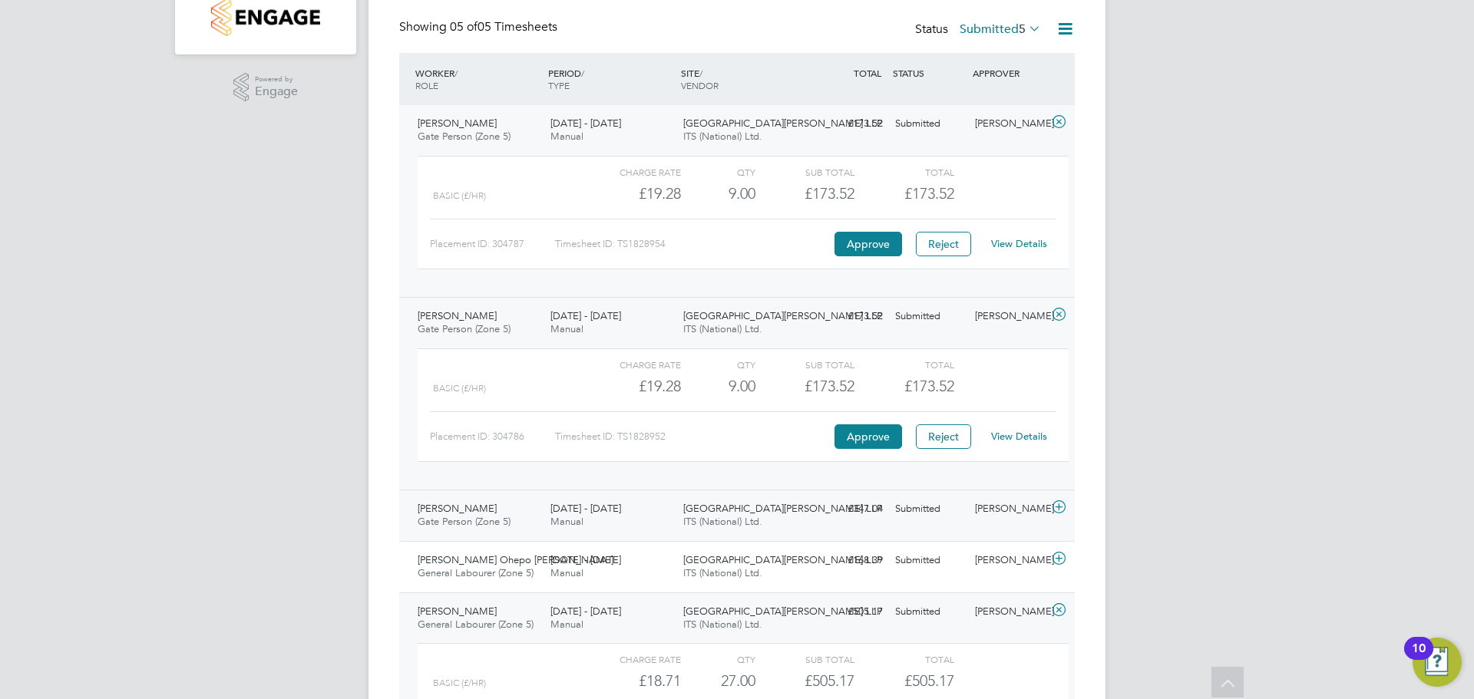
click at [822, 534] on div "Shaun Brown Gate Person (Zone 5) 22 - 28 Sep 2025 22 - 28 Sep 2025 Manual Brook…" at bounding box center [736, 515] width 675 height 51
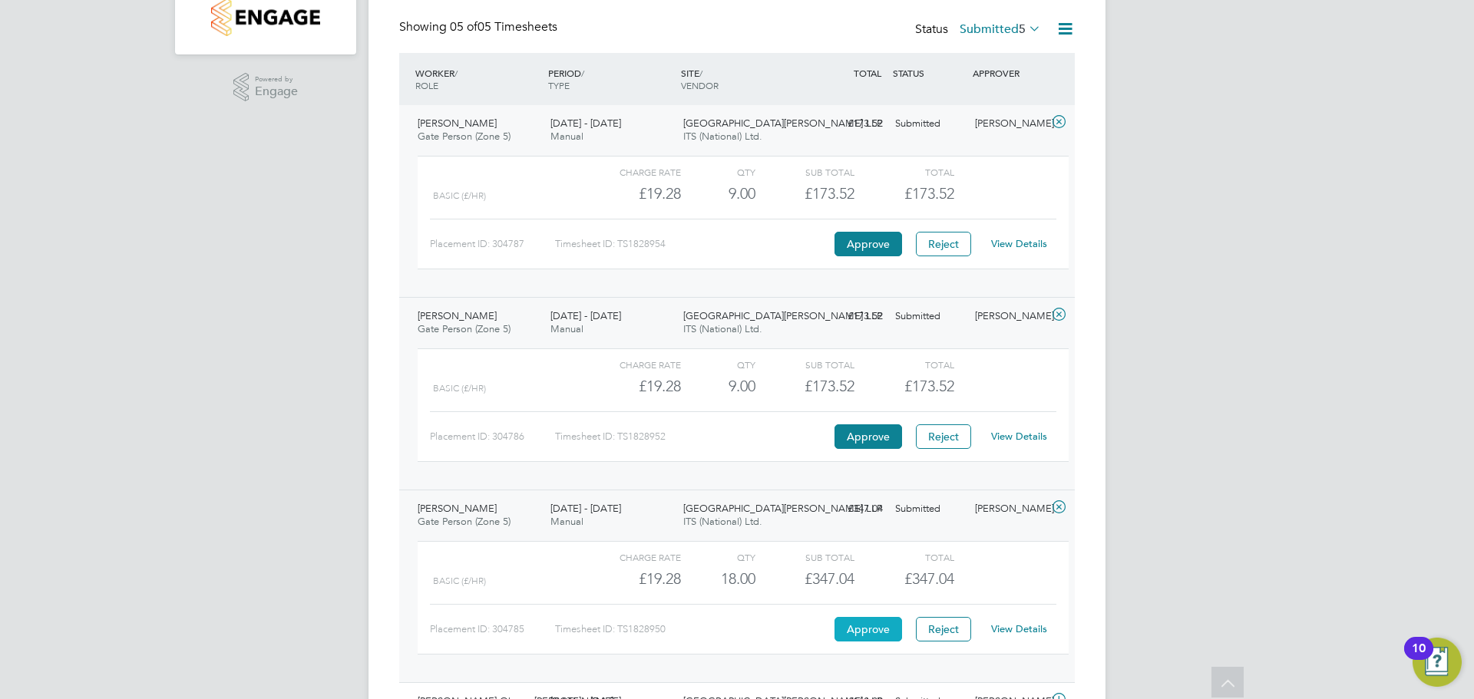
click at [858, 629] on button "Approve" at bounding box center [868, 629] width 68 height 25
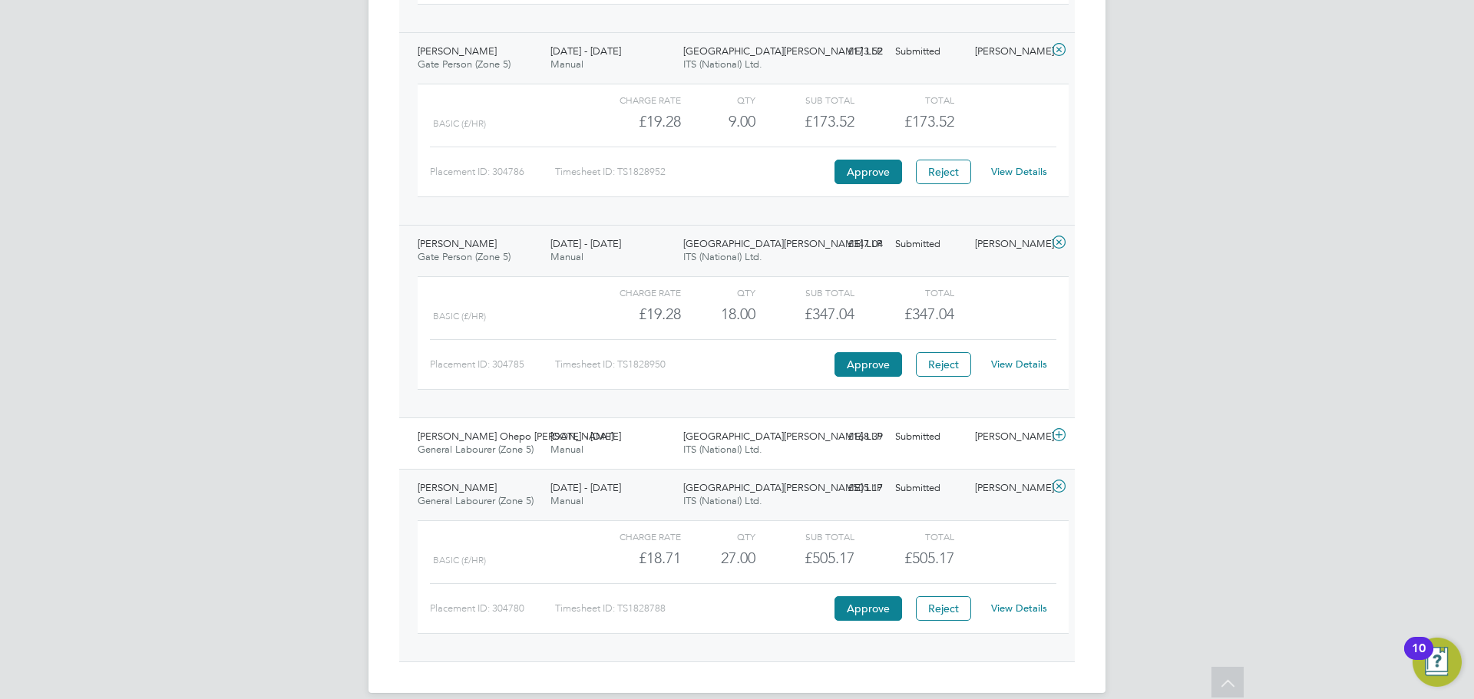
scroll to position [611, 0]
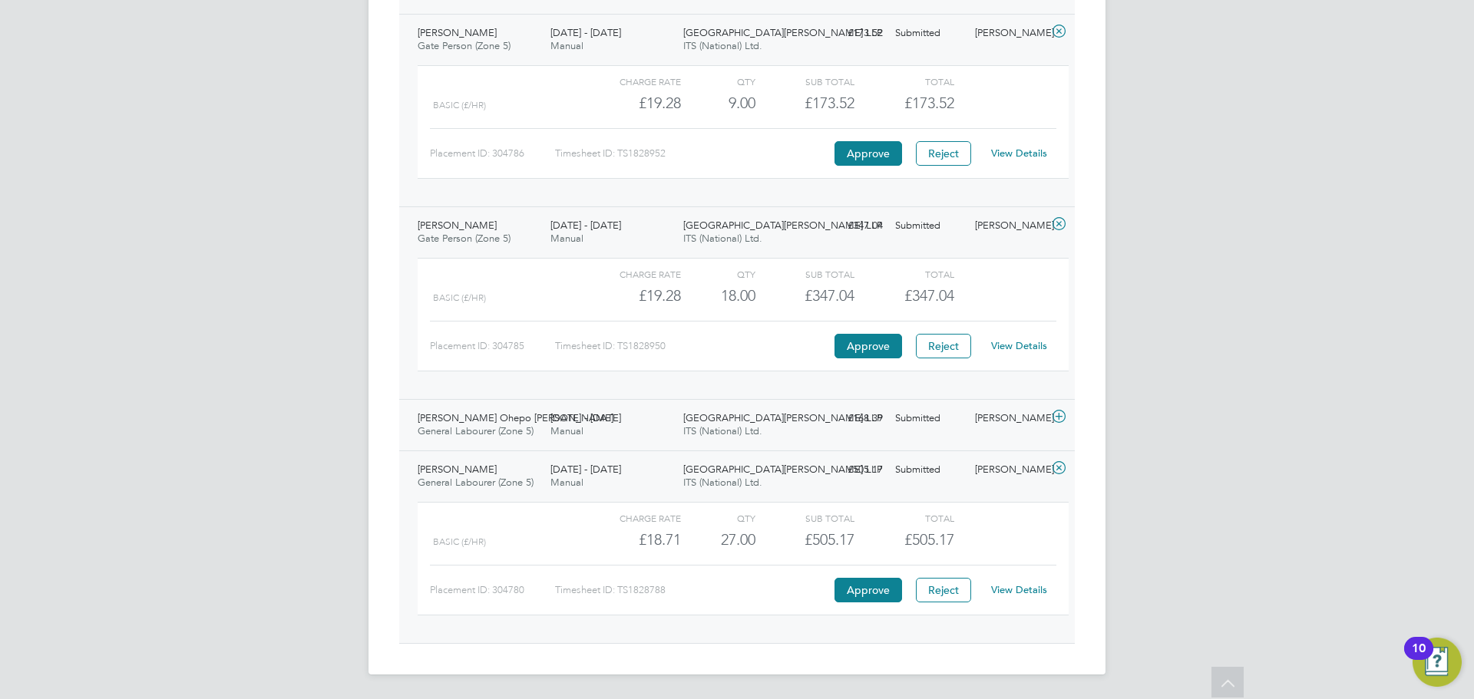
click at [807, 422] on div "Brookmill Meadows LLP ITS (National) Ltd." at bounding box center [743, 425] width 133 height 38
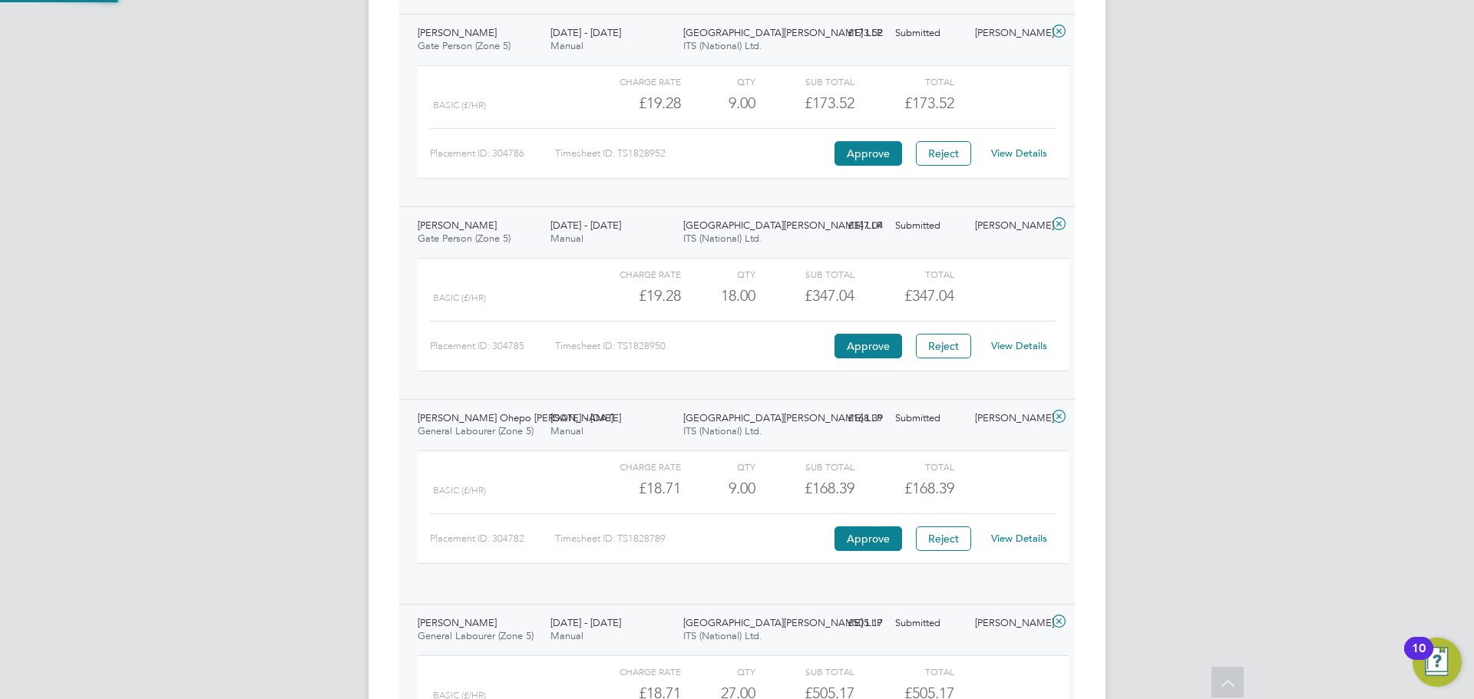
scroll to position [26, 150]
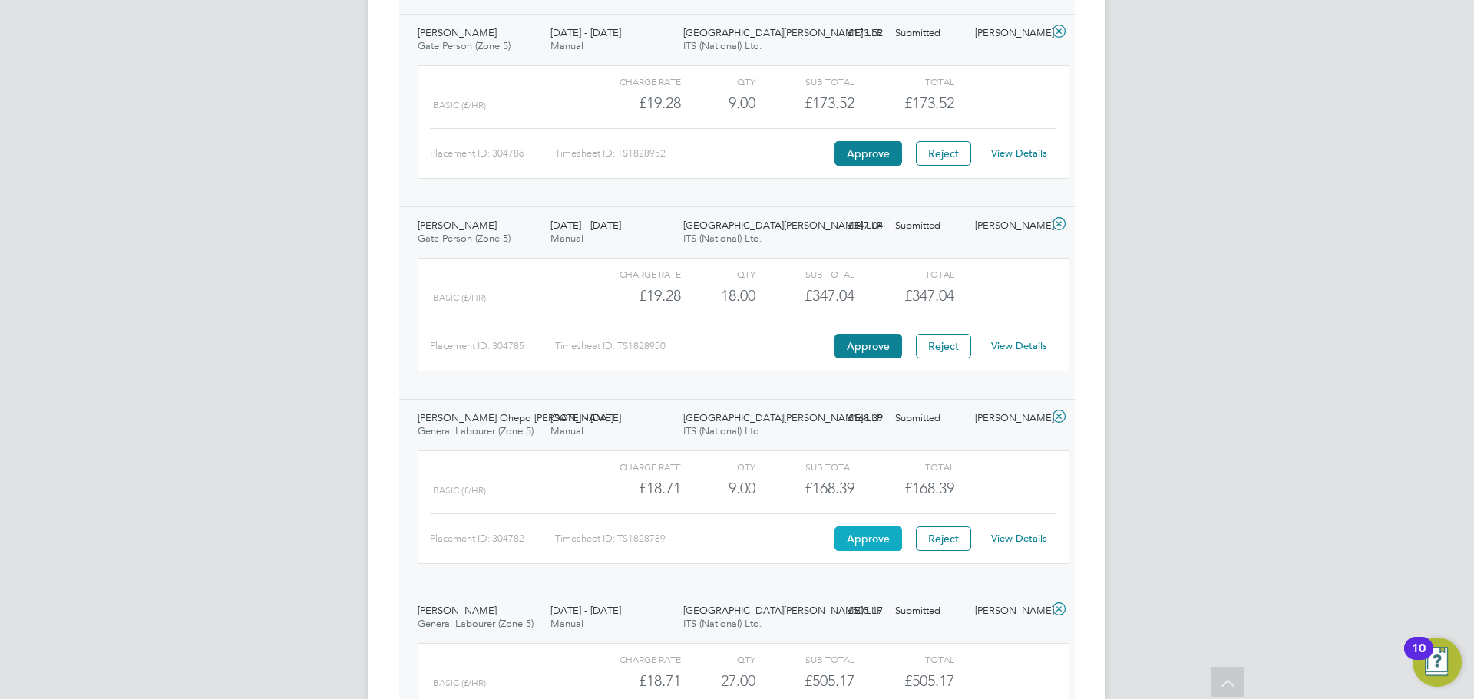
click at [861, 537] on button "Approve" at bounding box center [868, 539] width 68 height 25
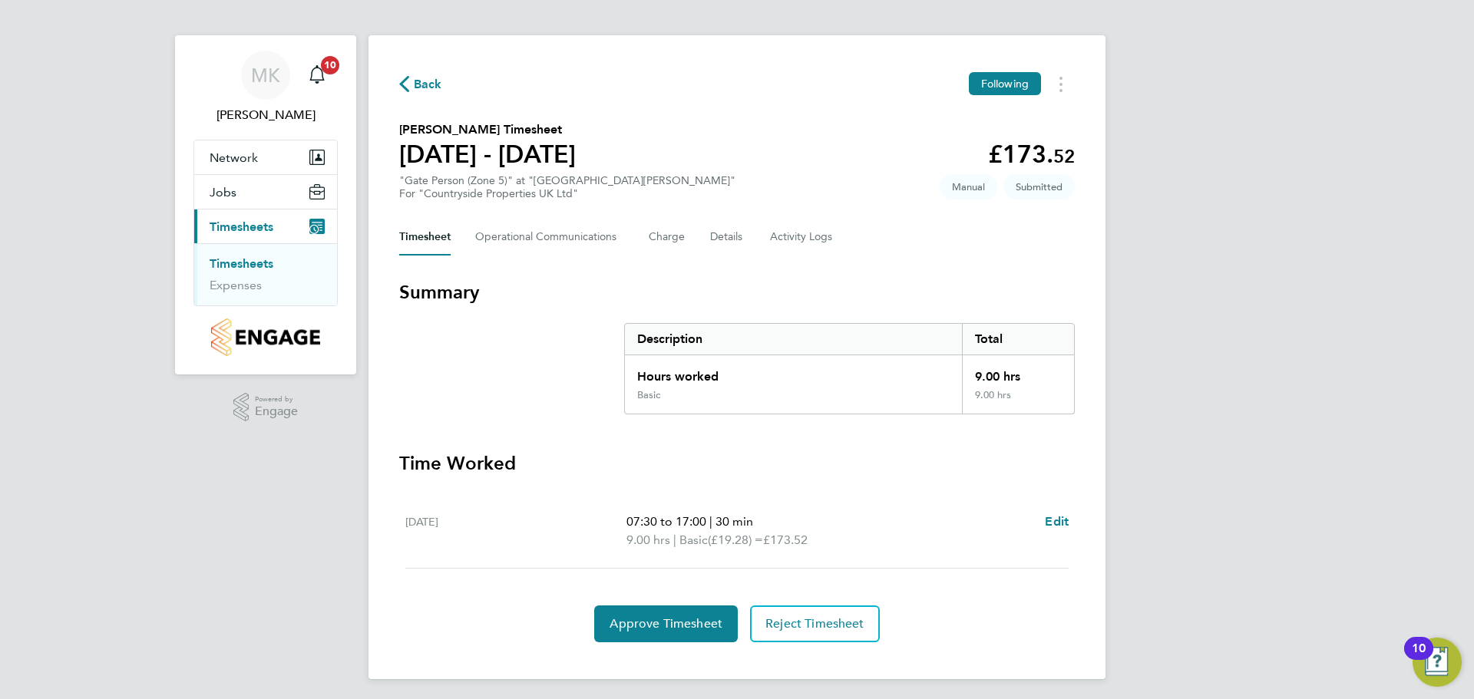
scroll to position [12, 0]
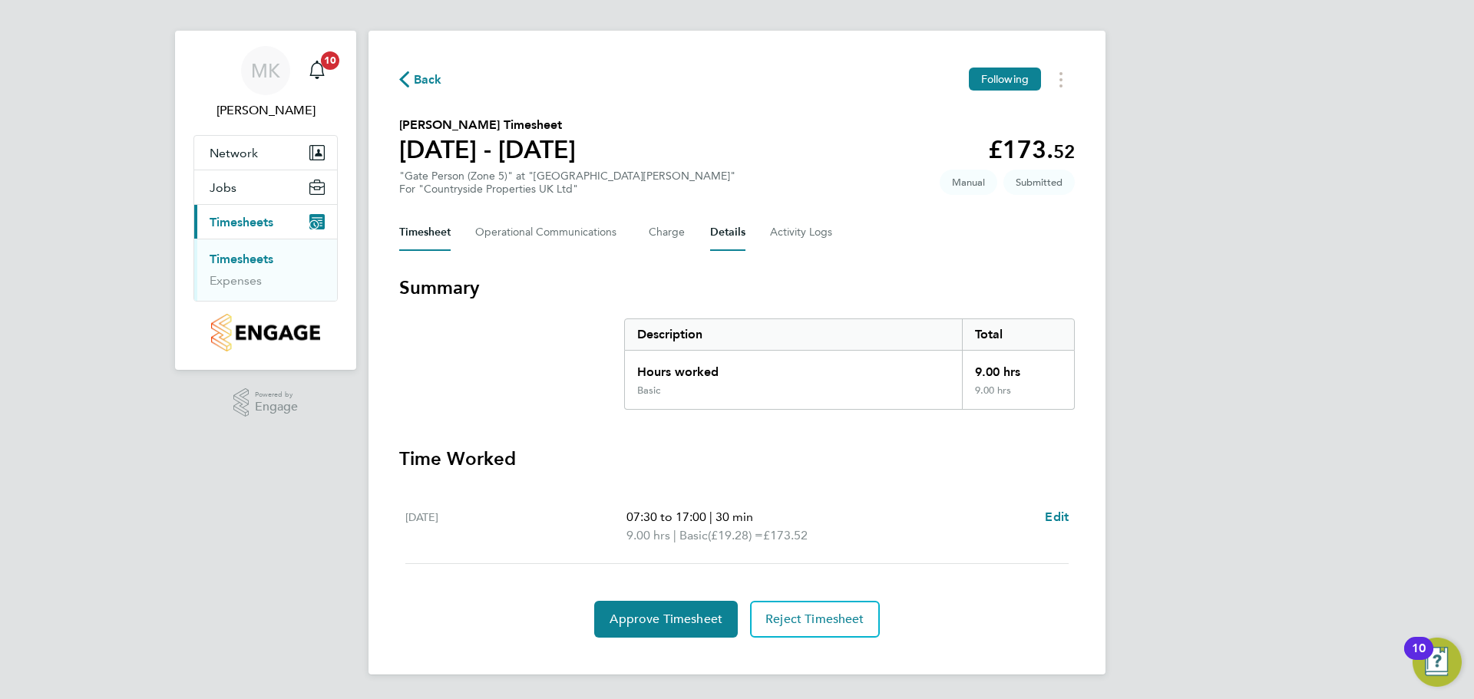
click at [721, 233] on button "Details" at bounding box center [727, 232] width 35 height 37
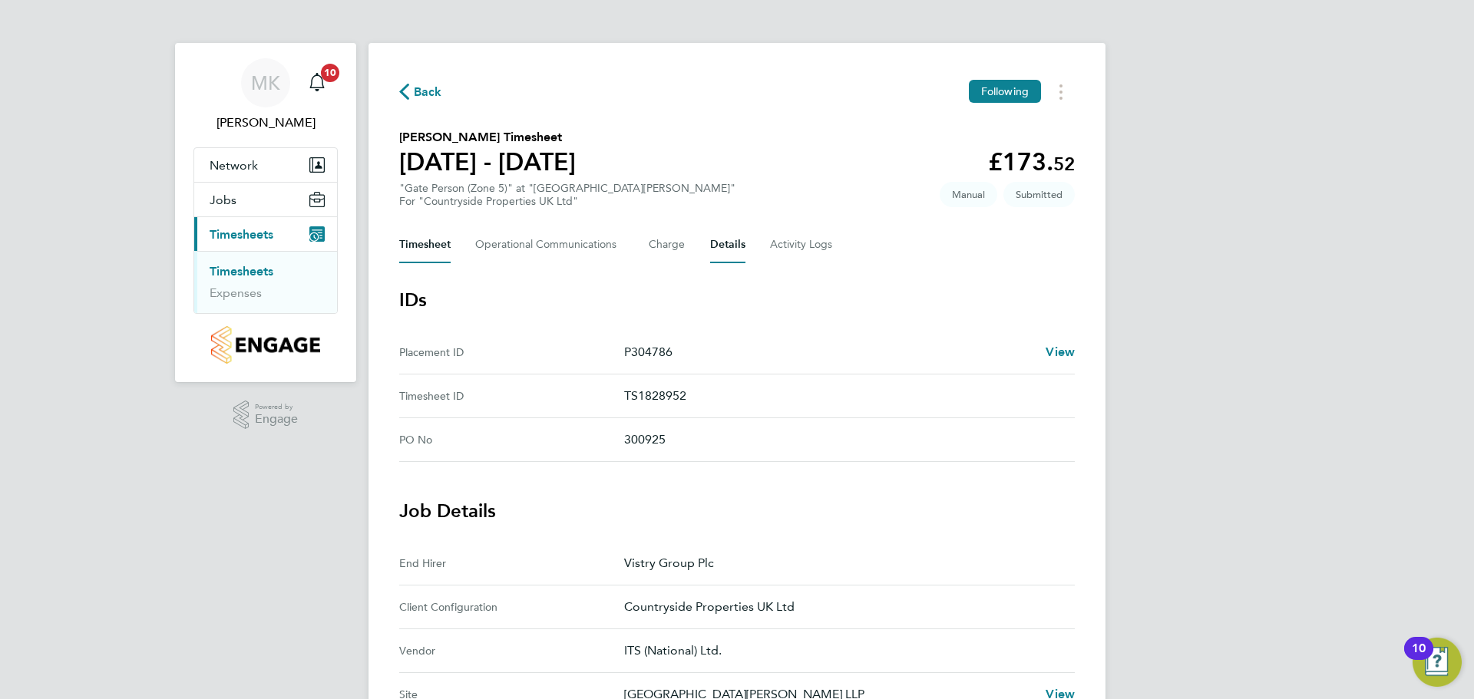
click at [450, 244] on button "Timesheet" at bounding box center [424, 244] width 51 height 37
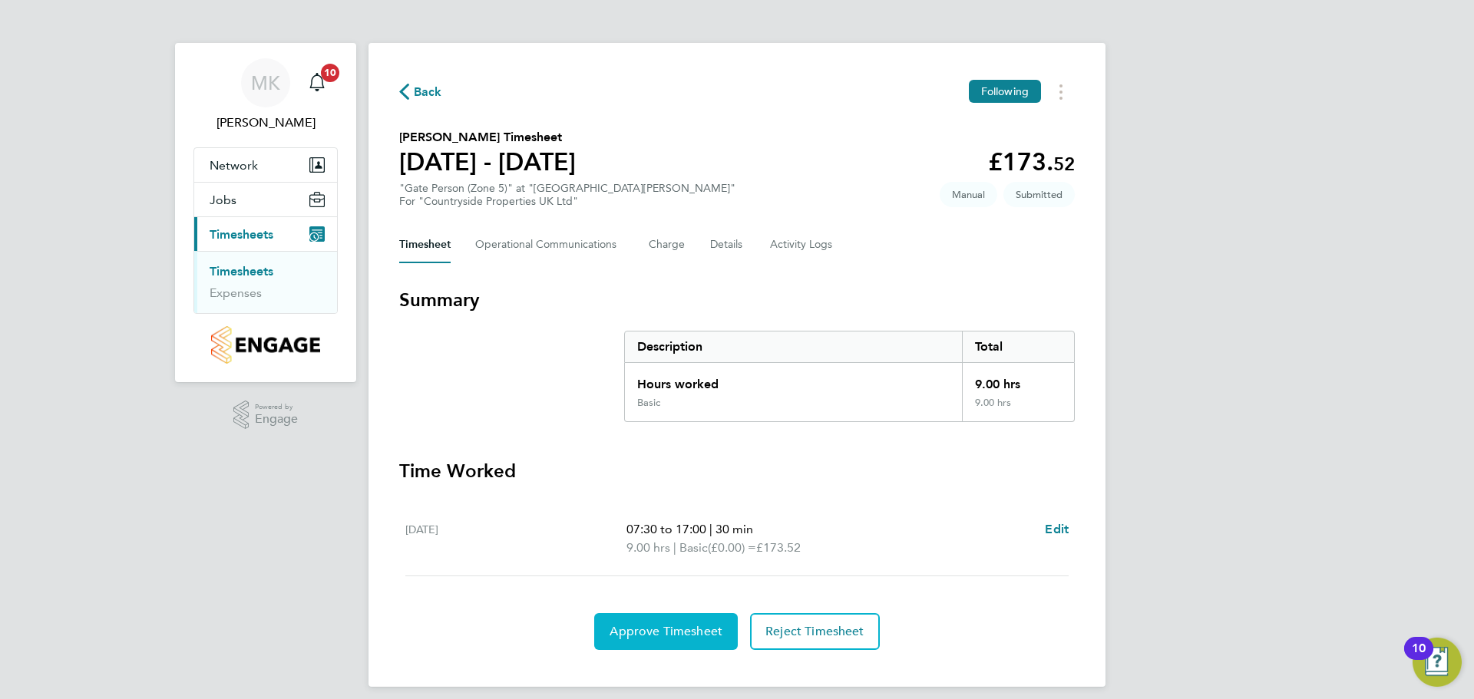
click at [635, 639] on button "Approve Timesheet" at bounding box center [666, 631] width 144 height 37
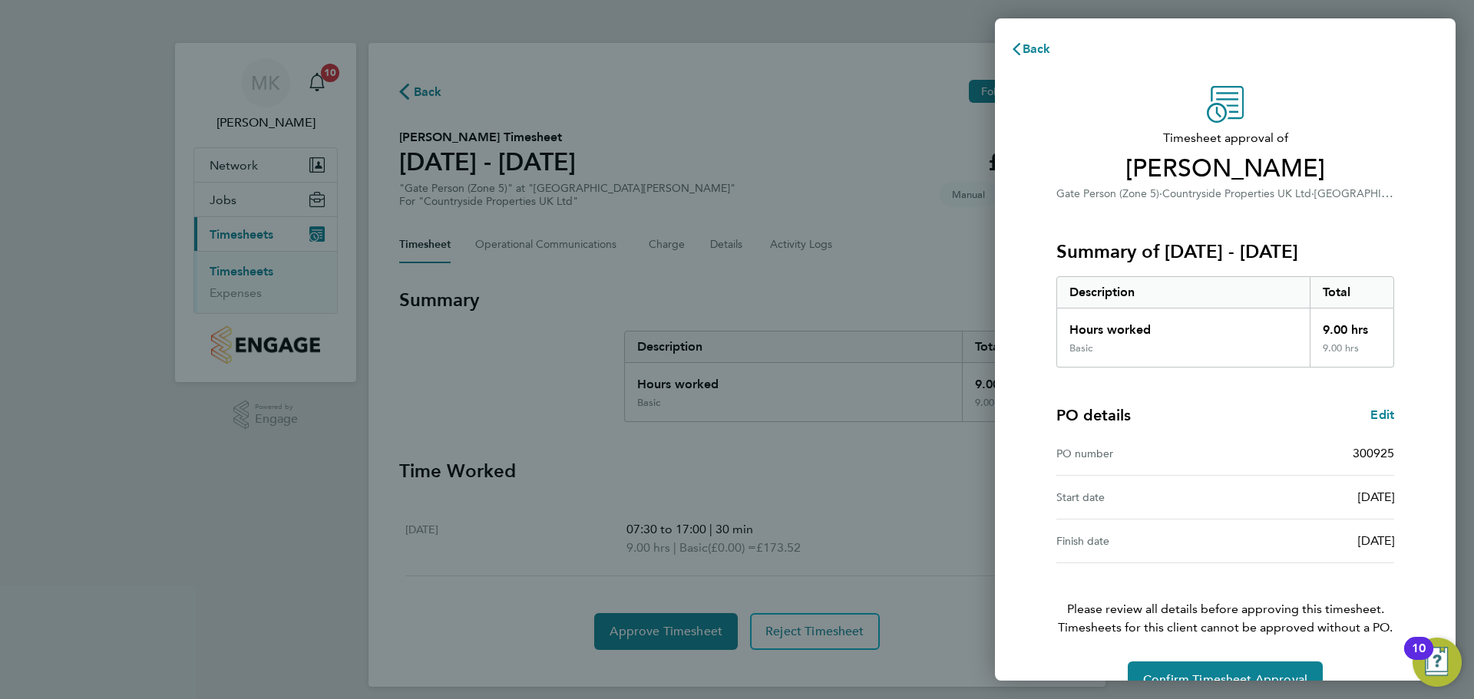
scroll to position [36, 0]
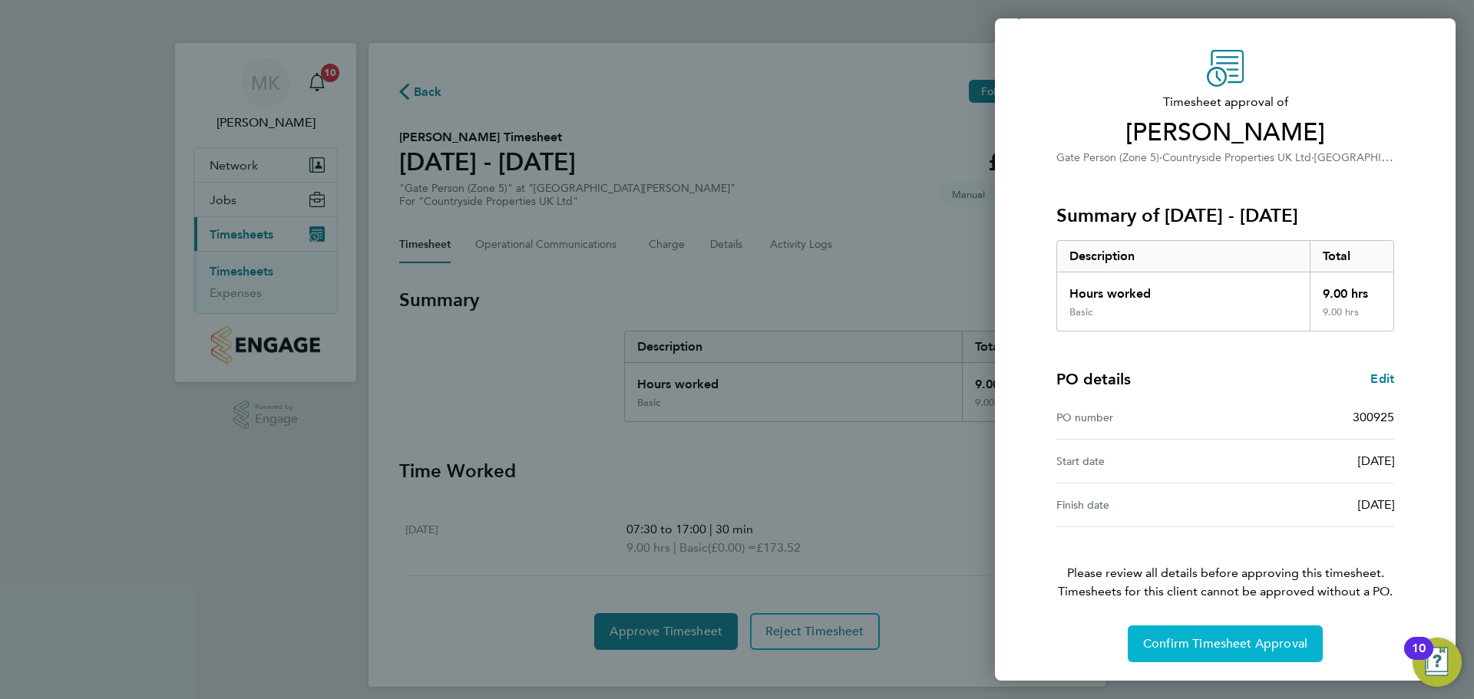
click at [1249, 649] on span "Confirm Timesheet Approval" at bounding box center [1225, 643] width 164 height 15
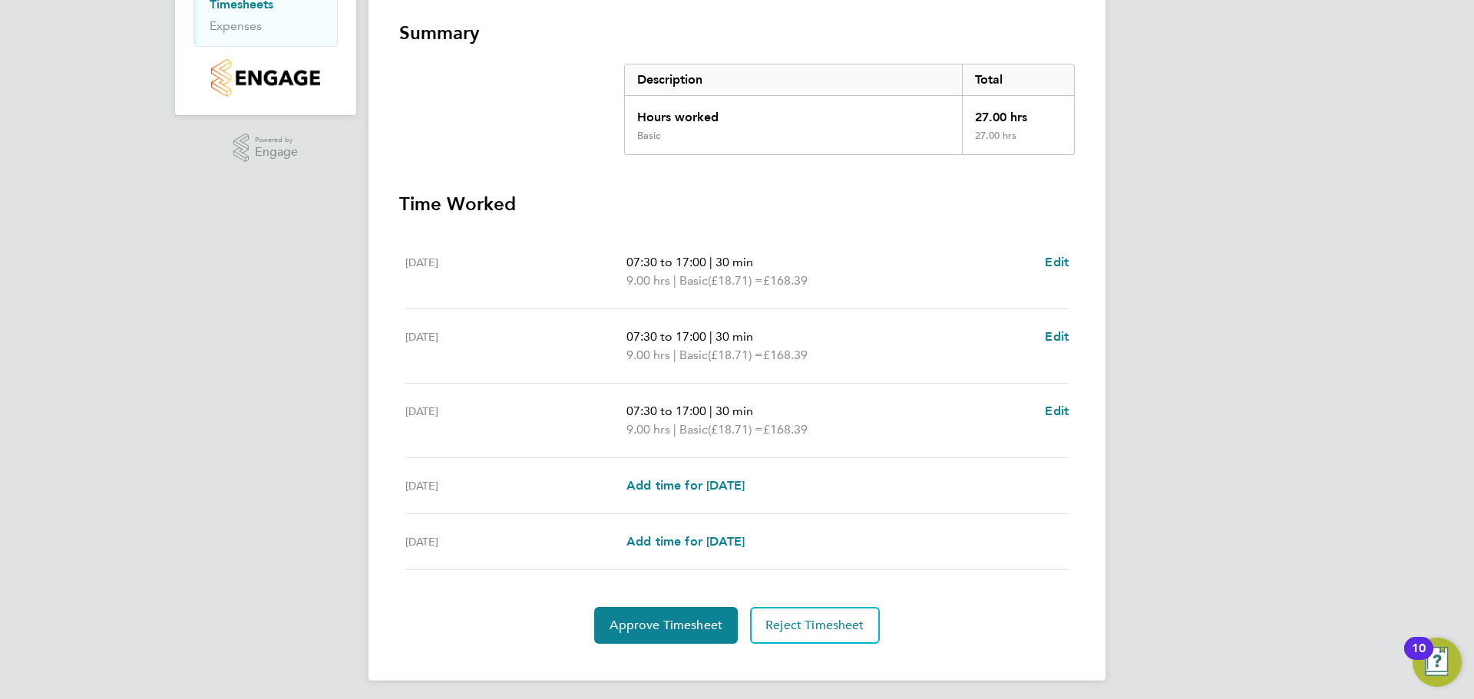
scroll to position [273, 0]
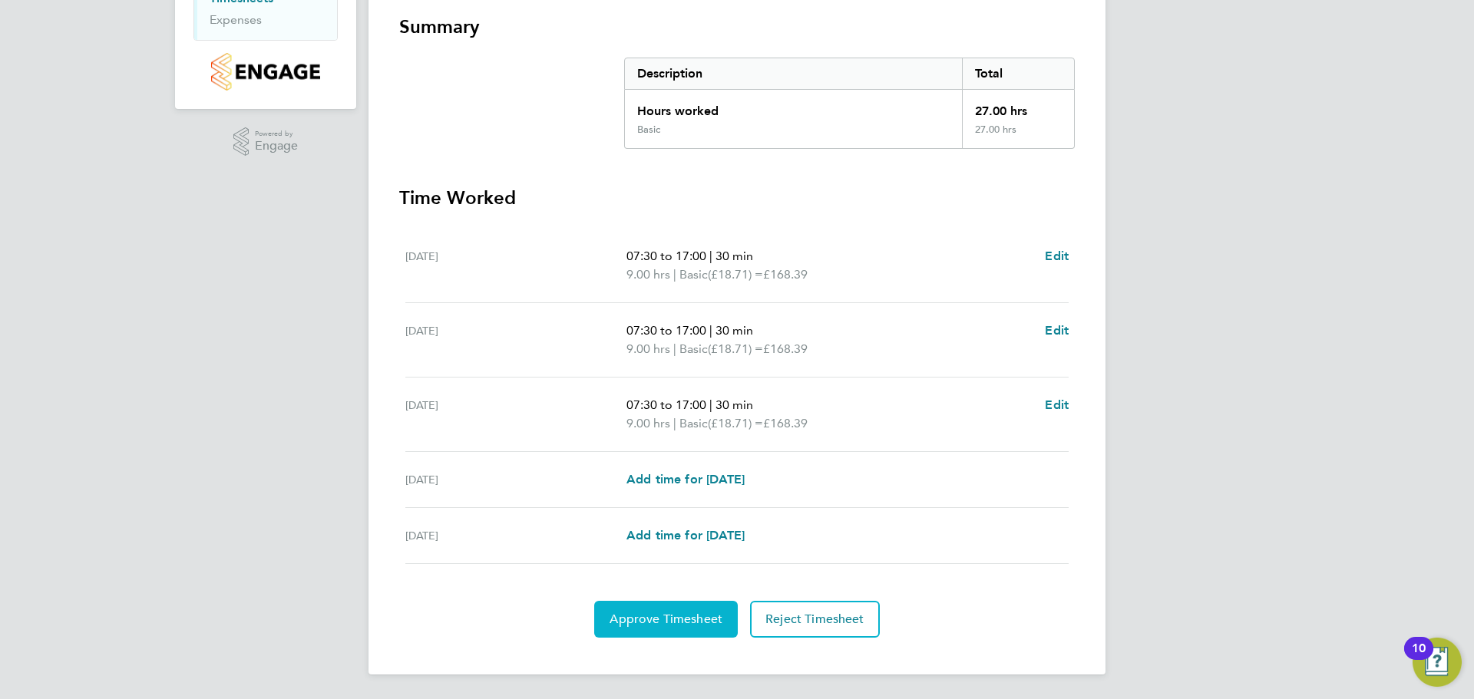
click at [698, 626] on span "Approve Timesheet" at bounding box center [665, 619] width 113 height 15
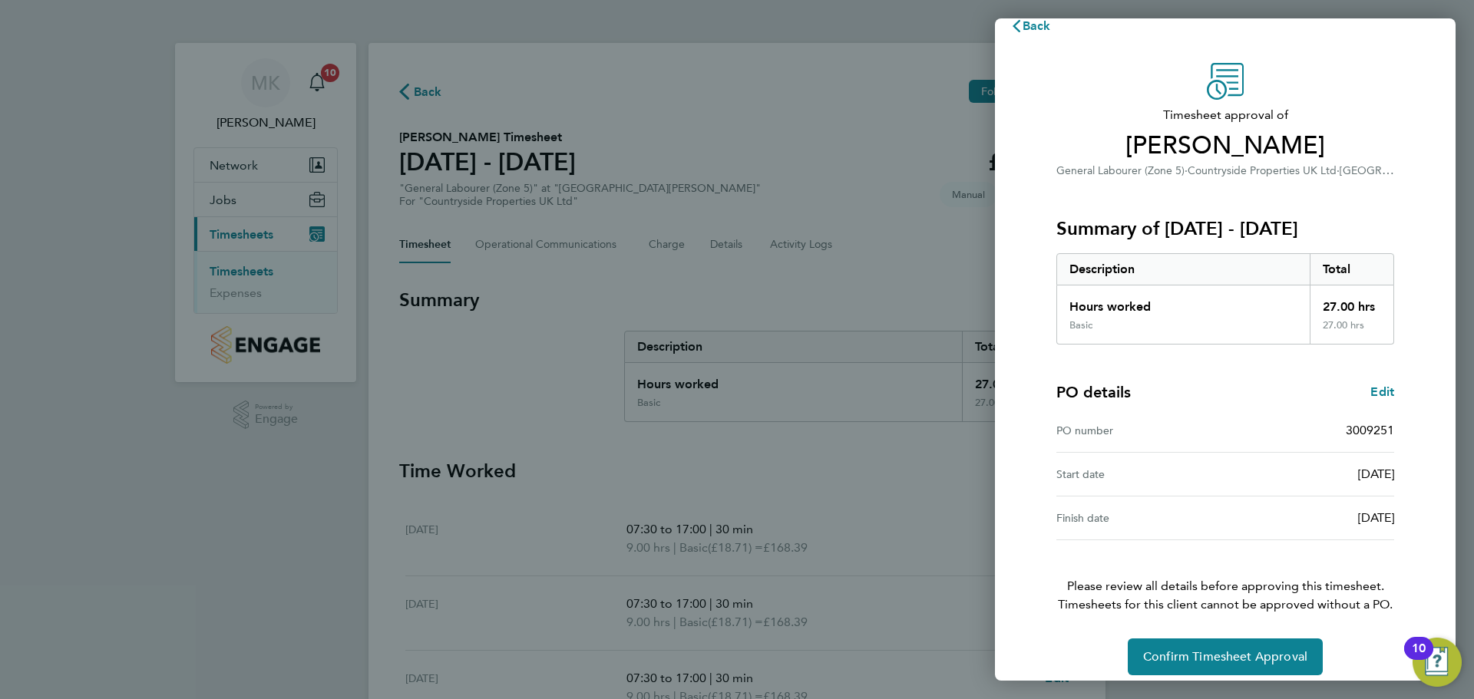
scroll to position [36, 0]
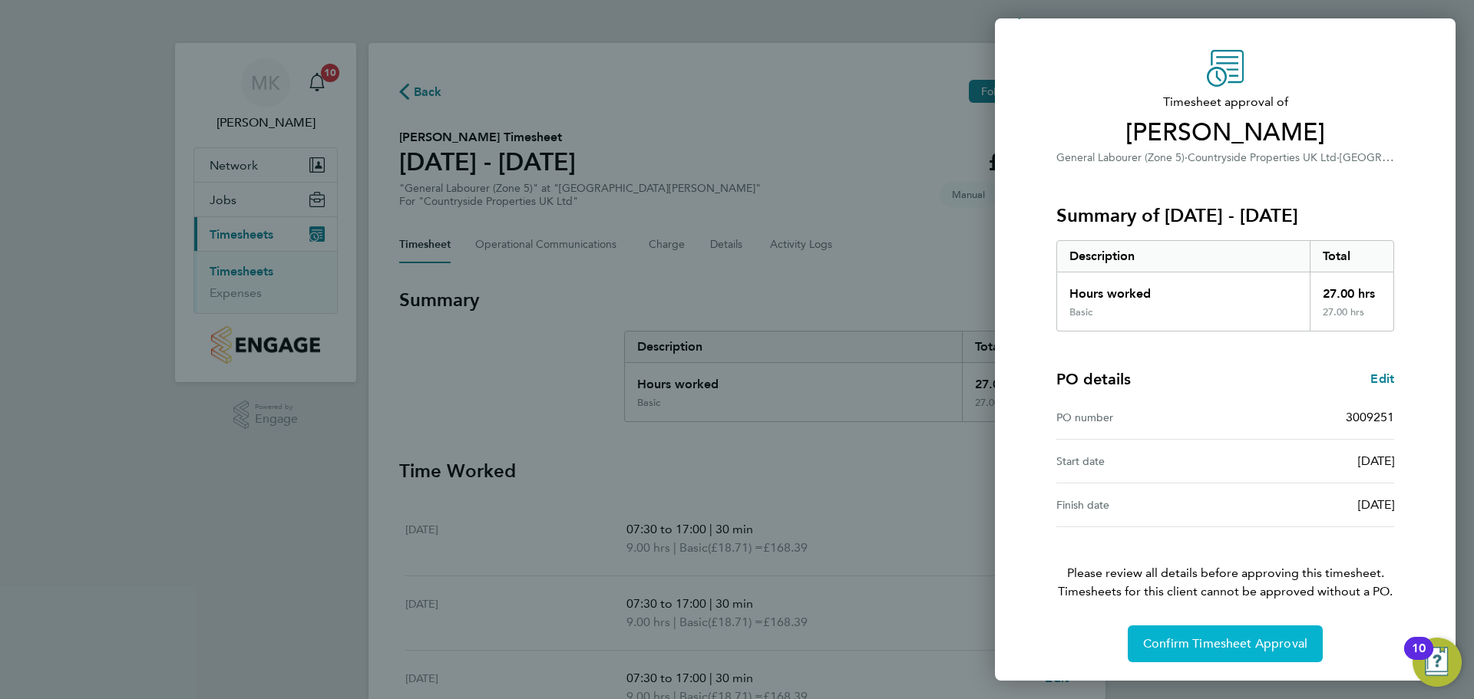
click at [1286, 645] on span "Confirm Timesheet Approval" at bounding box center [1225, 643] width 164 height 15
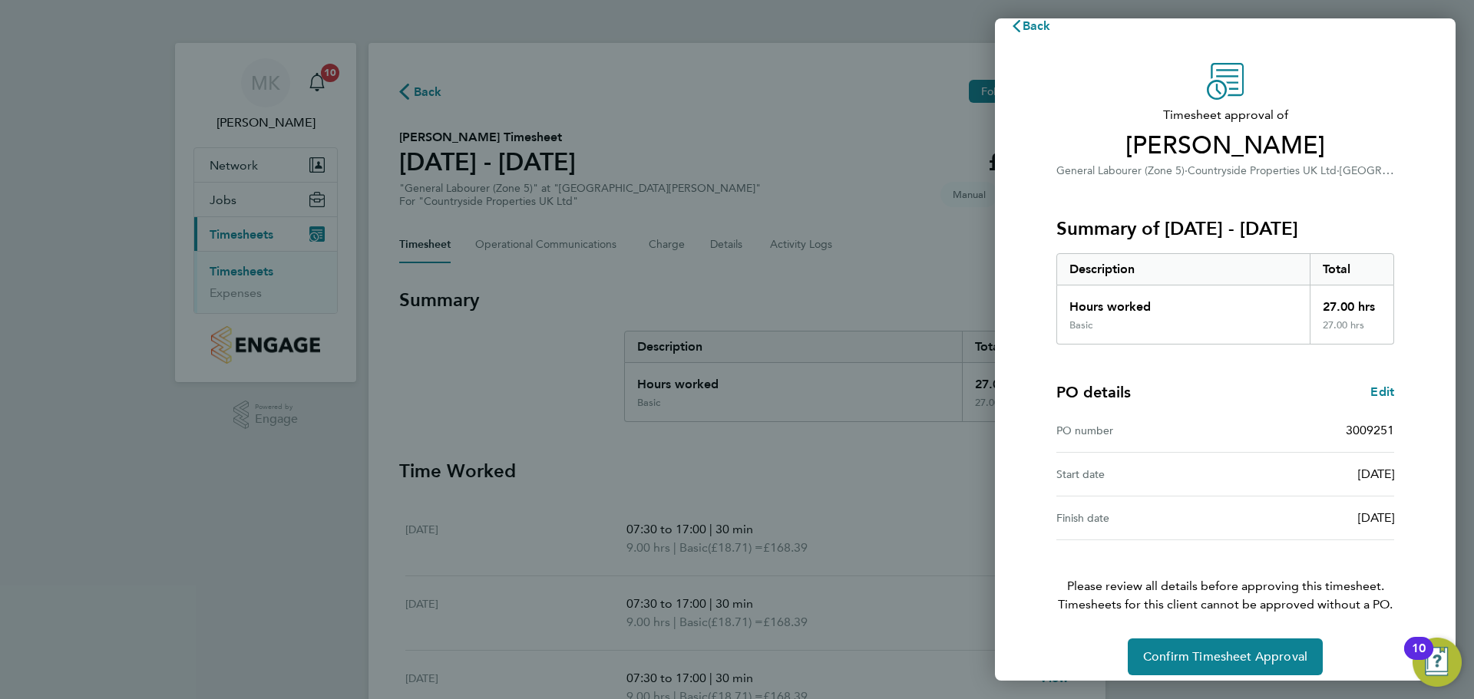
scroll to position [36, 0]
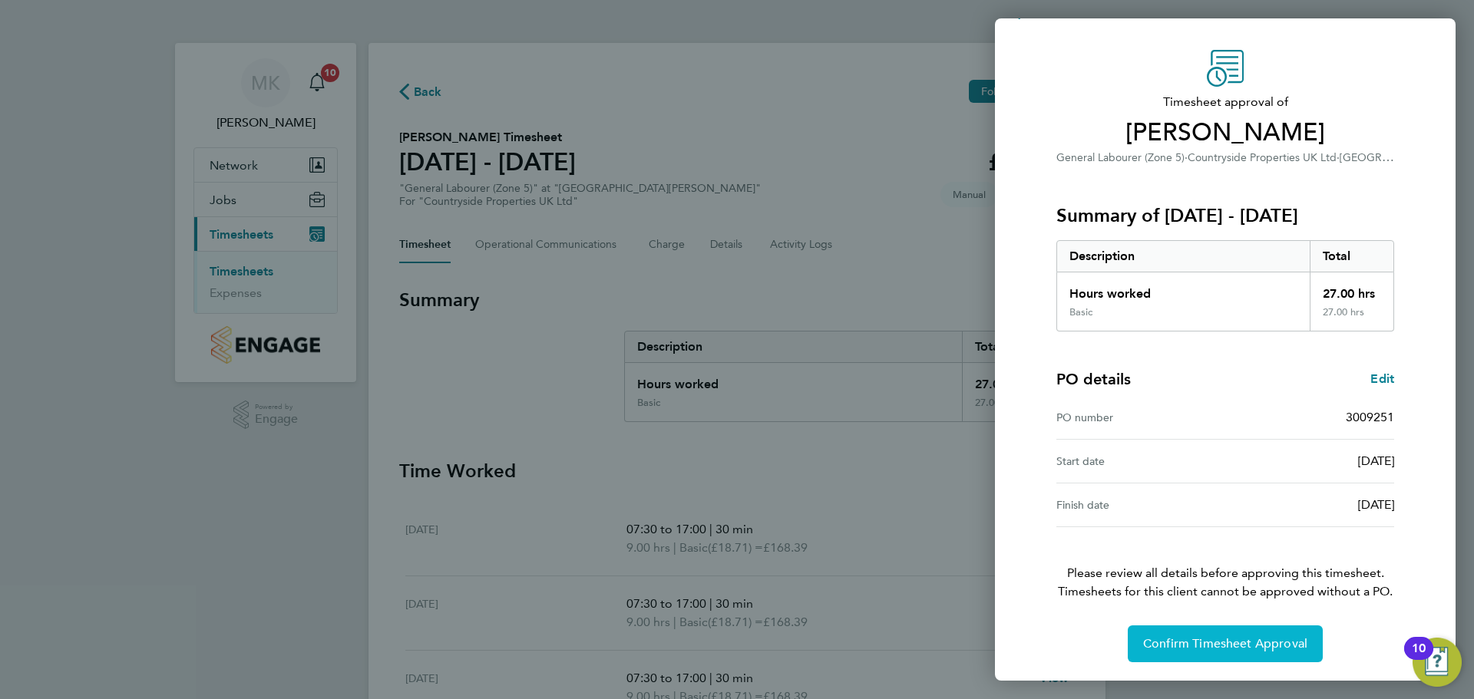
click at [1293, 639] on span "Confirm Timesheet Approval" at bounding box center [1225, 643] width 164 height 15
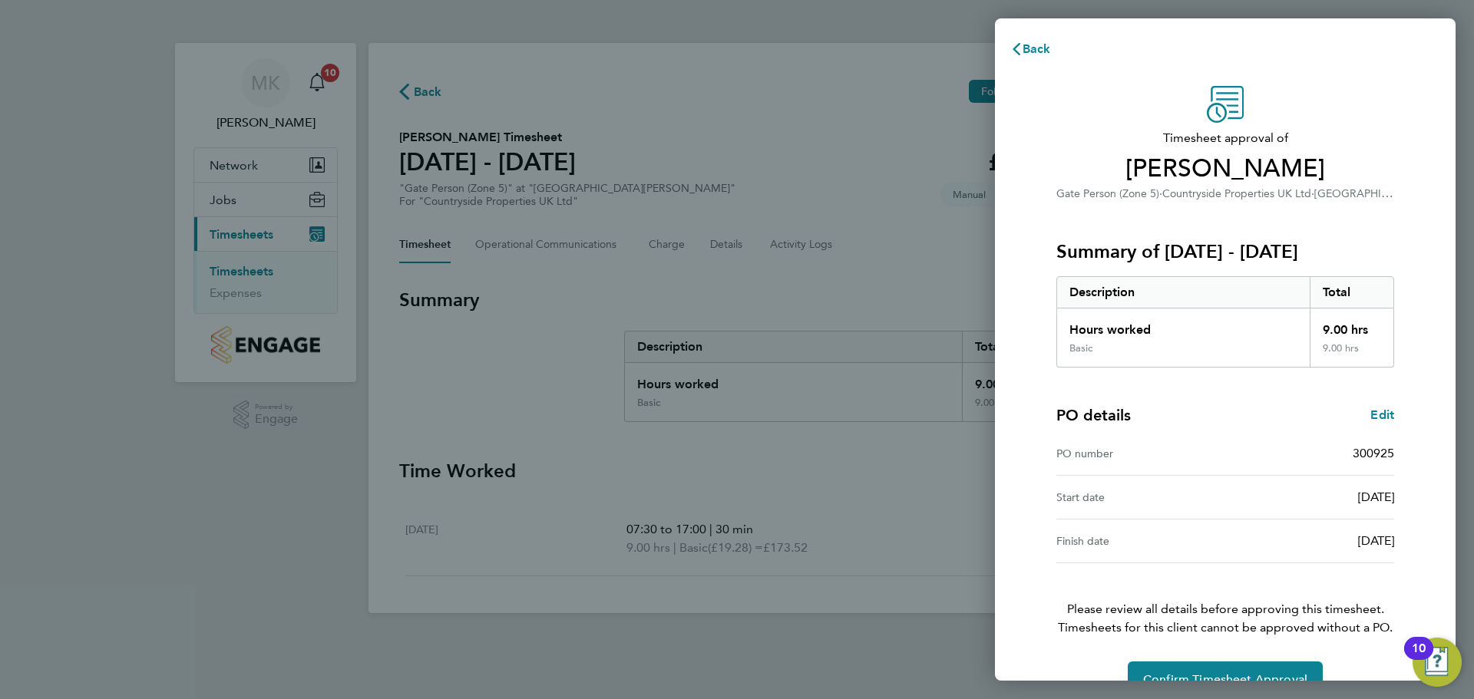
scroll to position [36, 0]
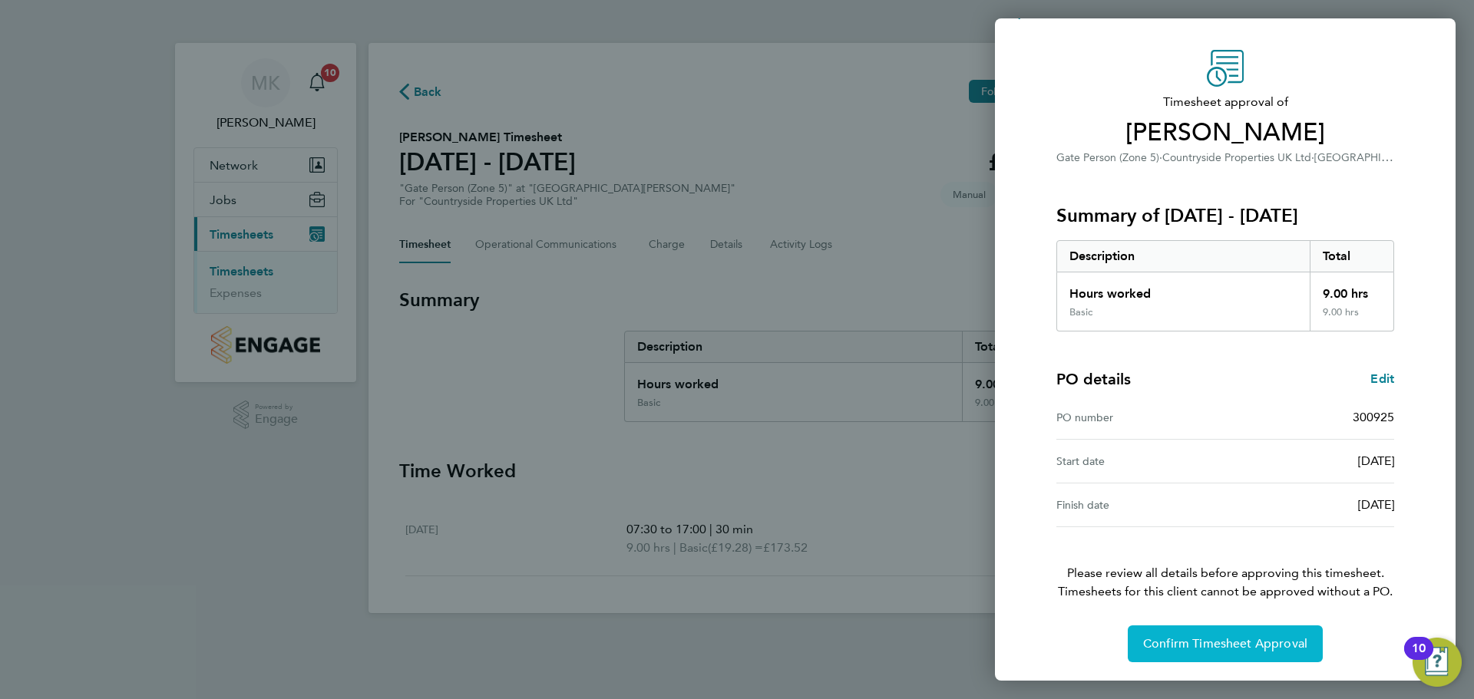
click at [1244, 644] on span "Confirm Timesheet Approval" at bounding box center [1225, 643] width 164 height 15
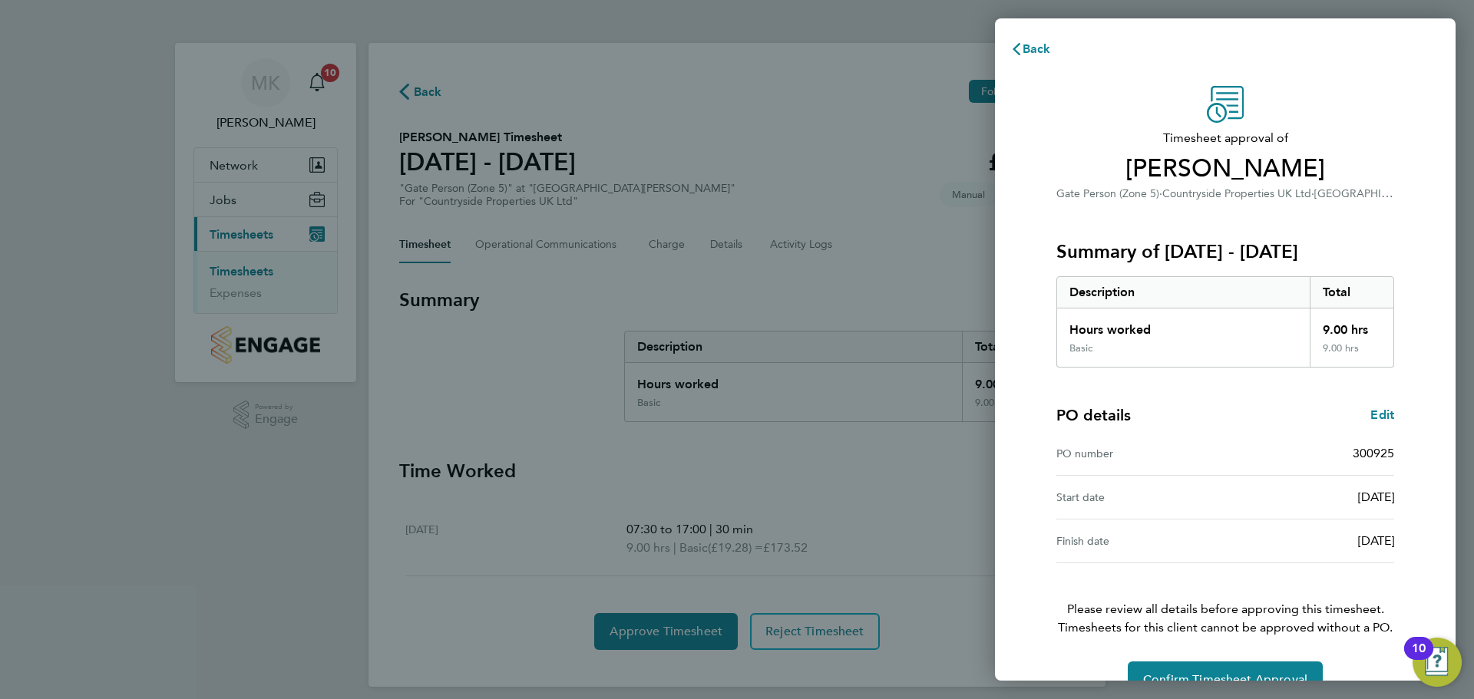
scroll to position [36, 0]
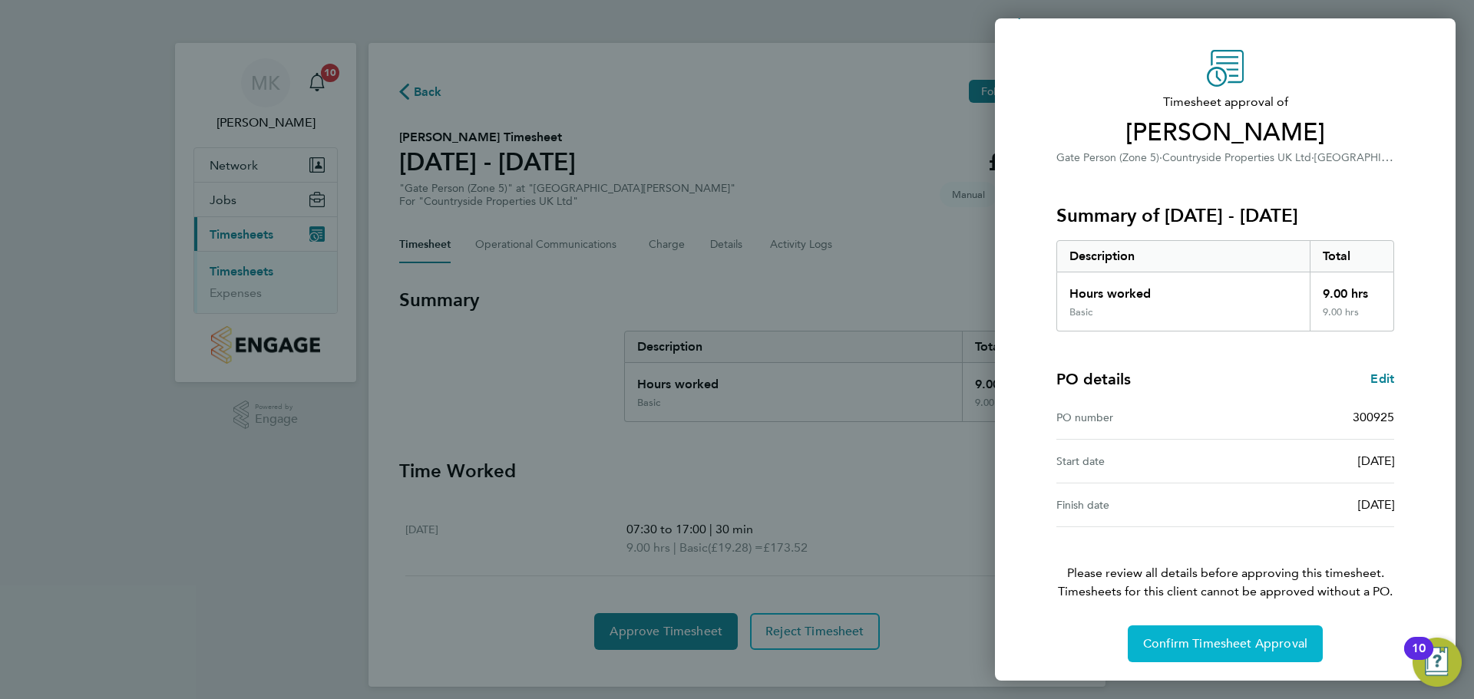
click at [1253, 636] on button "Confirm Timesheet Approval" at bounding box center [1225, 644] width 195 height 37
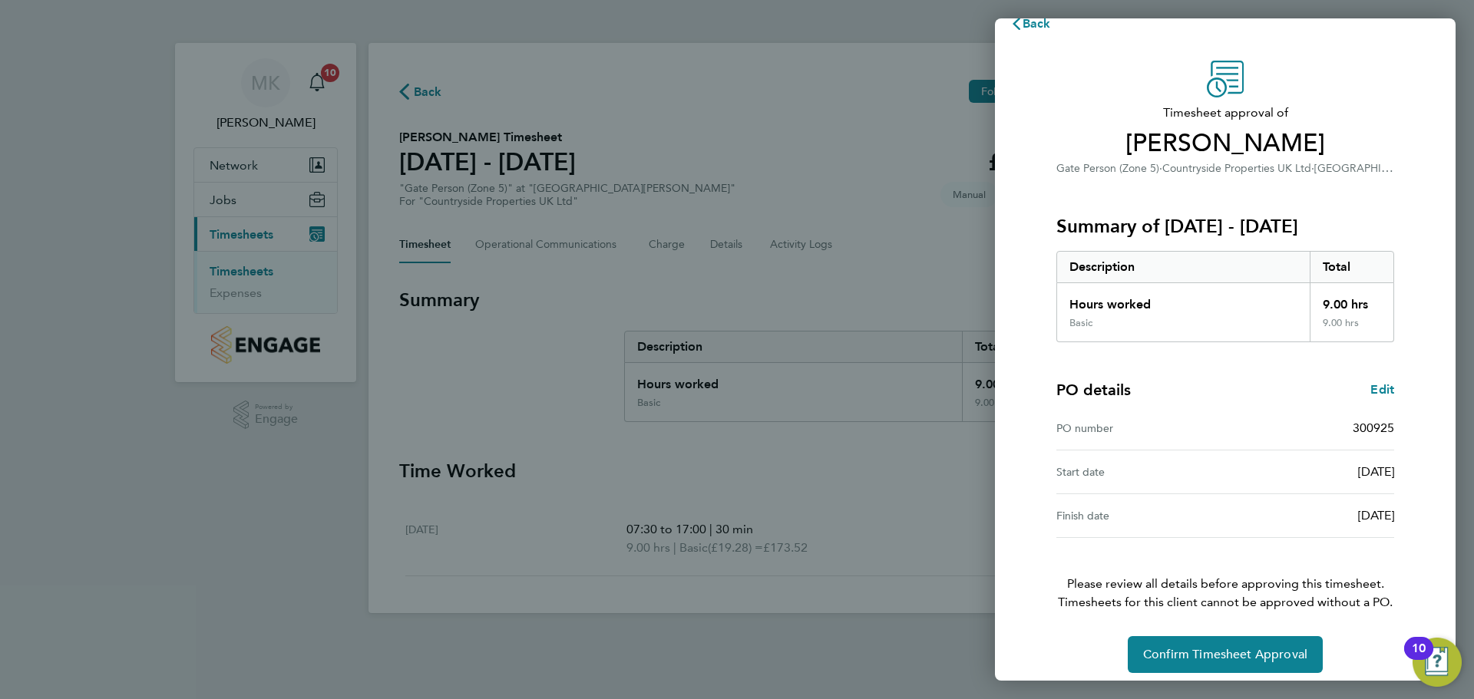
scroll to position [36, 0]
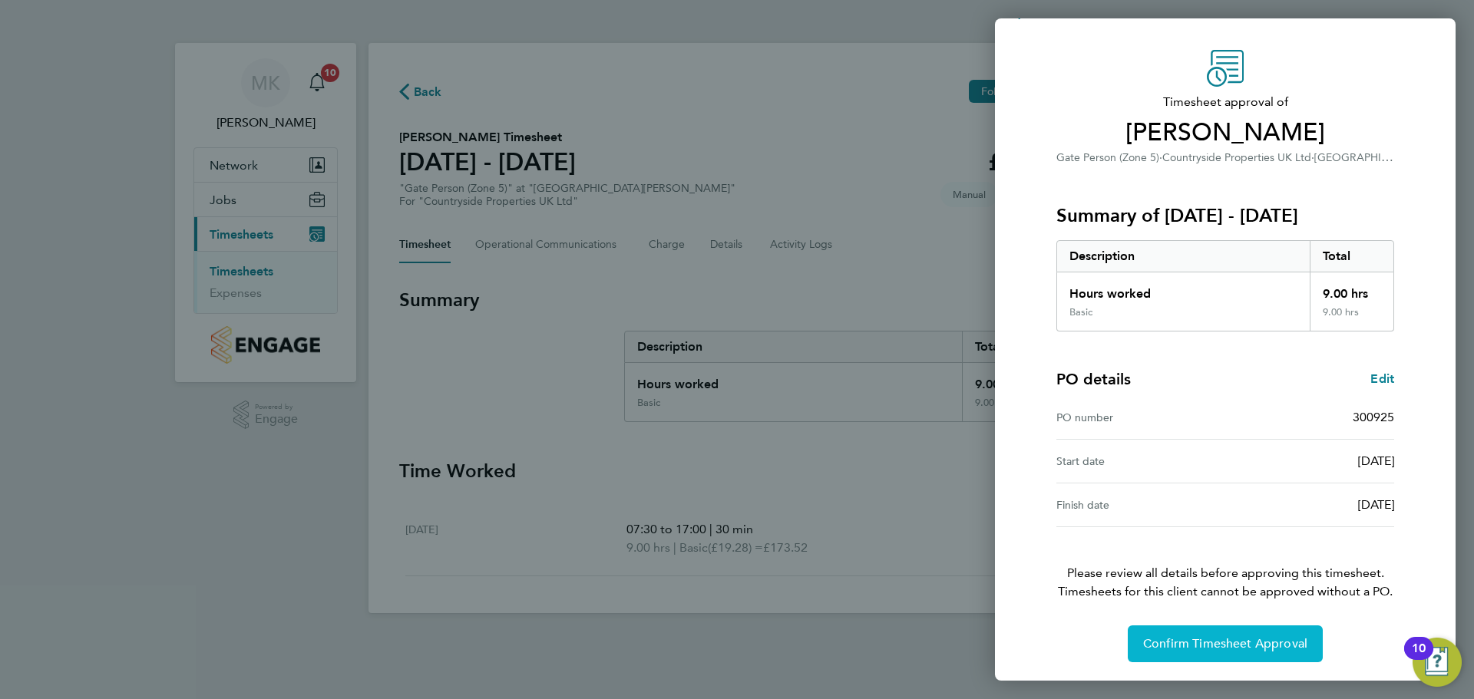
click at [1210, 645] on span "Confirm Timesheet Approval" at bounding box center [1225, 643] width 164 height 15
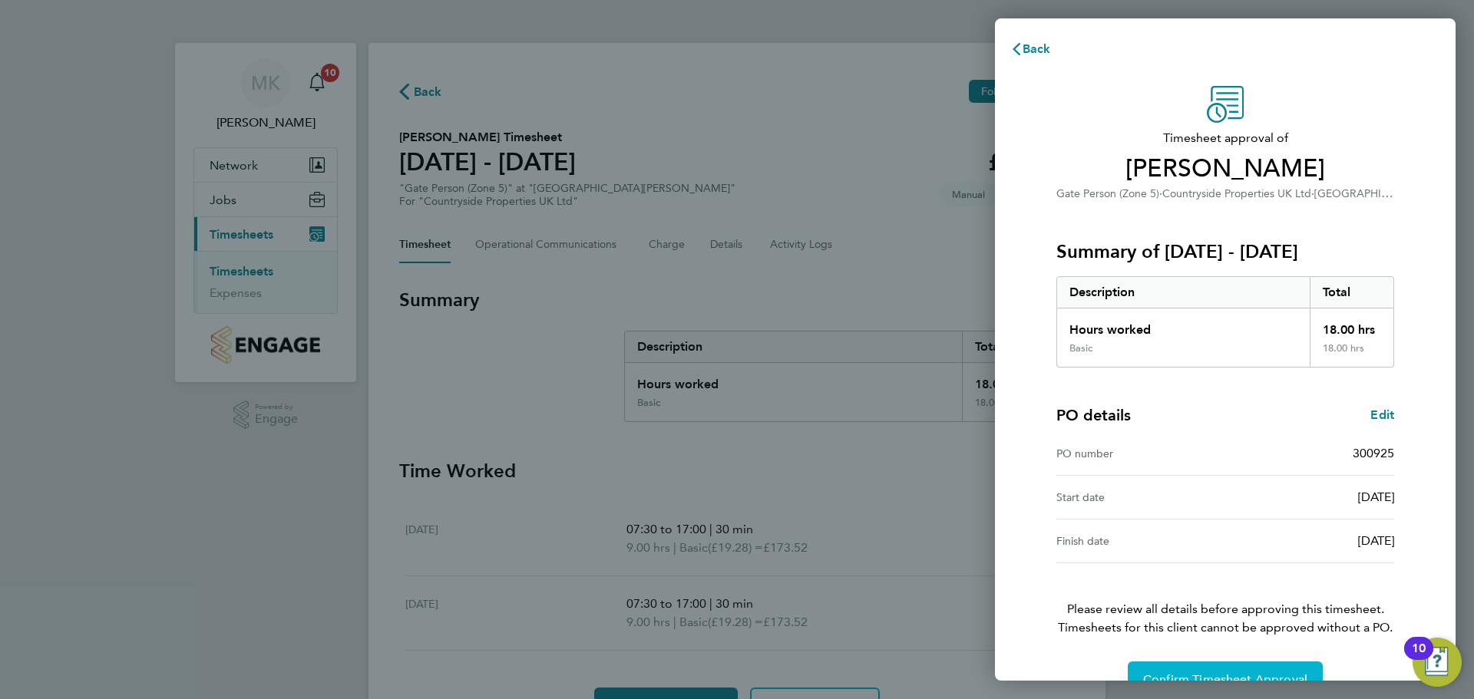
click at [1284, 668] on button "Confirm Timesheet Approval" at bounding box center [1225, 680] width 195 height 37
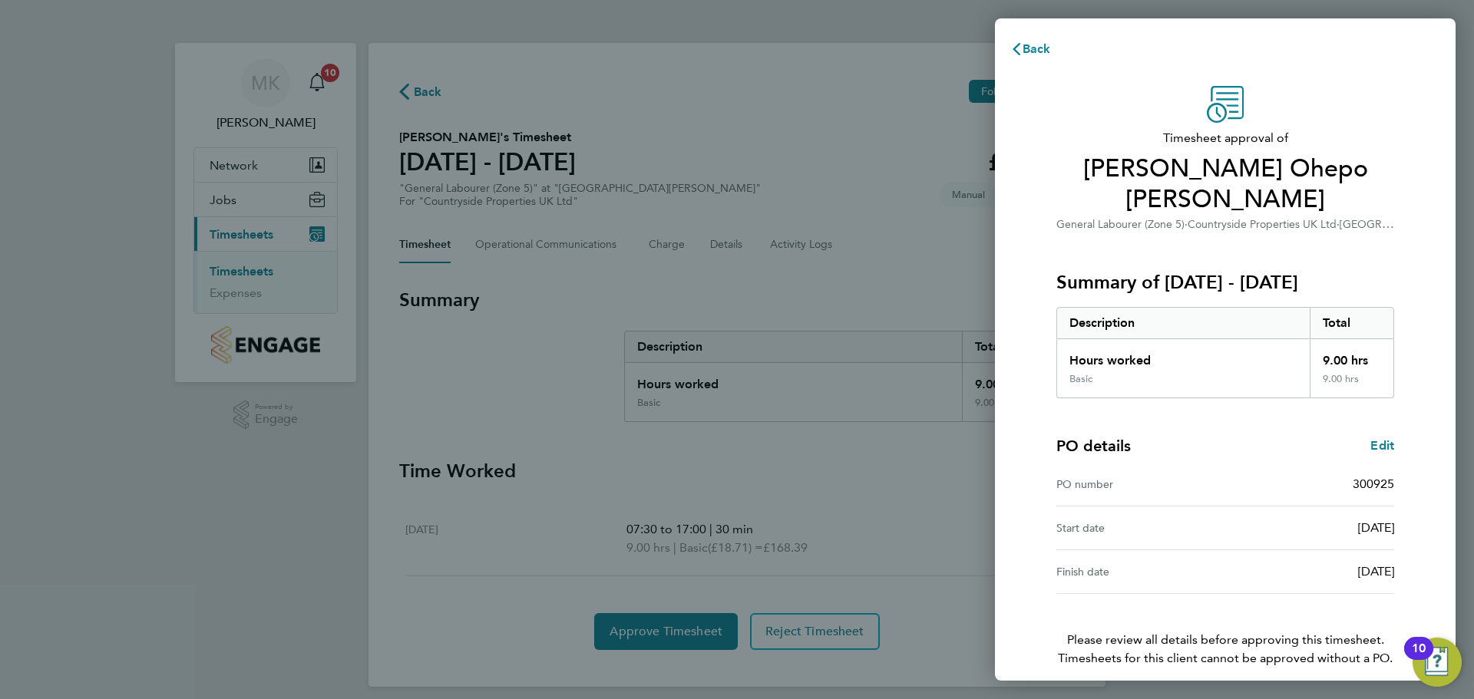
click at [1276, 692] on button "Confirm Timesheet Approval" at bounding box center [1225, 710] width 195 height 37
